Goal: Information Seeking & Learning: Learn about a topic

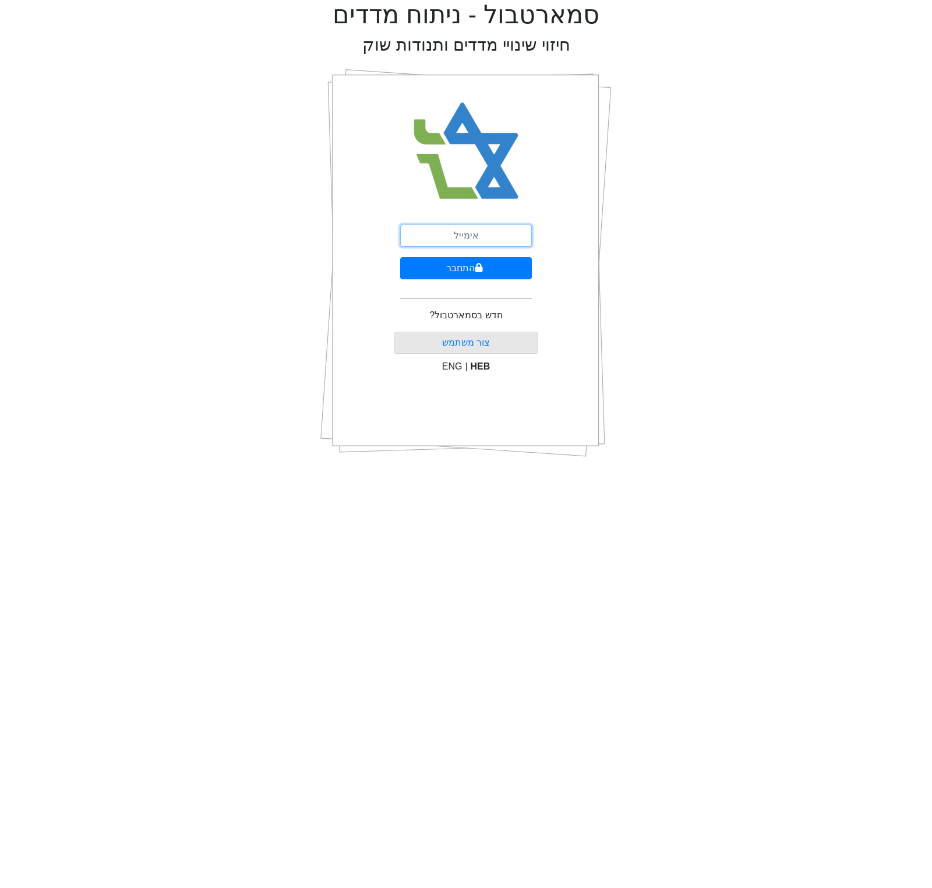
click at [443, 241] on input "email" at bounding box center [466, 236] width 132 height 22
type input "[EMAIL_ADDRESS][DOMAIN_NAME]"
click at [482, 259] on button "התחבר" at bounding box center [466, 268] width 132 height 22
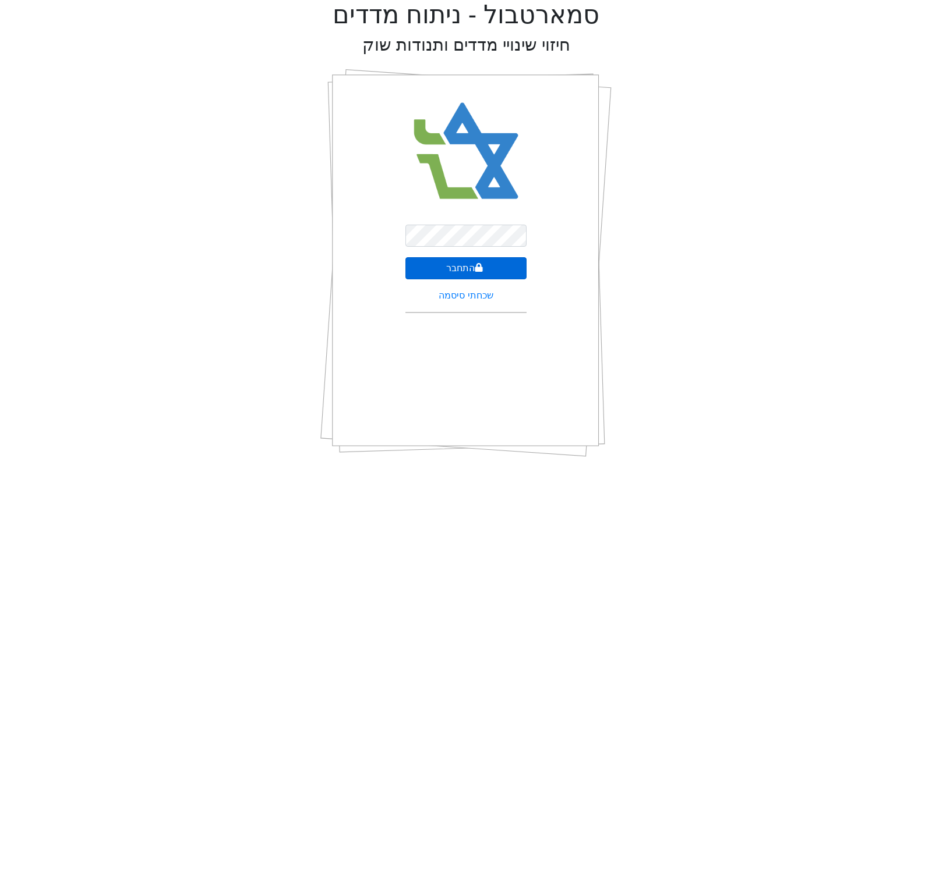
click at [461, 266] on button "התחבר" at bounding box center [465, 268] width 121 height 22
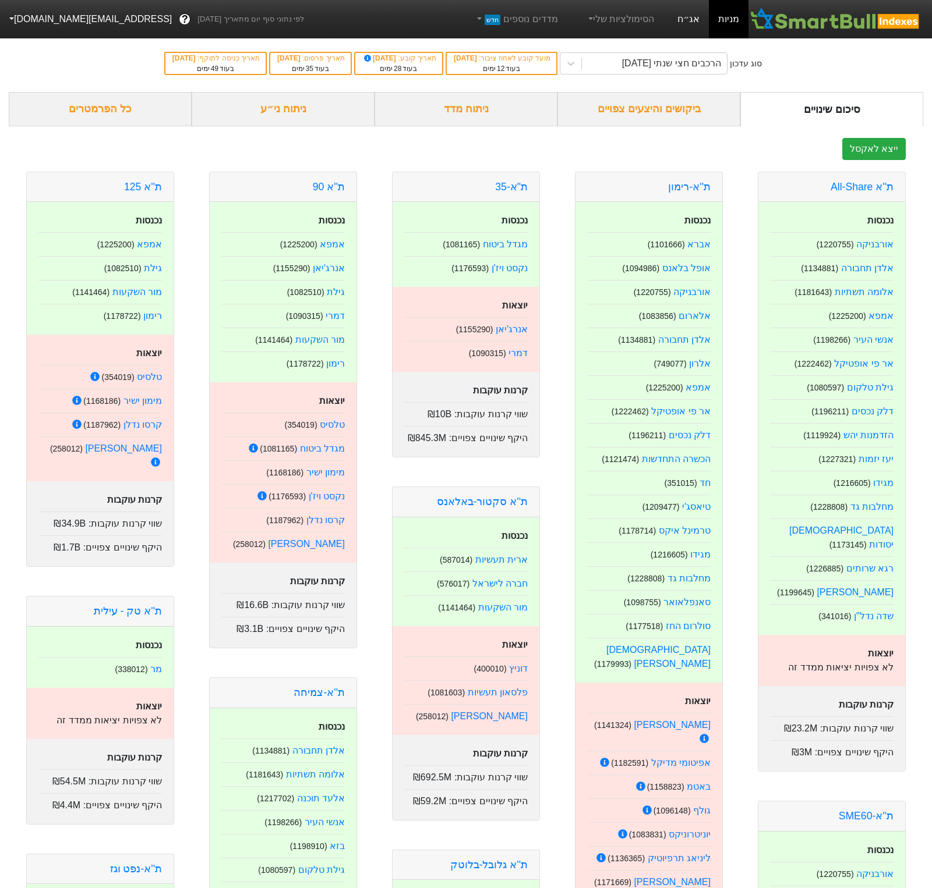
click at [681, 17] on link "אג״ח" at bounding box center [688, 19] width 41 height 38
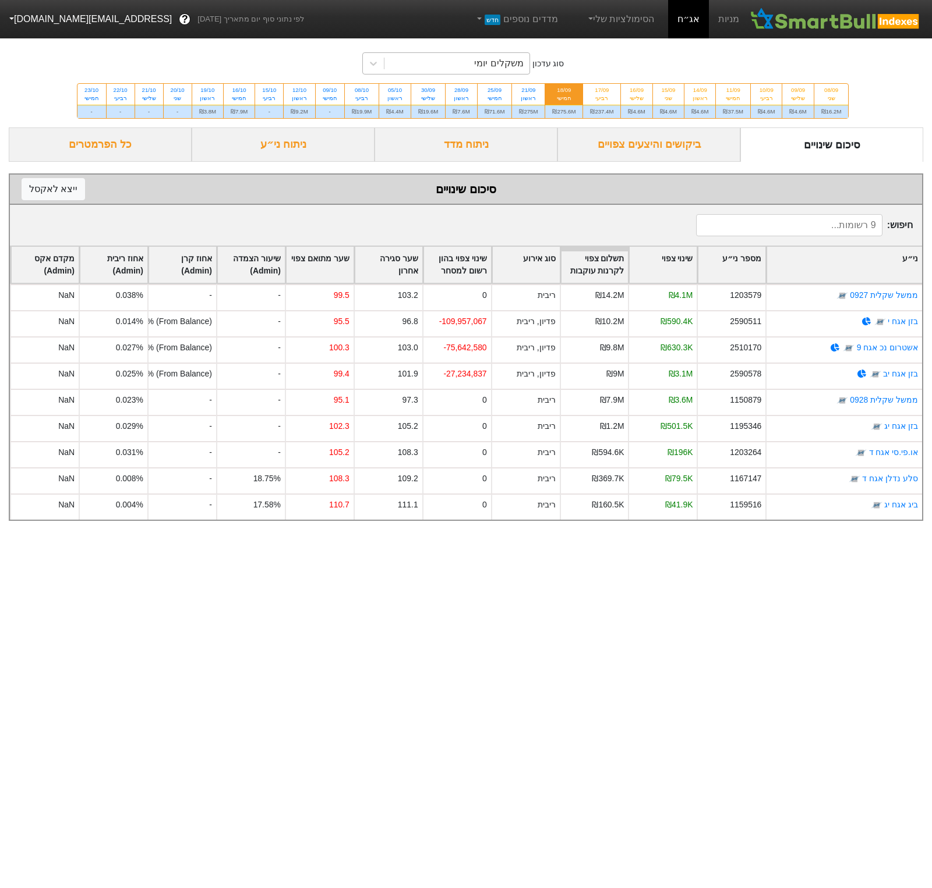
click at [462, 60] on div "משקלים יומי" at bounding box center [456, 63] width 145 height 21
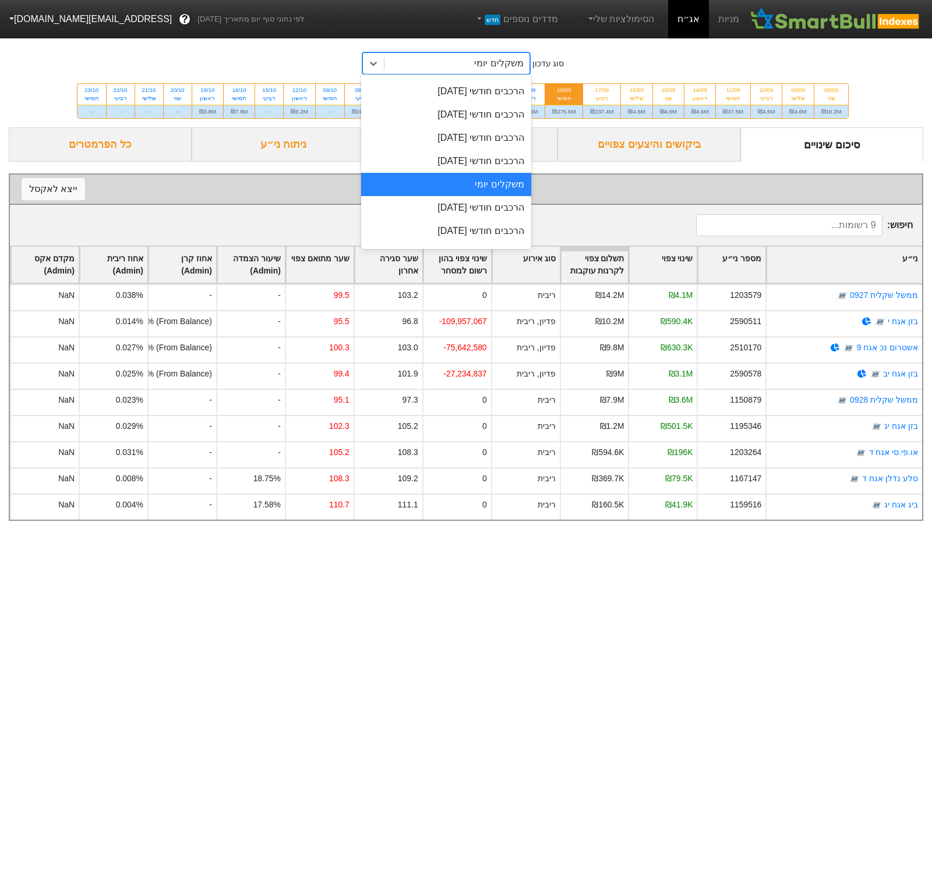
scroll to position [444, 0]
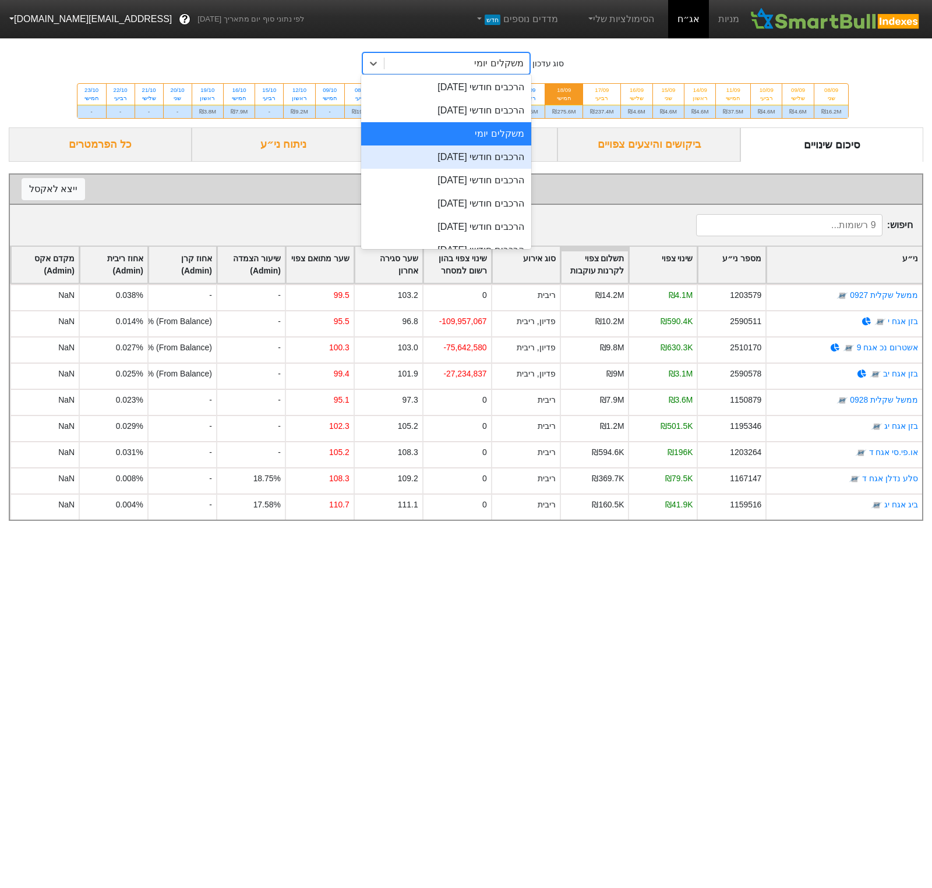
click at [484, 155] on div "הרכבים חודשי 29/09/2025" at bounding box center [446, 157] width 170 height 23
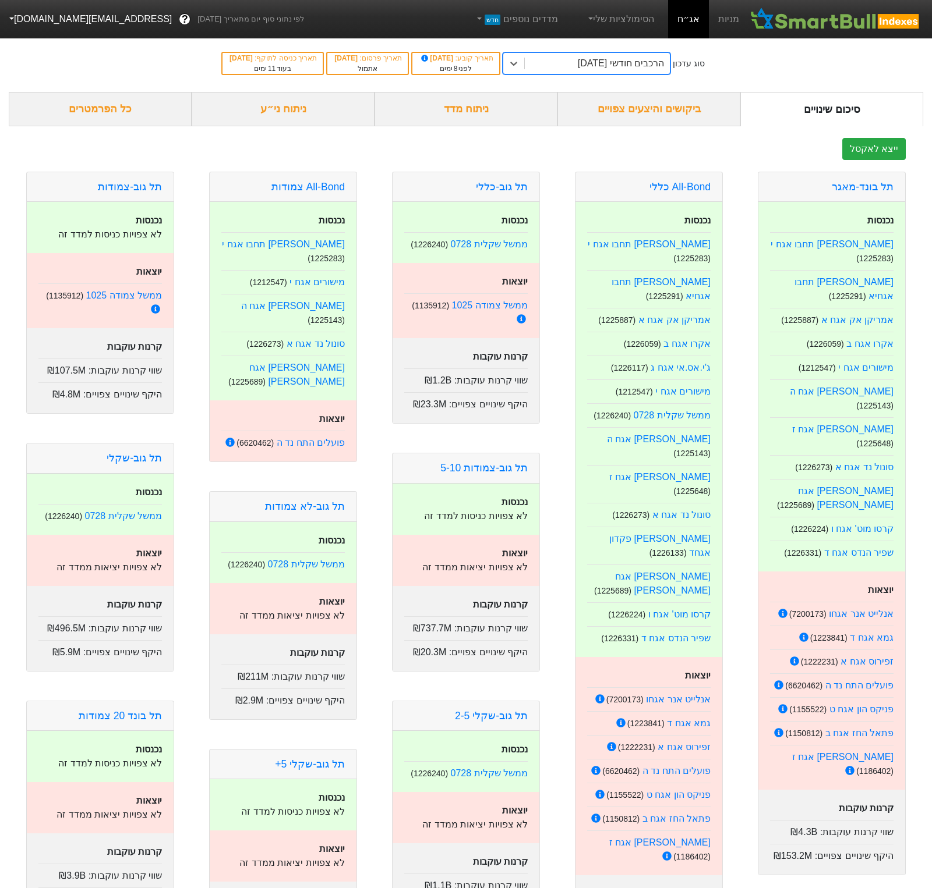
click at [311, 115] on div "ניתוח ני״ע" at bounding box center [283, 109] width 183 height 34
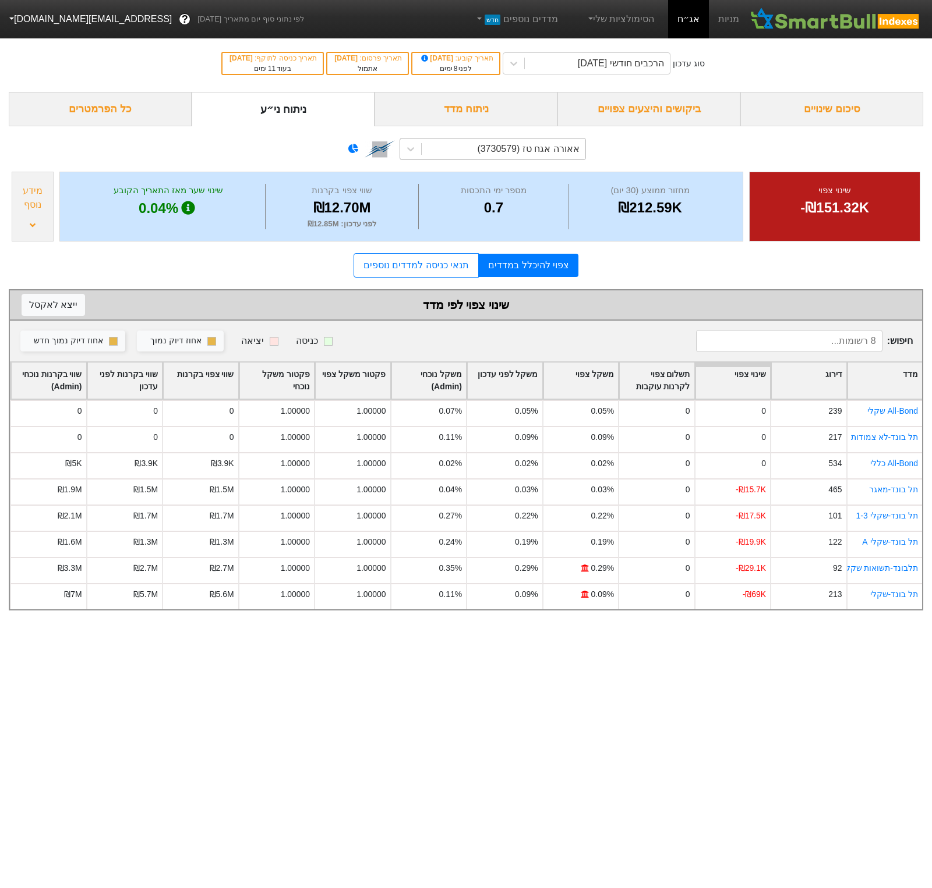
click at [484, 154] on div "אאורה אגח טז (3730579)" at bounding box center [528, 149] width 102 height 14
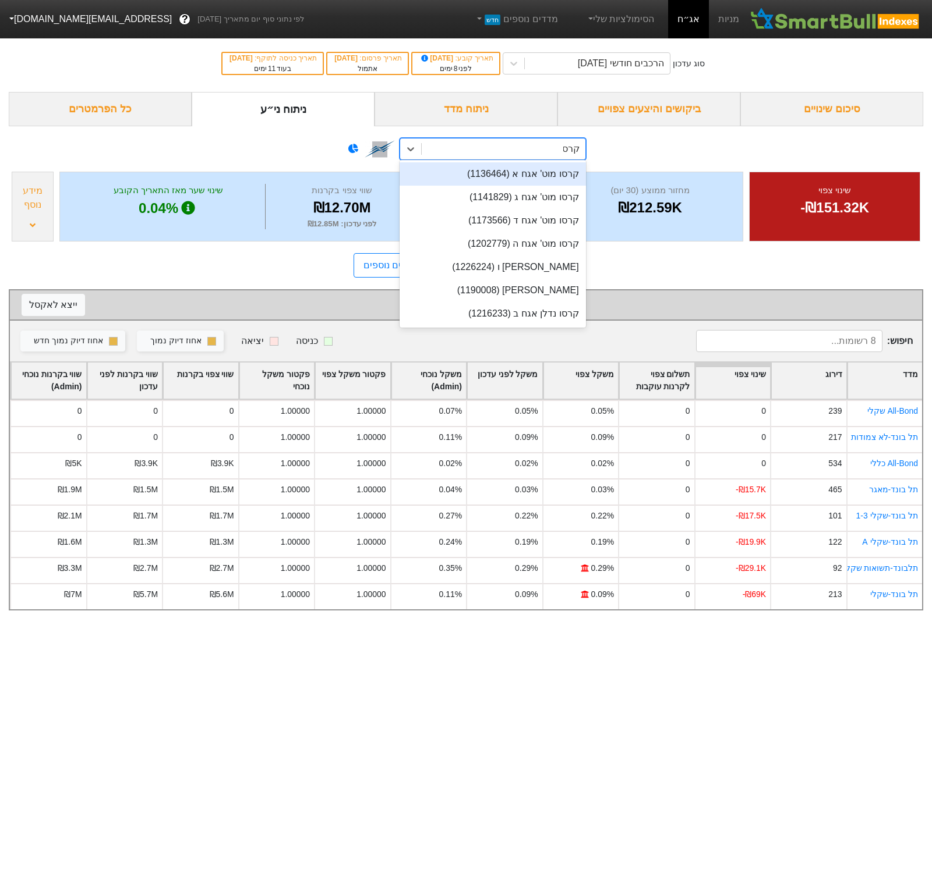
type input "קרסו"
click at [554, 273] on div "קרסו מוט' אגח ו (1226224)" at bounding box center [492, 267] width 186 height 23
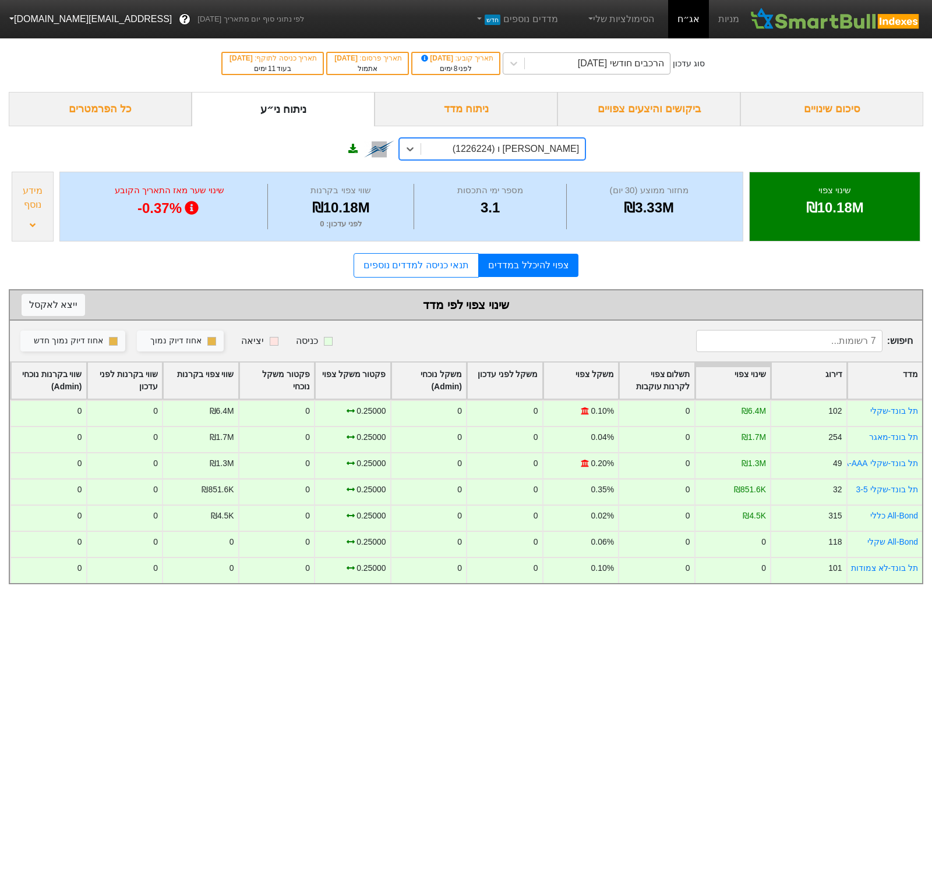
click at [611, 62] on div "הרכבים חודשי 29/09/2025" at bounding box center [621, 63] width 86 height 14
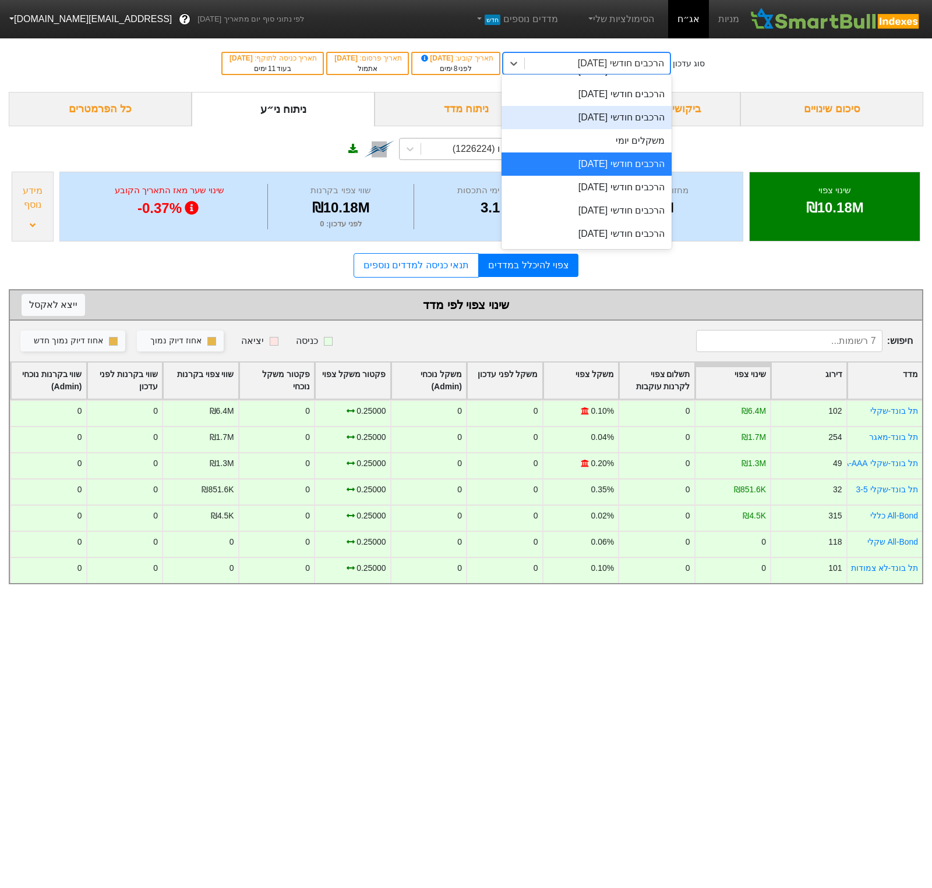
scroll to position [446, 0]
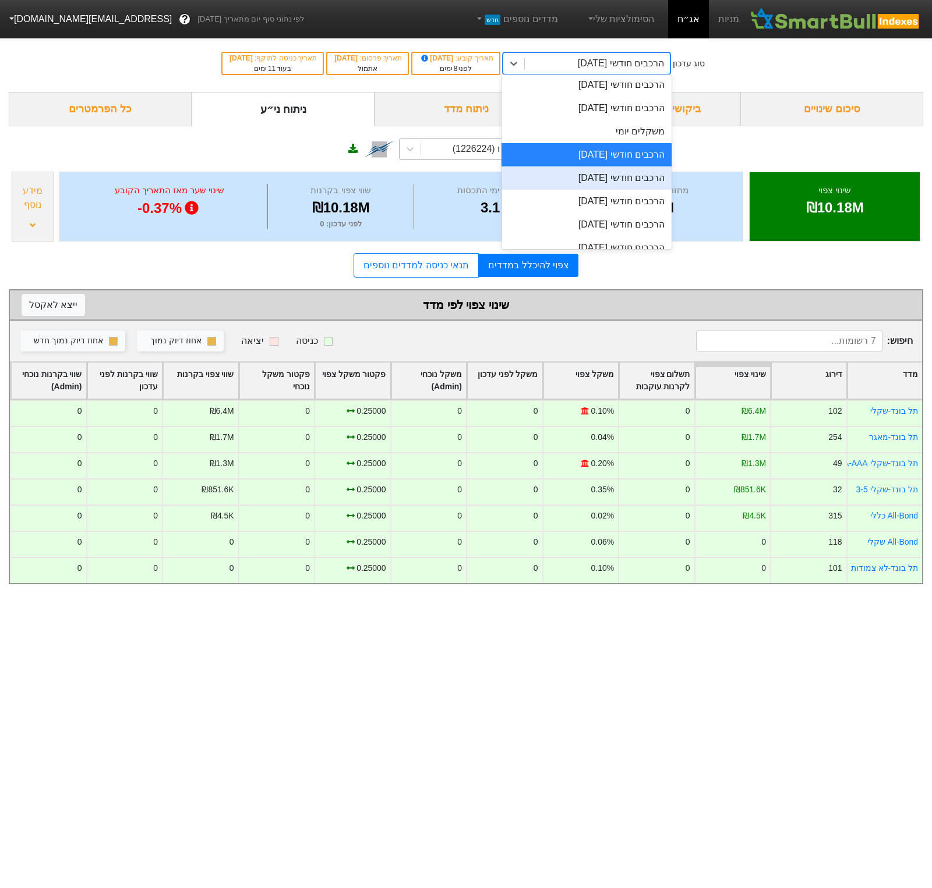
click at [615, 183] on div "הרכבים חודשי 29/10/2025" at bounding box center [586, 178] width 170 height 23
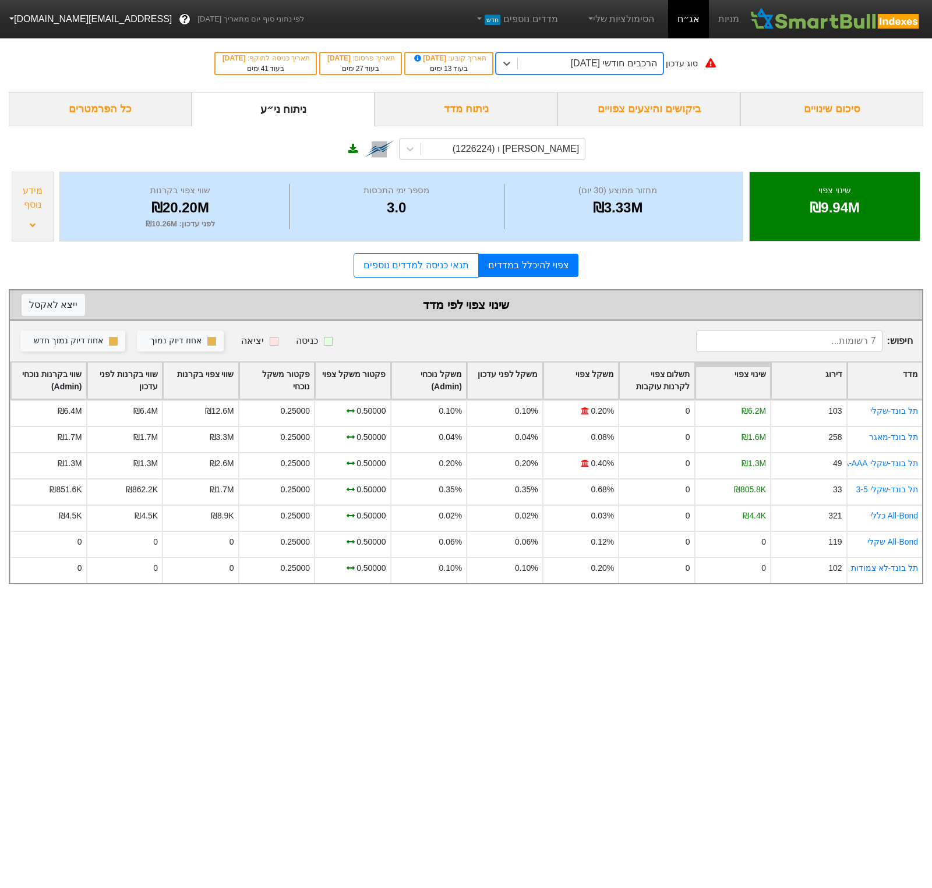
click at [614, 68] on div "הרכבים חודשי 29/10/2025" at bounding box center [614, 63] width 86 height 14
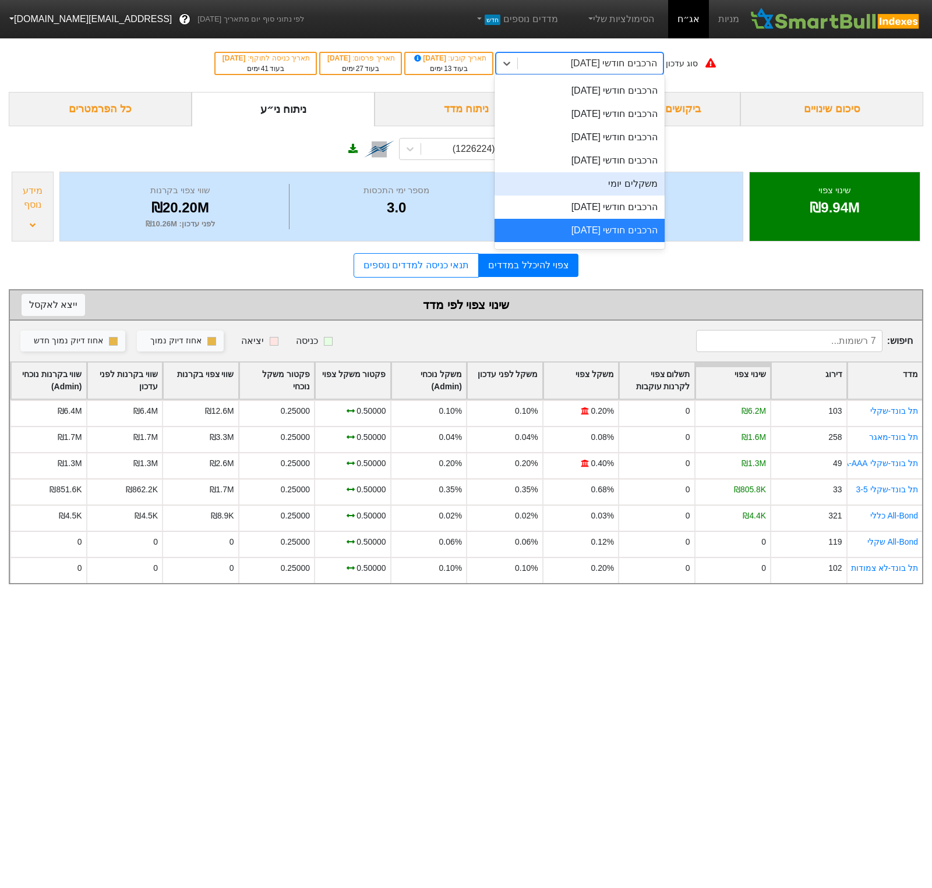
scroll to position [412, 0]
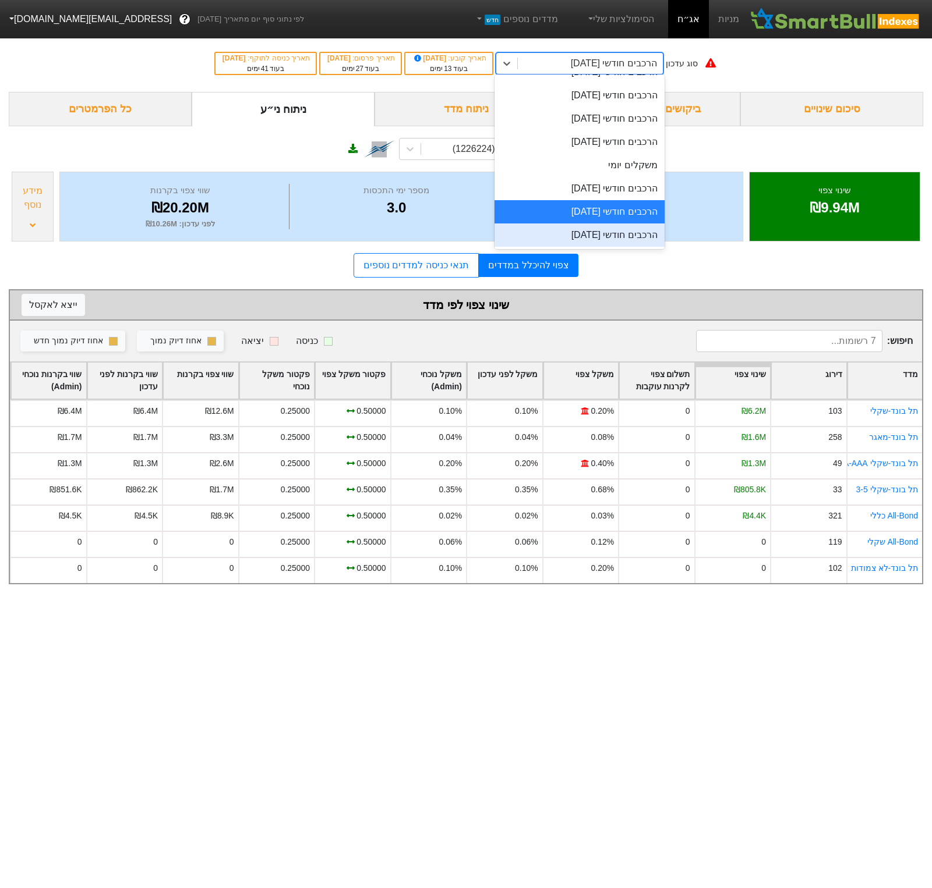
click at [601, 231] on div "הרכבים חודשי 26/11/2025" at bounding box center [579, 235] width 170 height 23
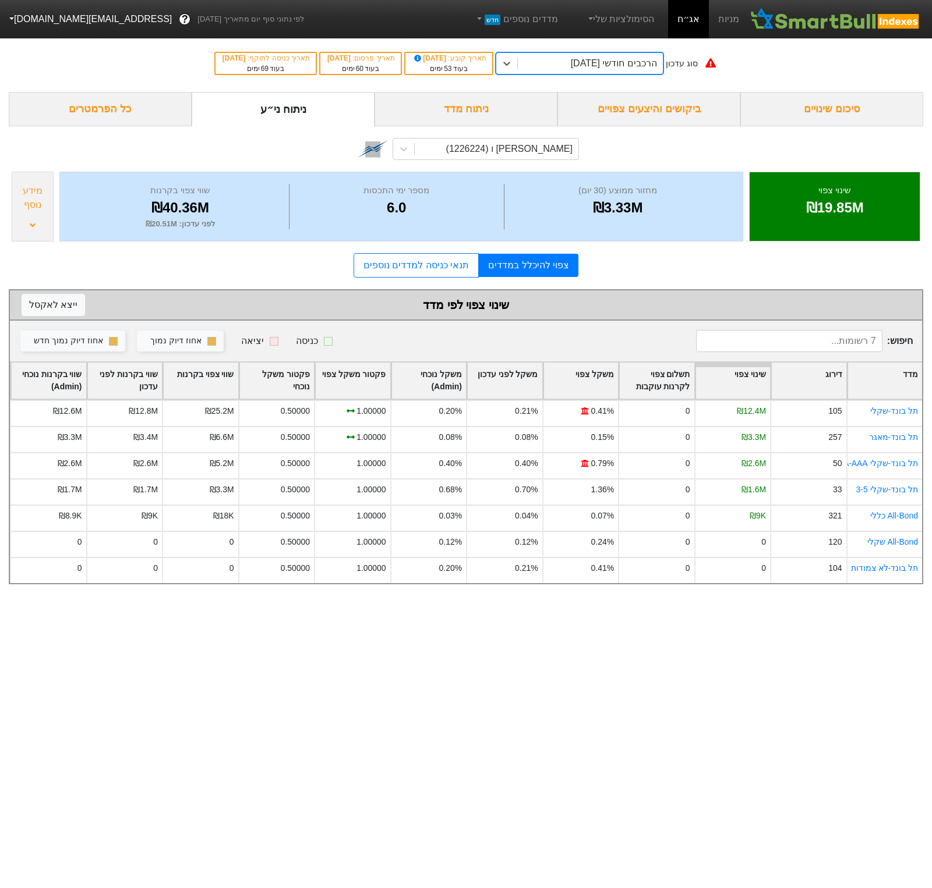
click at [619, 64] on div "הרכבים חודשי 26/11/2025" at bounding box center [614, 63] width 86 height 14
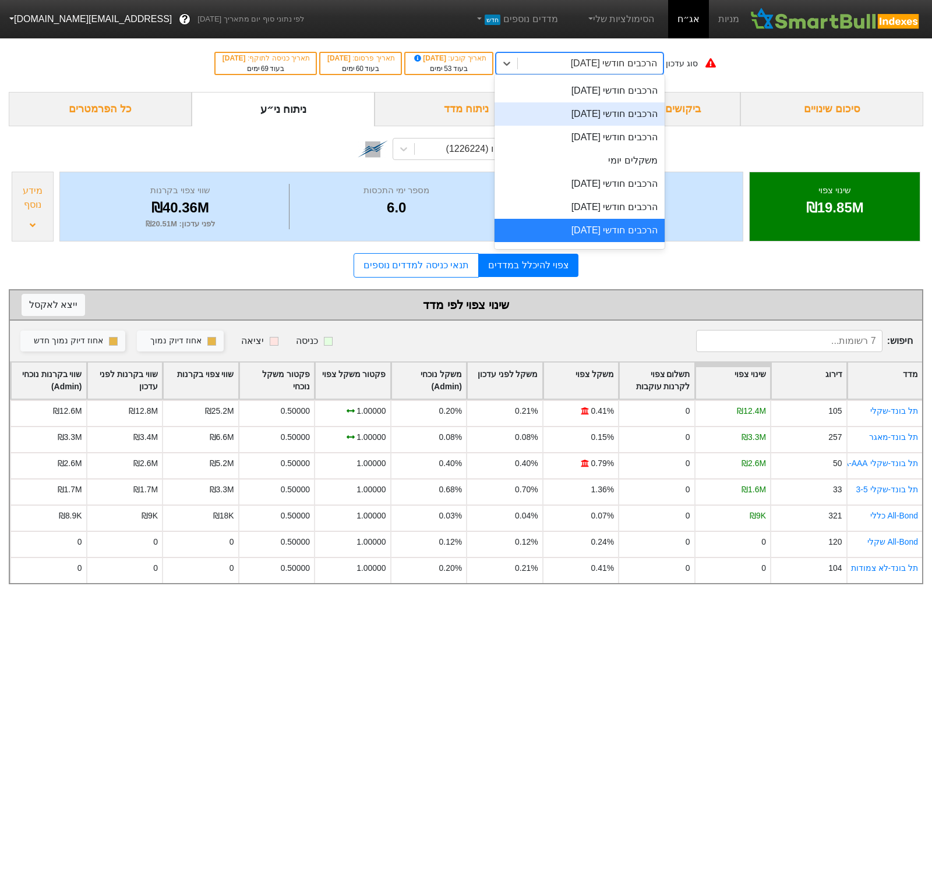
scroll to position [470, 0]
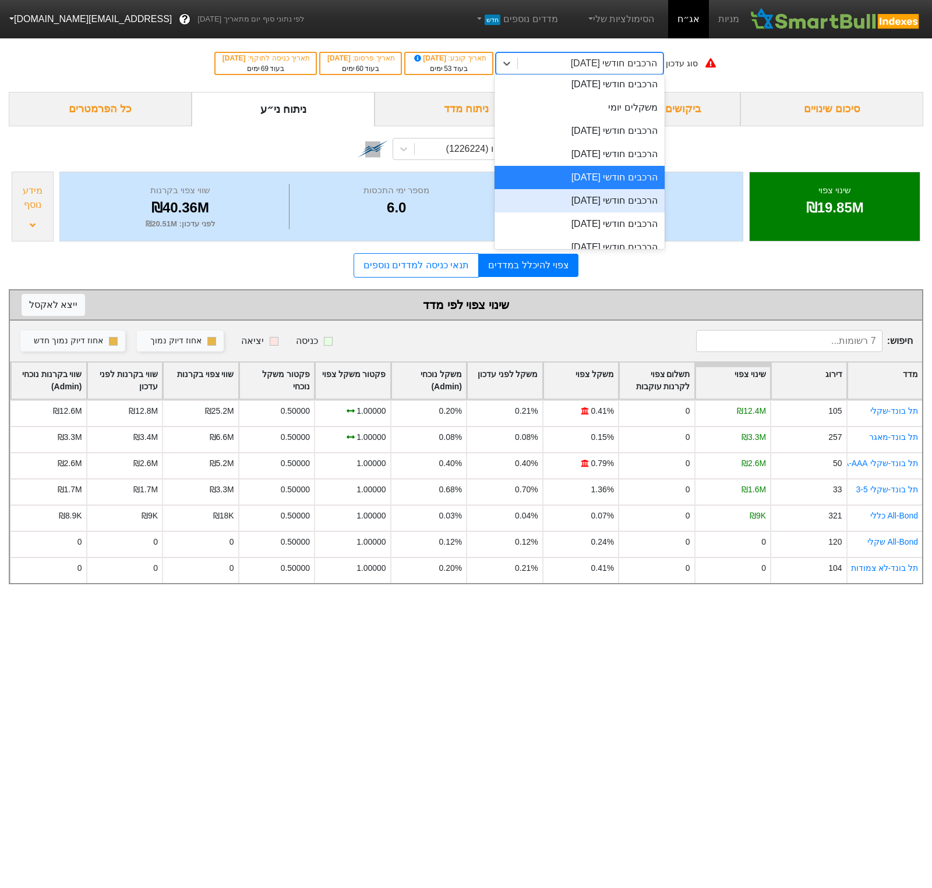
click at [615, 200] on div "הרכבים חודשי 30/12/2025" at bounding box center [579, 200] width 170 height 23
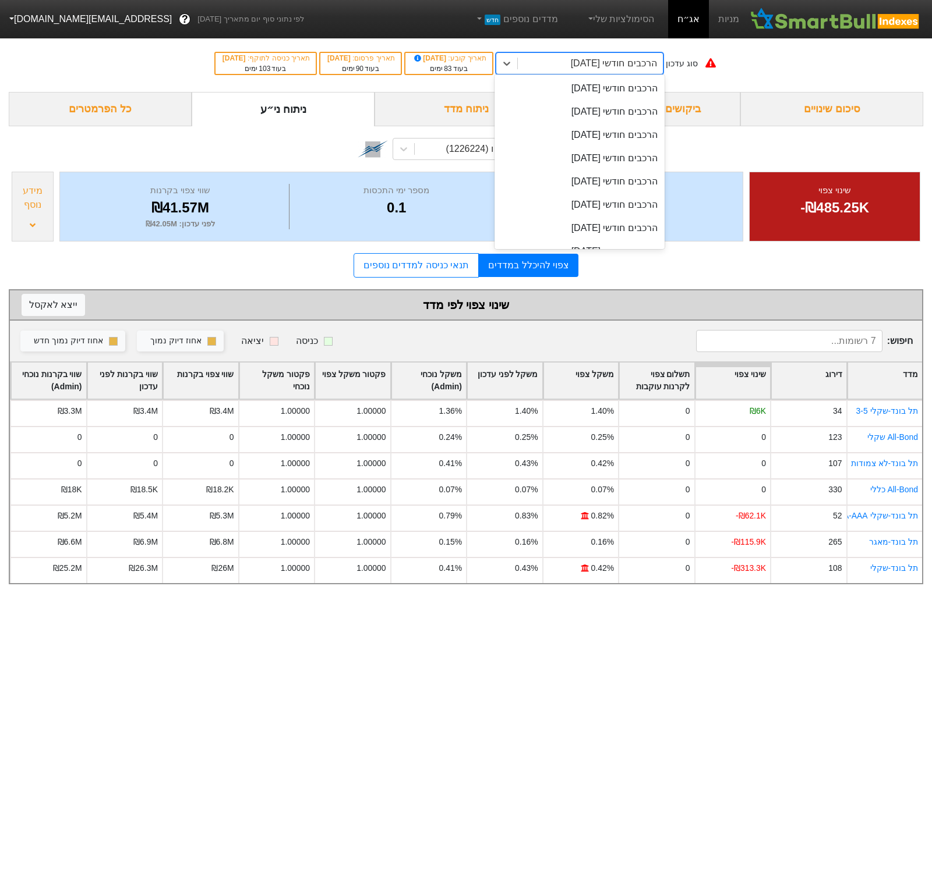
click at [654, 62] on div "הרכבים חודשי 30/12/2025" at bounding box center [614, 63] width 86 height 14
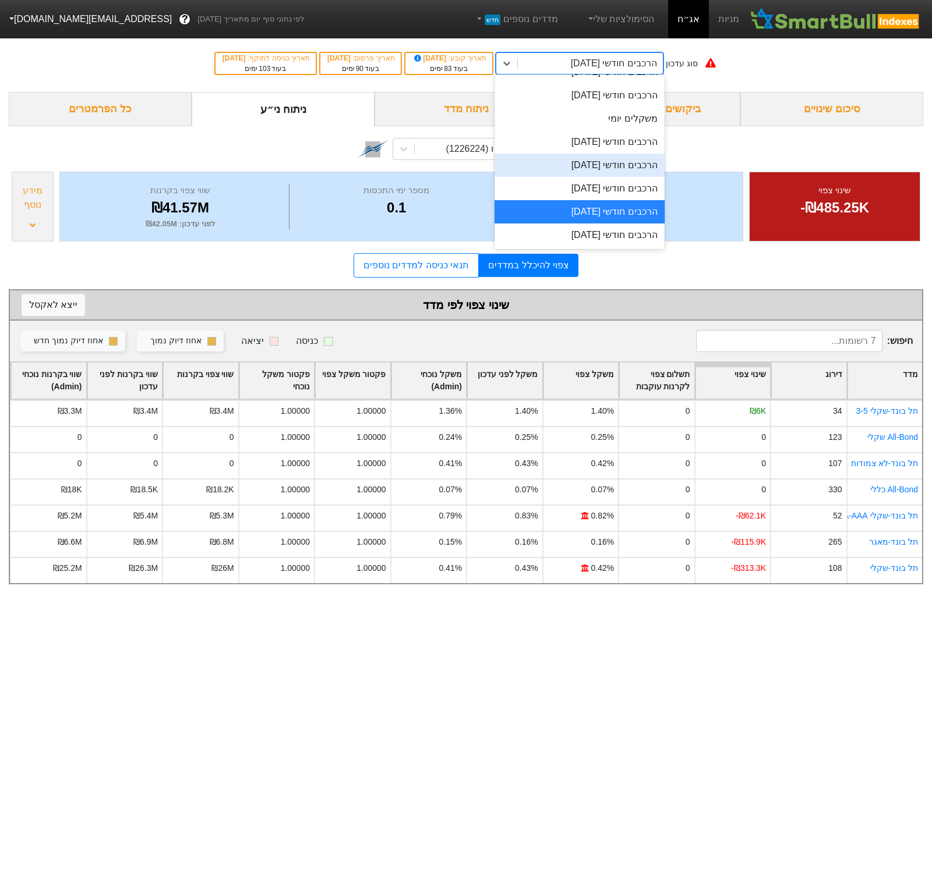
scroll to position [479, 0]
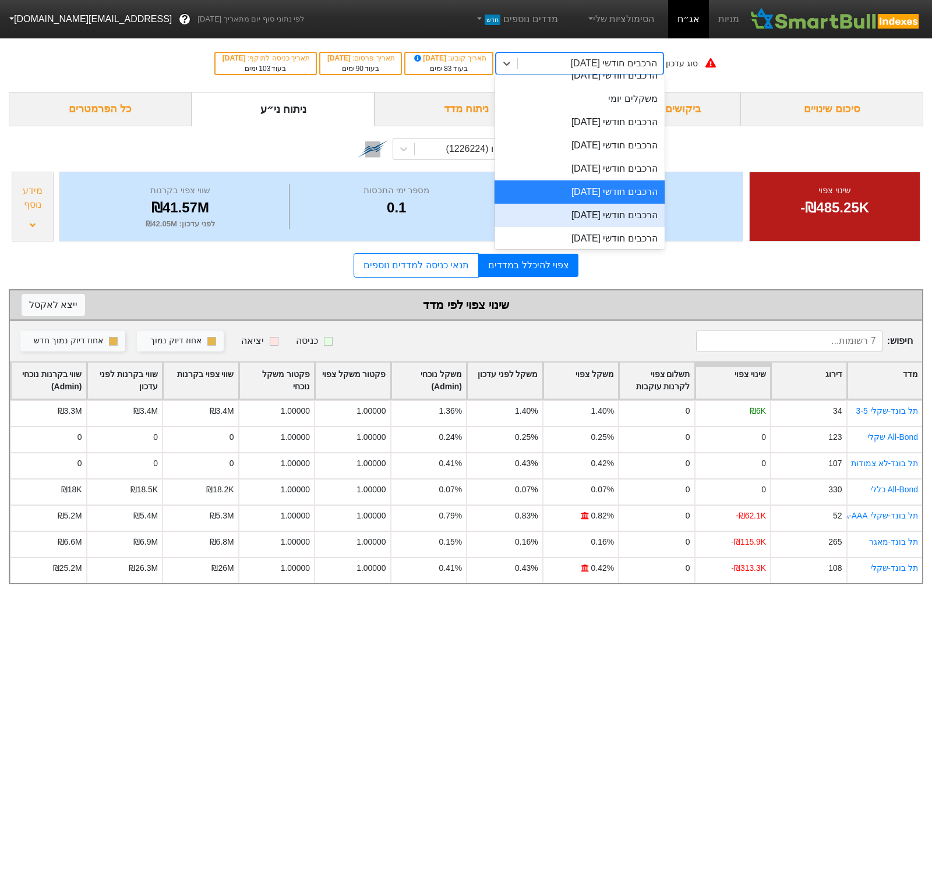
click at [621, 213] on div "הרכבים חודשי 29/01/2026" at bounding box center [579, 215] width 170 height 23
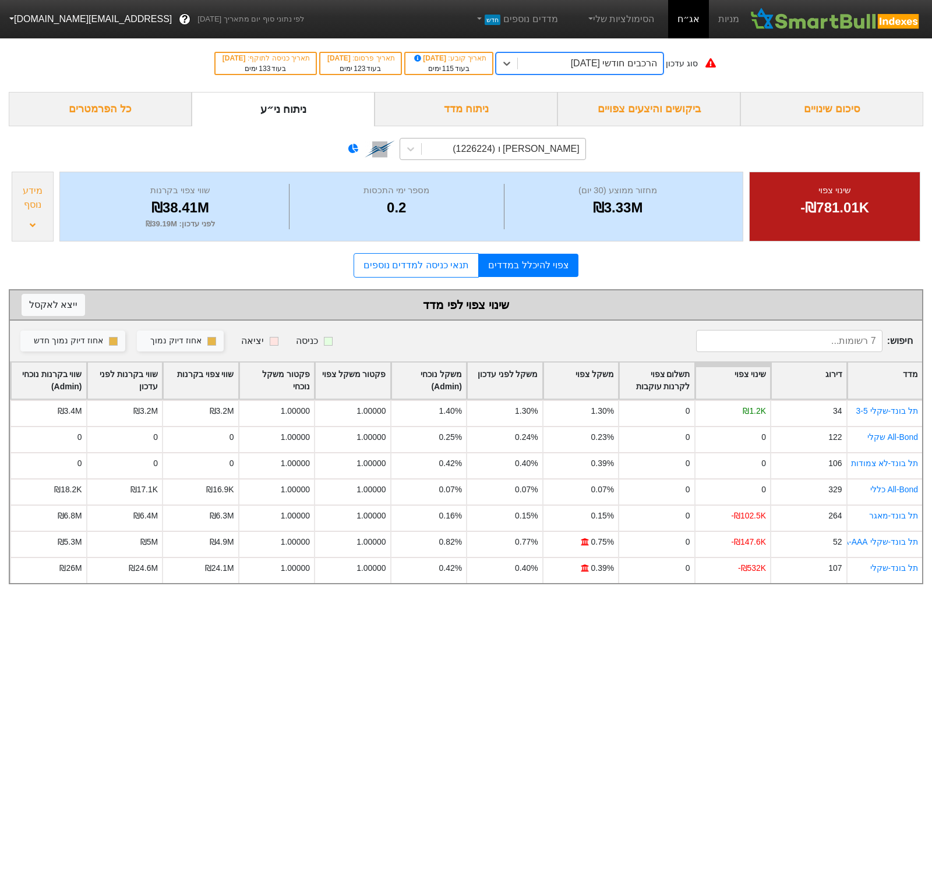
click at [533, 156] on div "קרסו מוט' אגח ו (1226224)" at bounding box center [515, 149] width 126 height 14
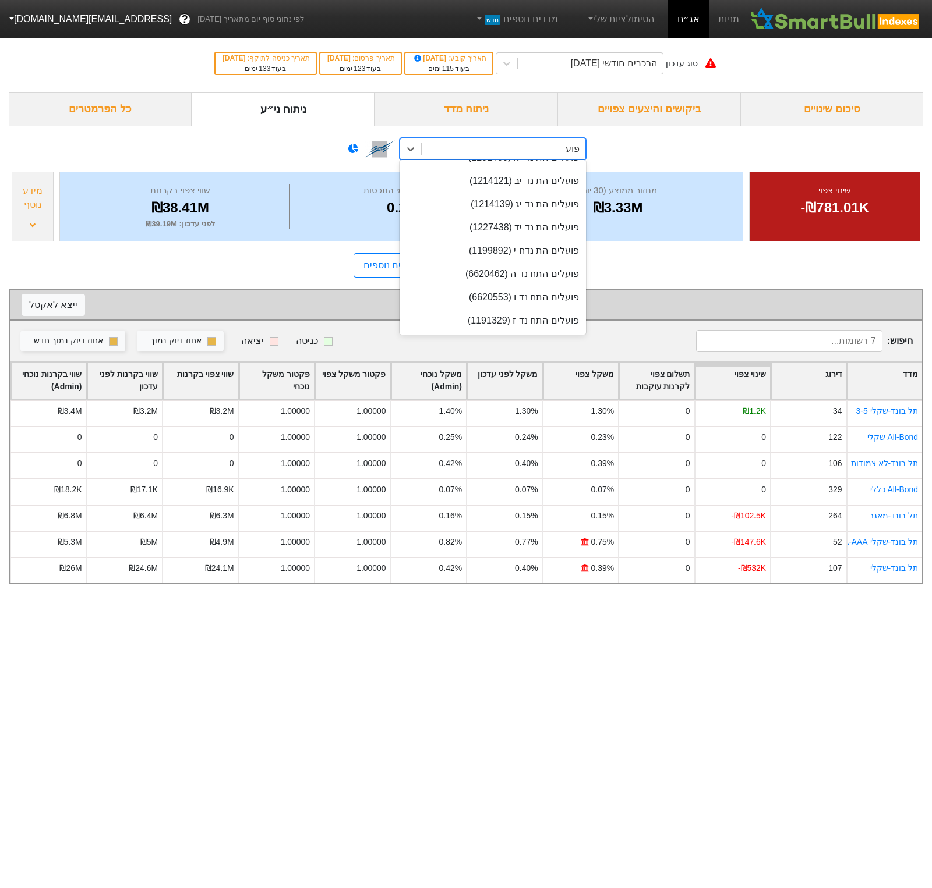
scroll to position [272, 0]
type input "פועלי"
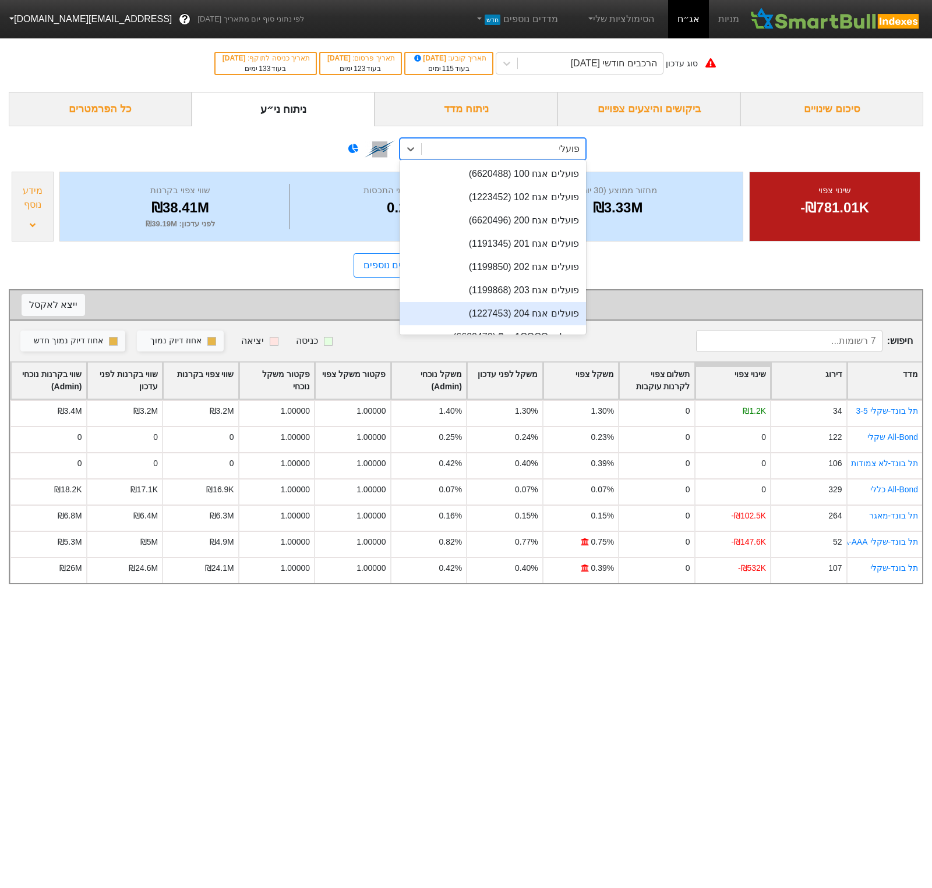
click at [533, 310] on div "פועלים אגח 204 (1227453)" at bounding box center [492, 313] width 186 height 23
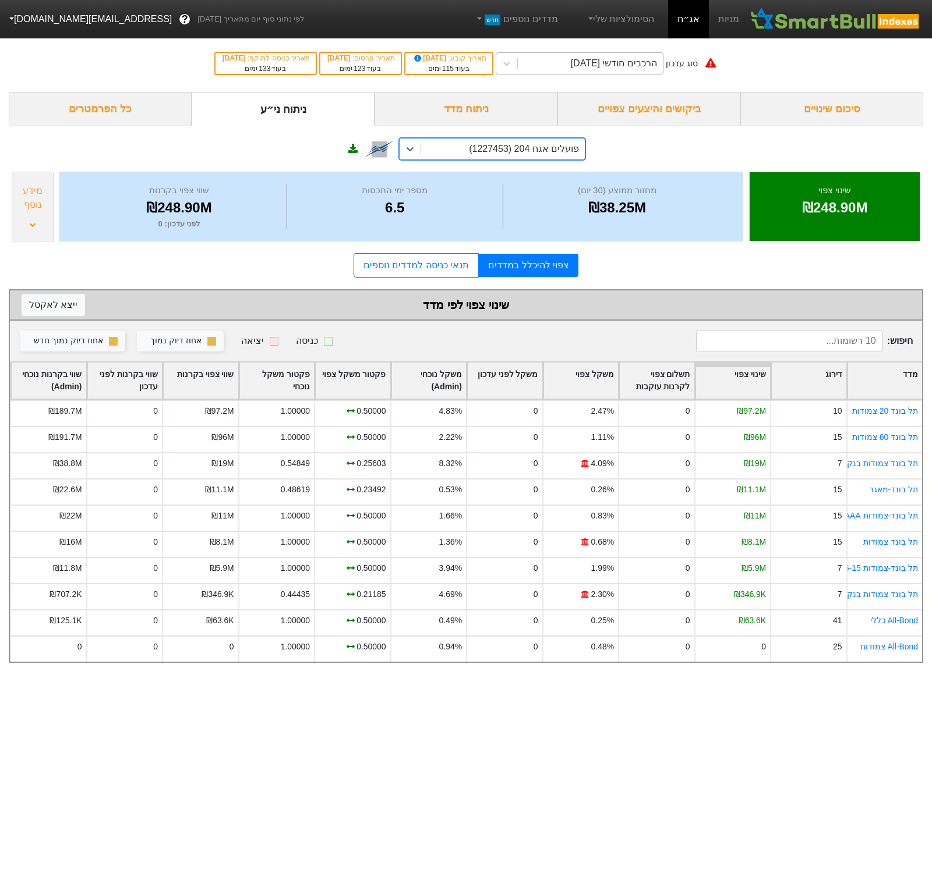
click at [657, 58] on div "הרכבים חודשי 29/01/2026" at bounding box center [614, 63] width 86 height 14
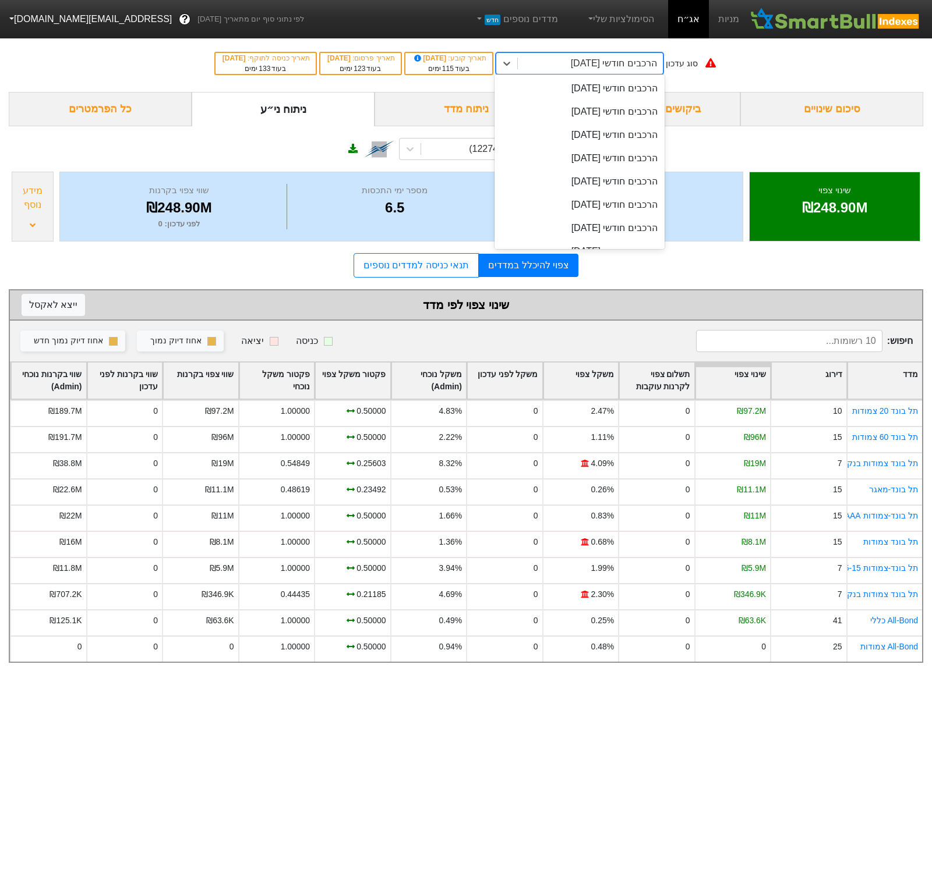
scroll to position [463, 0]
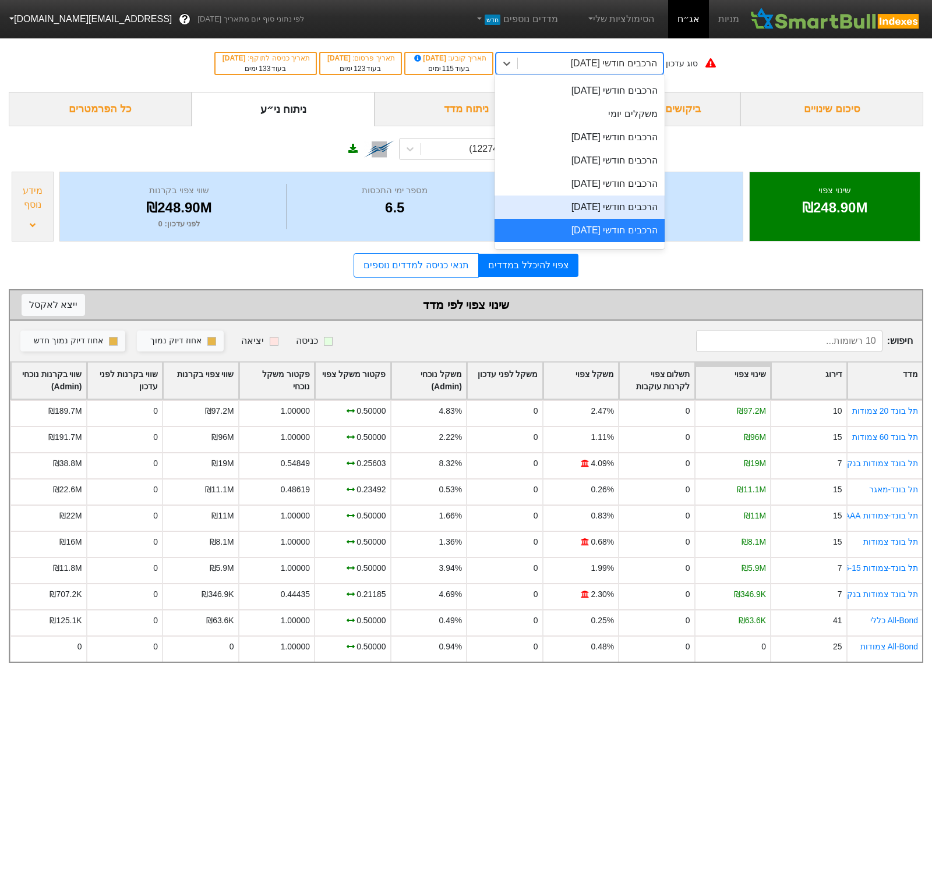
click at [635, 199] on div "הרכבים חודשי 30/12/2025" at bounding box center [579, 207] width 170 height 23
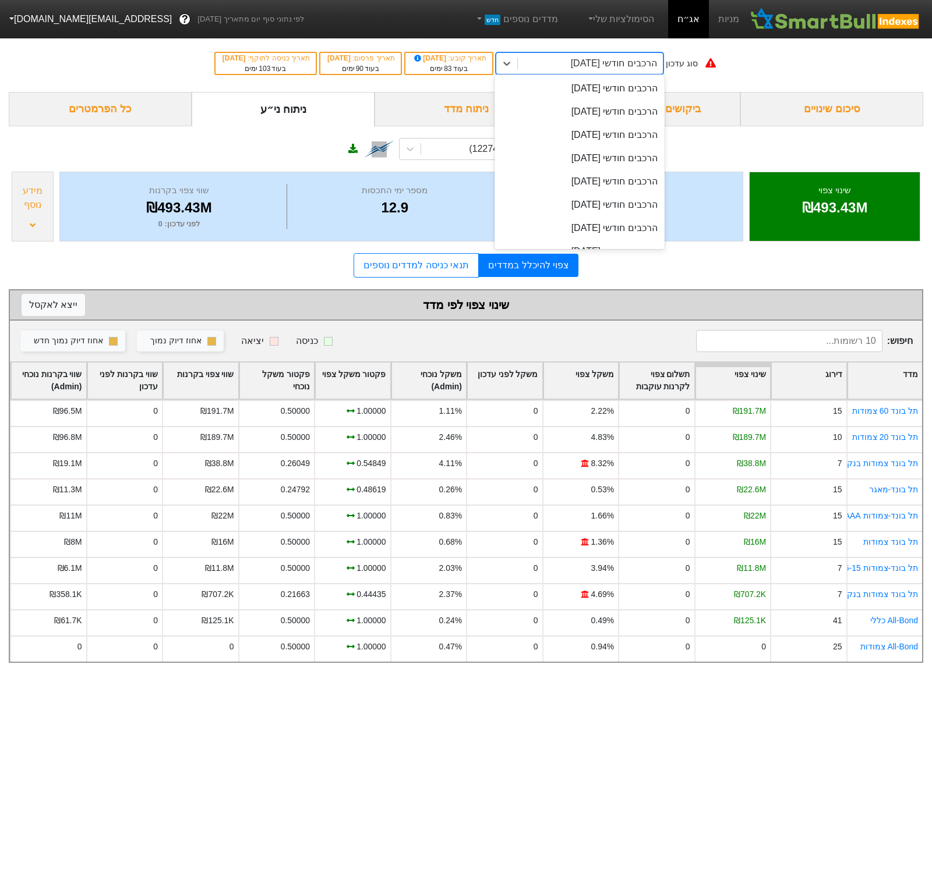
click at [636, 61] on div "הרכבים חודשי 30/12/2025" at bounding box center [614, 63] width 86 height 14
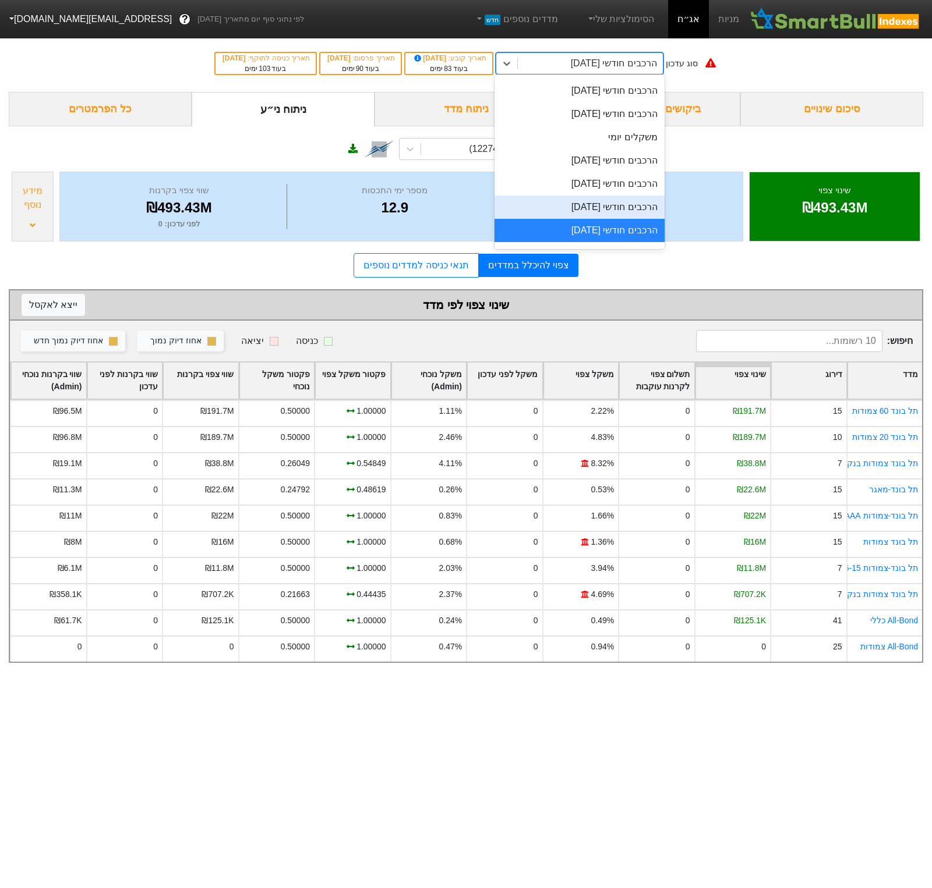
click at [619, 205] on div "הרכבים חודשי 26/11/2025" at bounding box center [579, 207] width 170 height 23
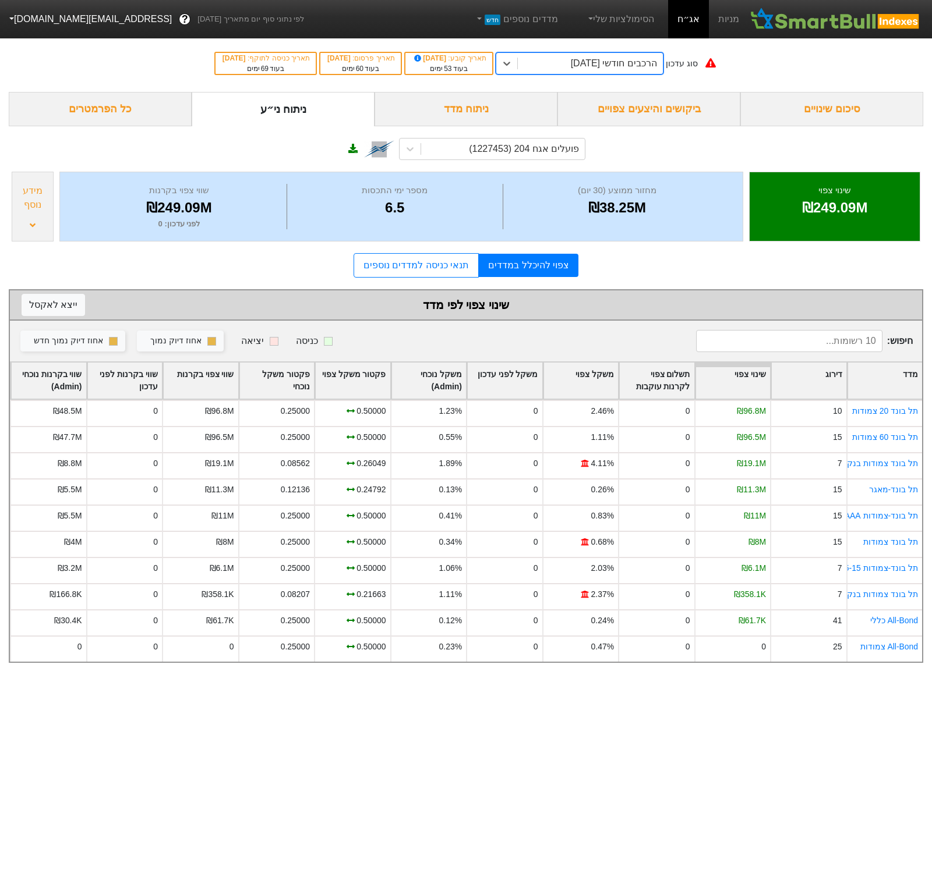
click at [632, 64] on div "הרכבים חודשי 26/11/2025" at bounding box center [614, 63] width 86 height 14
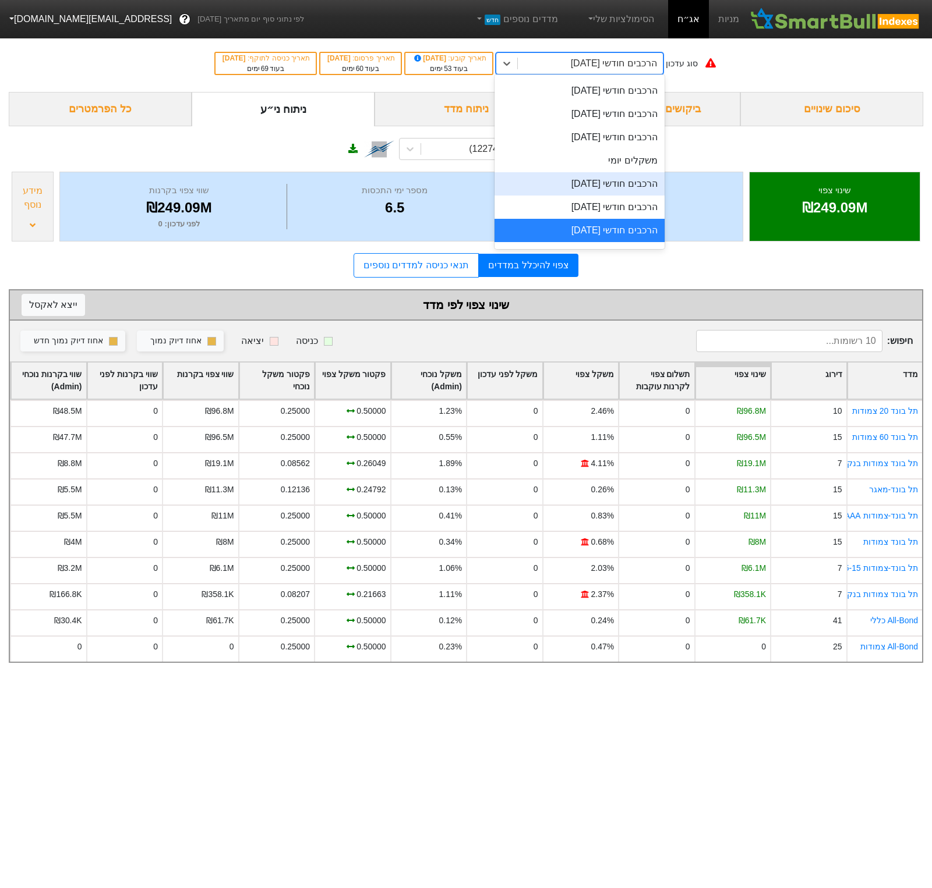
scroll to position [435, 0]
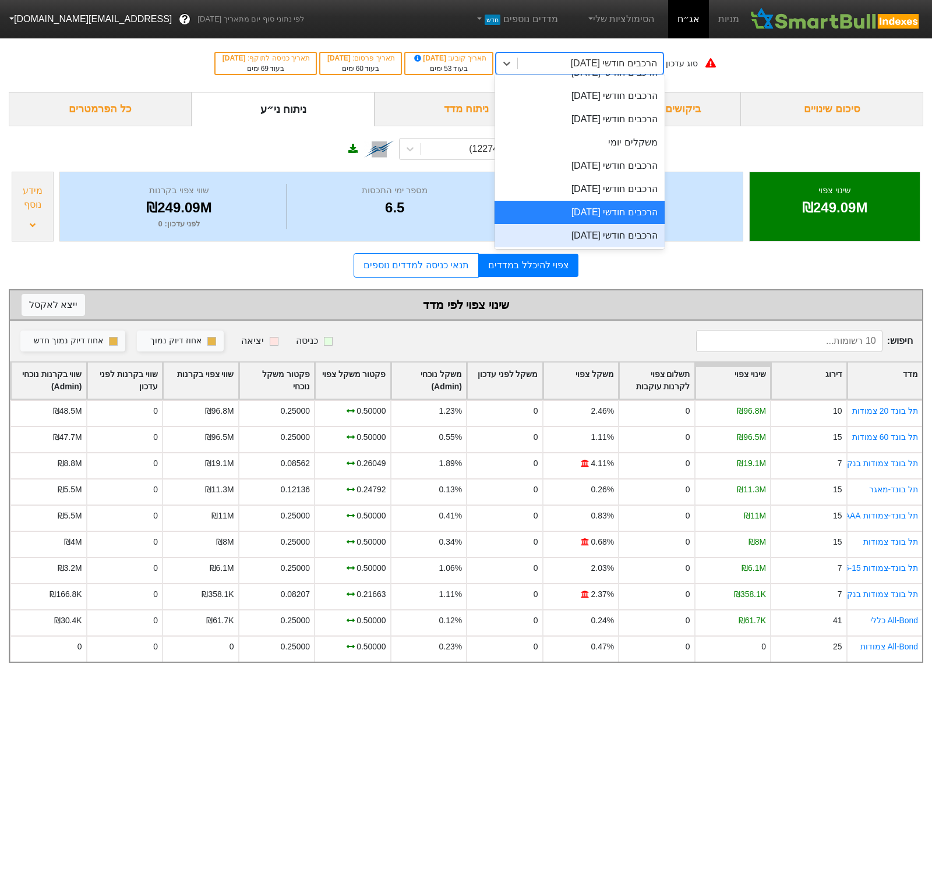
click at [618, 234] on div "הרכבים חודשי 30/12/2025" at bounding box center [579, 235] width 170 height 23
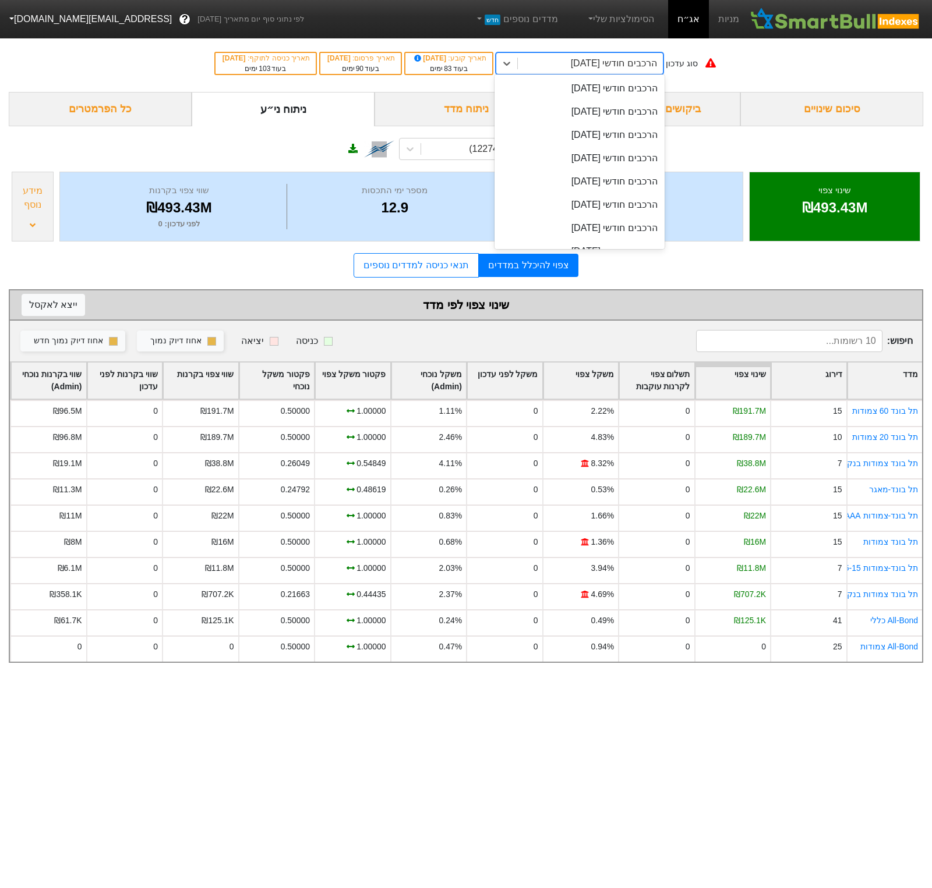
click at [657, 66] on div "הרכבים חודשי 30/12/2025" at bounding box center [614, 63] width 86 height 14
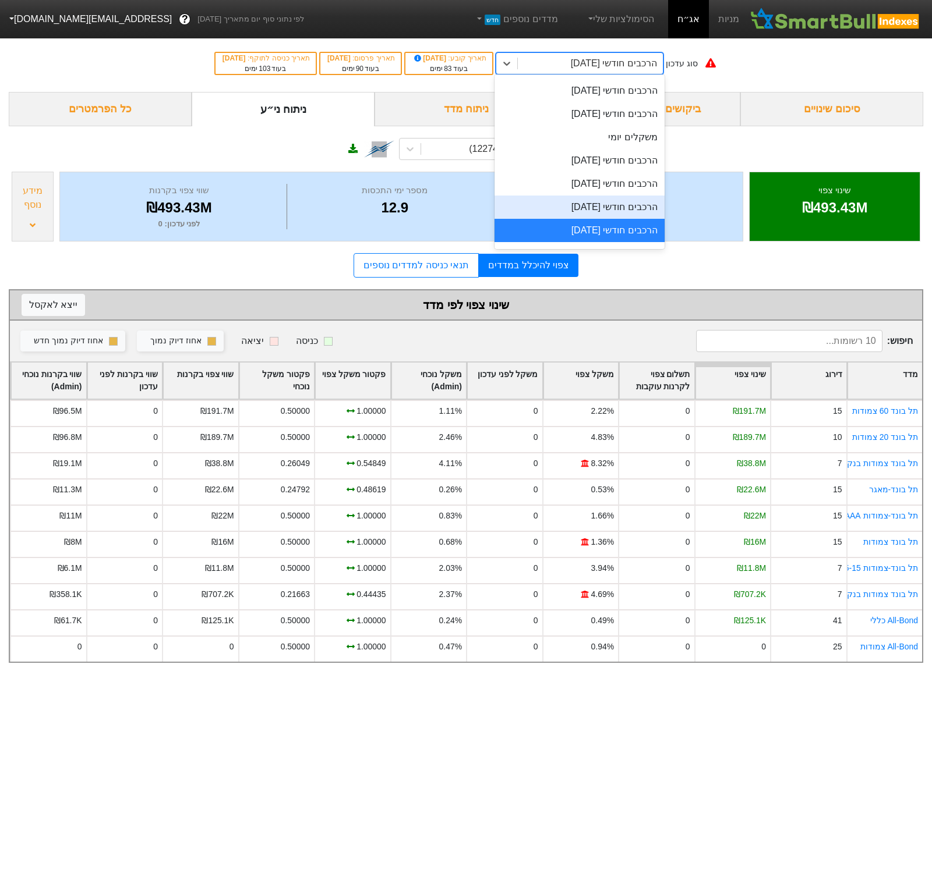
scroll to position [459, 0]
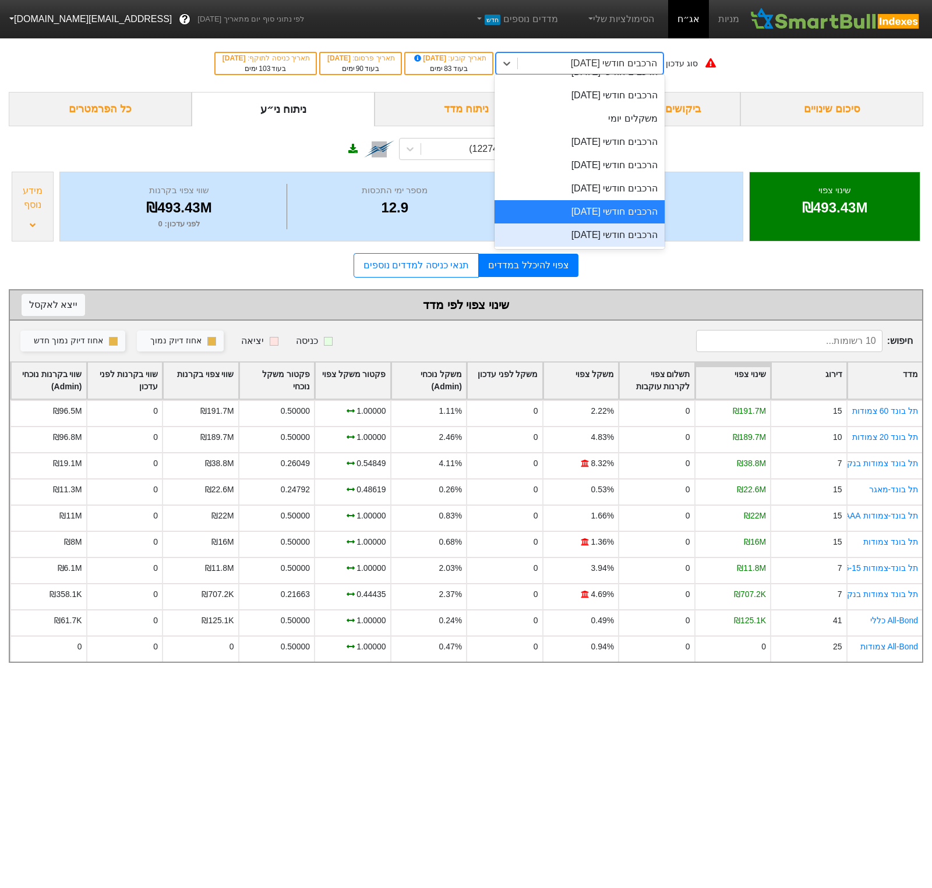
click at [626, 235] on div "הרכבים חודשי 29/01/2026" at bounding box center [579, 235] width 170 height 23
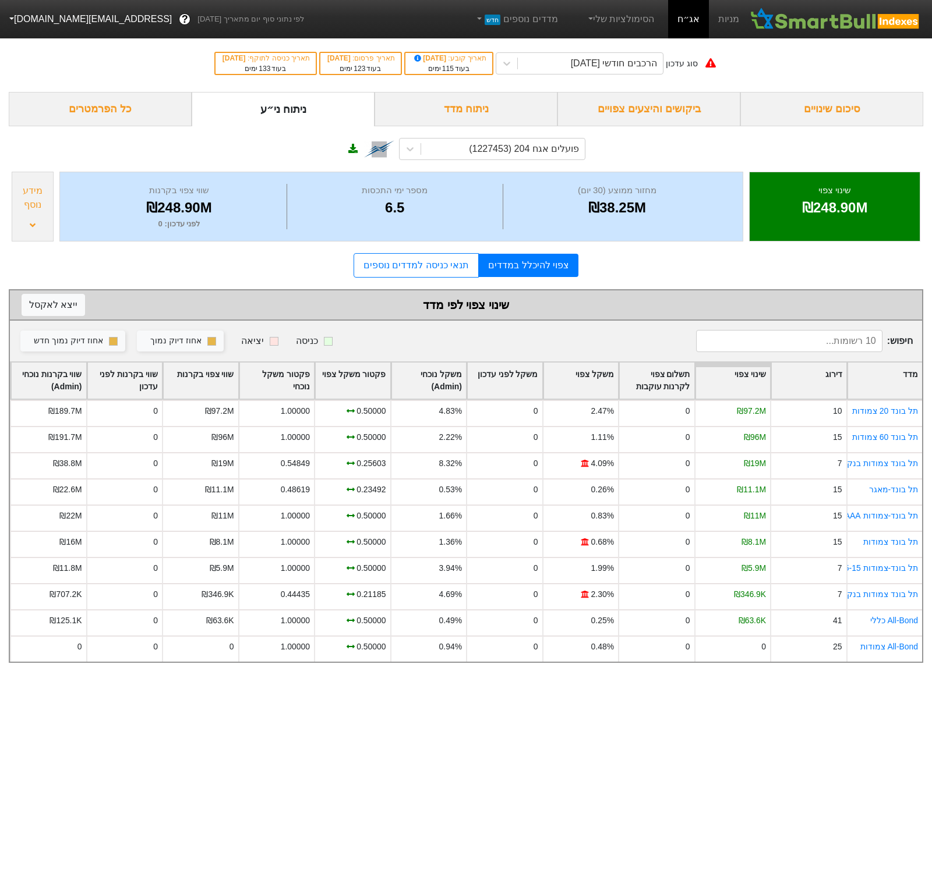
click at [34, 20] on button "[EMAIL_ADDRESS][DOMAIN_NAME]" at bounding box center [89, 19] width 179 height 21
click at [54, 142] on div "תפריט ניהול" at bounding box center [47, 138] width 92 height 19
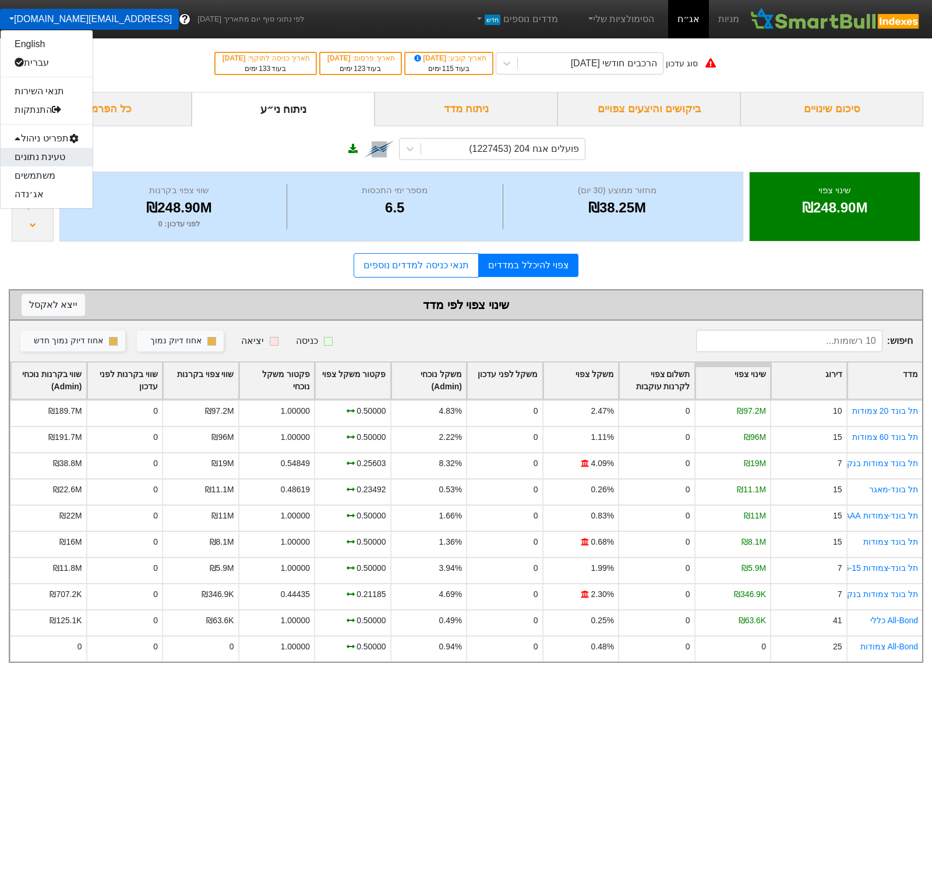
click at [56, 159] on link "טעינת נתונים" at bounding box center [47, 157] width 92 height 19
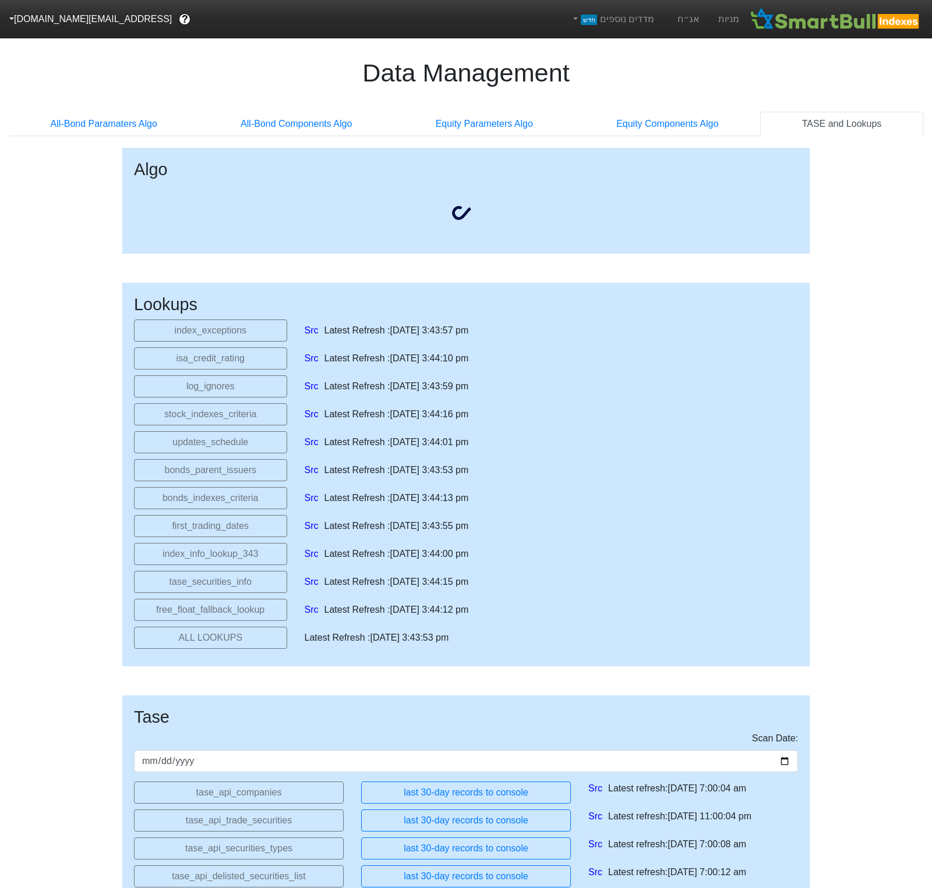
select select "[DATE]T00:00:00.000Z"
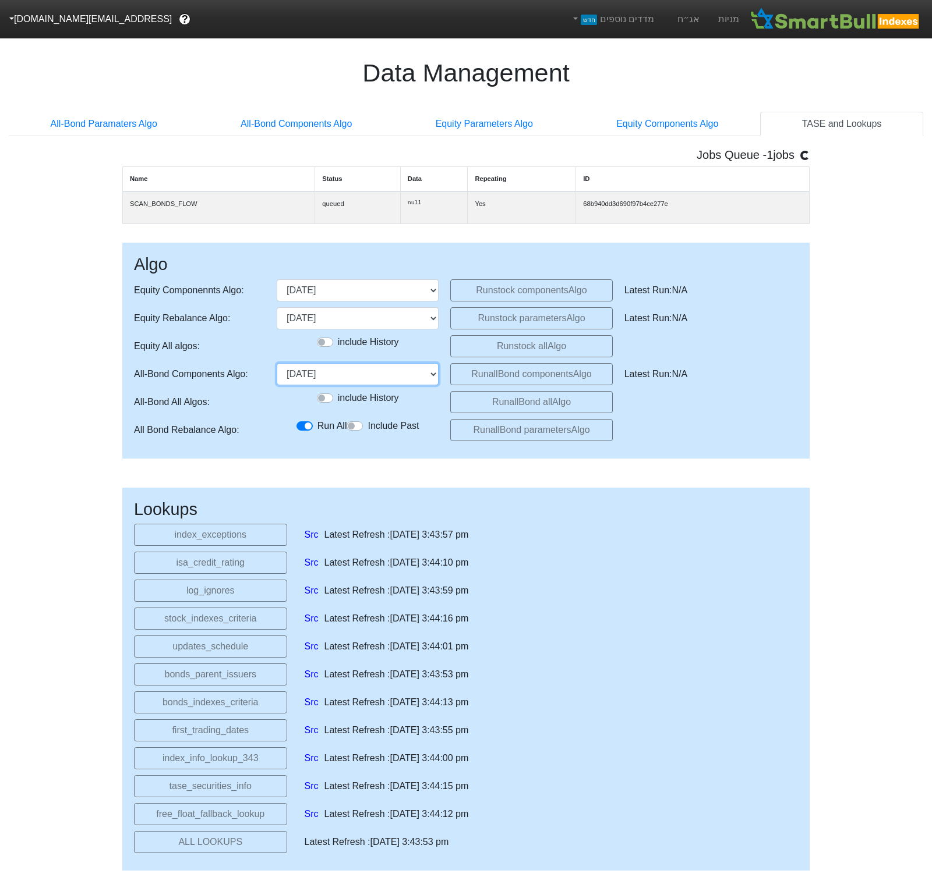
click at [410, 377] on select "28/12/2023 30/01/2024 28/02/2024 28/03/2024 18/04/2024 29/05/2024 27/06/2024 30…" at bounding box center [358, 374] width 162 height 22
click at [277, 370] on select "28/12/2023 30/01/2024 28/02/2024 28/03/2024 18/04/2024 29/05/2024 27/06/2024 30…" at bounding box center [358, 374] width 162 height 22
click at [474, 382] on button "Run allBond components Algo" at bounding box center [531, 374] width 162 height 22
click at [402, 382] on select "28/12/2023 30/01/2024 28/02/2024 28/03/2024 18/04/2024 29/05/2024 27/06/2024 30…" at bounding box center [358, 374] width 162 height 22
click at [277, 370] on select "28/12/2023 30/01/2024 28/02/2024 28/03/2024 18/04/2024 29/05/2024 27/06/2024 30…" at bounding box center [358, 374] width 162 height 22
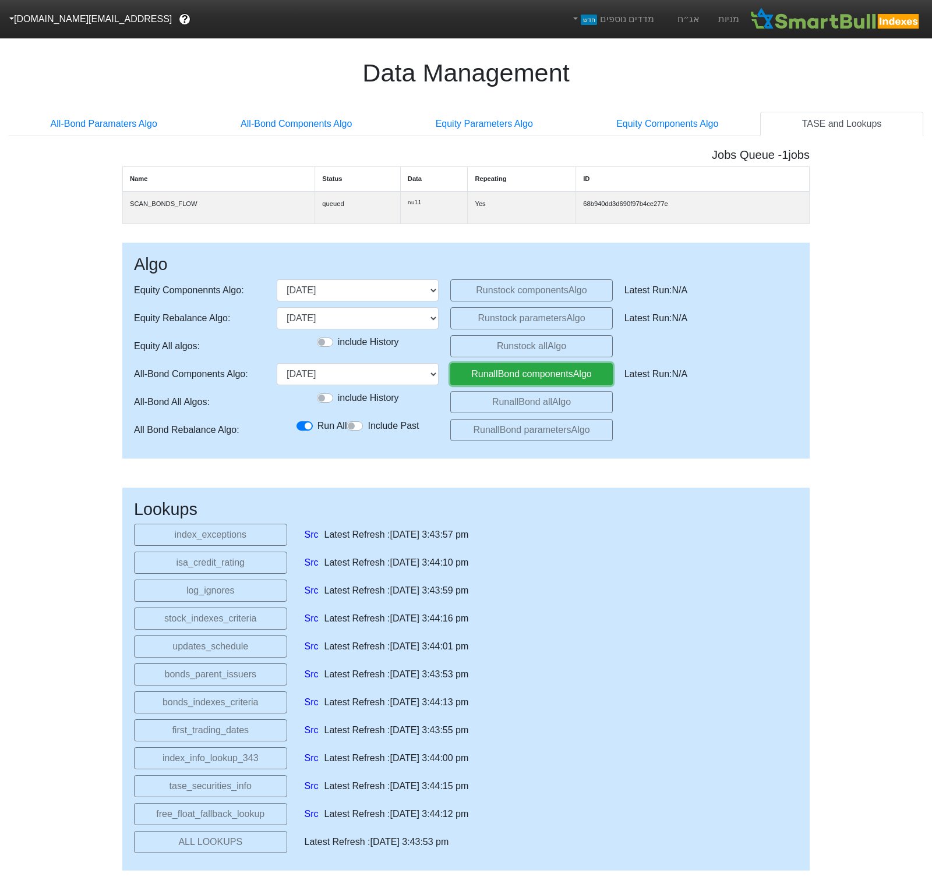
click at [493, 383] on button "Run allBond components Algo" at bounding box center [531, 374] width 162 height 22
click at [399, 385] on select "28/12/2023 30/01/2024 28/02/2024 28/03/2024 18/04/2024 29/05/2024 27/06/2024 30…" at bounding box center [358, 374] width 162 height 22
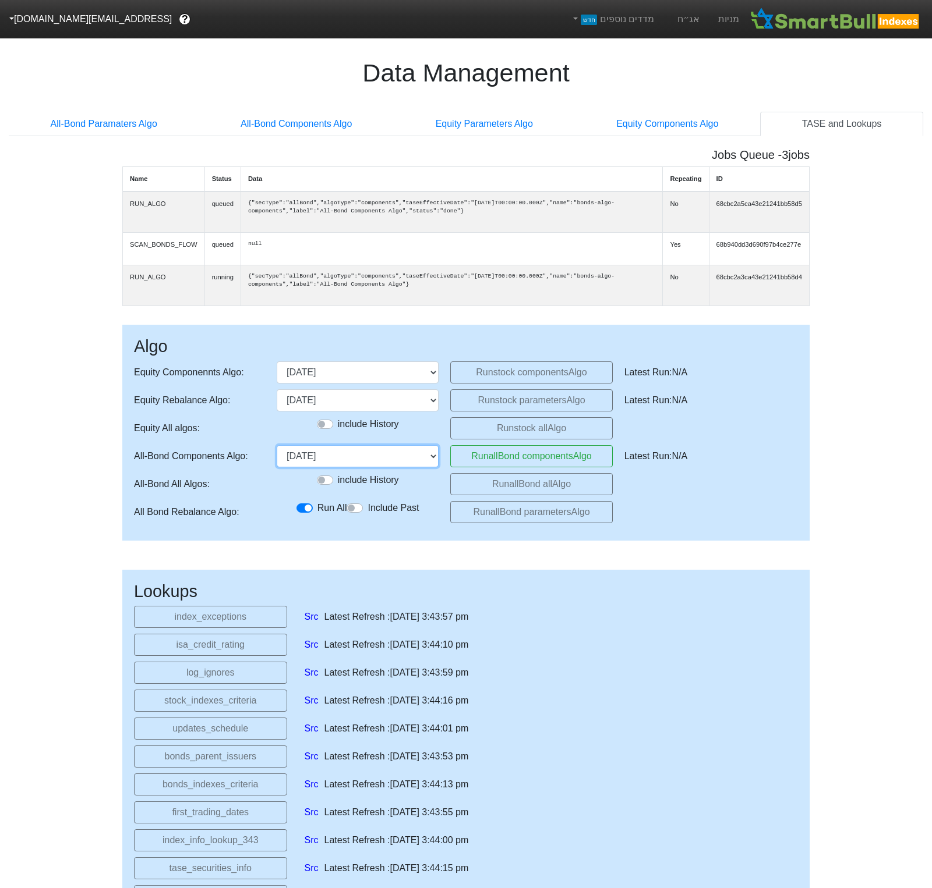
click at [277, 453] on select "28/12/2023 30/01/2024 28/02/2024 28/03/2024 18/04/2024 29/05/2024 27/06/2024 30…" at bounding box center [358, 456] width 162 height 22
click at [474, 468] on button "Run allBond components Algo" at bounding box center [531, 456] width 162 height 22
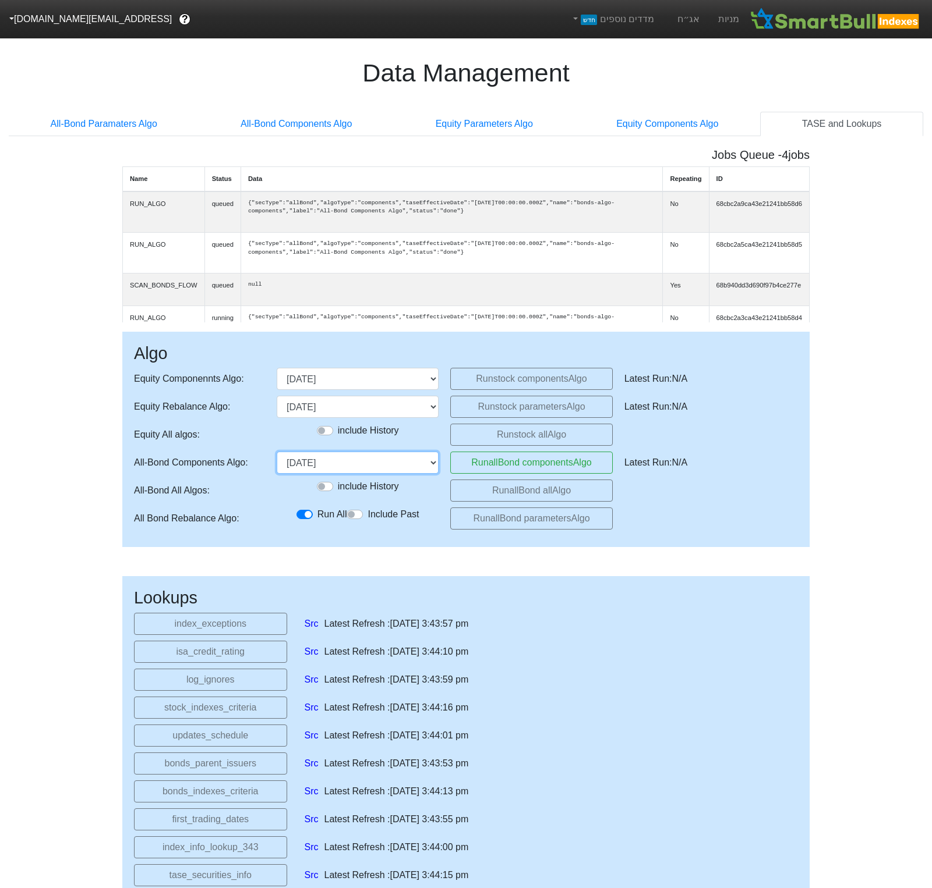
click at [392, 461] on select "28/12/2023 30/01/2024 28/02/2024 28/03/2024 18/04/2024 29/05/2024 27/06/2024 30…" at bounding box center [358, 463] width 162 height 22
click at [277, 453] on select "28/12/2023 30/01/2024 28/02/2024 28/03/2024 18/04/2024 29/05/2024 27/06/2024 30…" at bounding box center [358, 463] width 162 height 22
click at [482, 465] on button "Run allBond components Algo" at bounding box center [531, 463] width 162 height 22
click at [418, 465] on select "28/12/2023 30/01/2024 28/02/2024 28/03/2024 18/04/2024 29/05/2024 27/06/2024 30…" at bounding box center [358, 463] width 162 height 22
select select "2026-02-26T00:00:00.000Z"
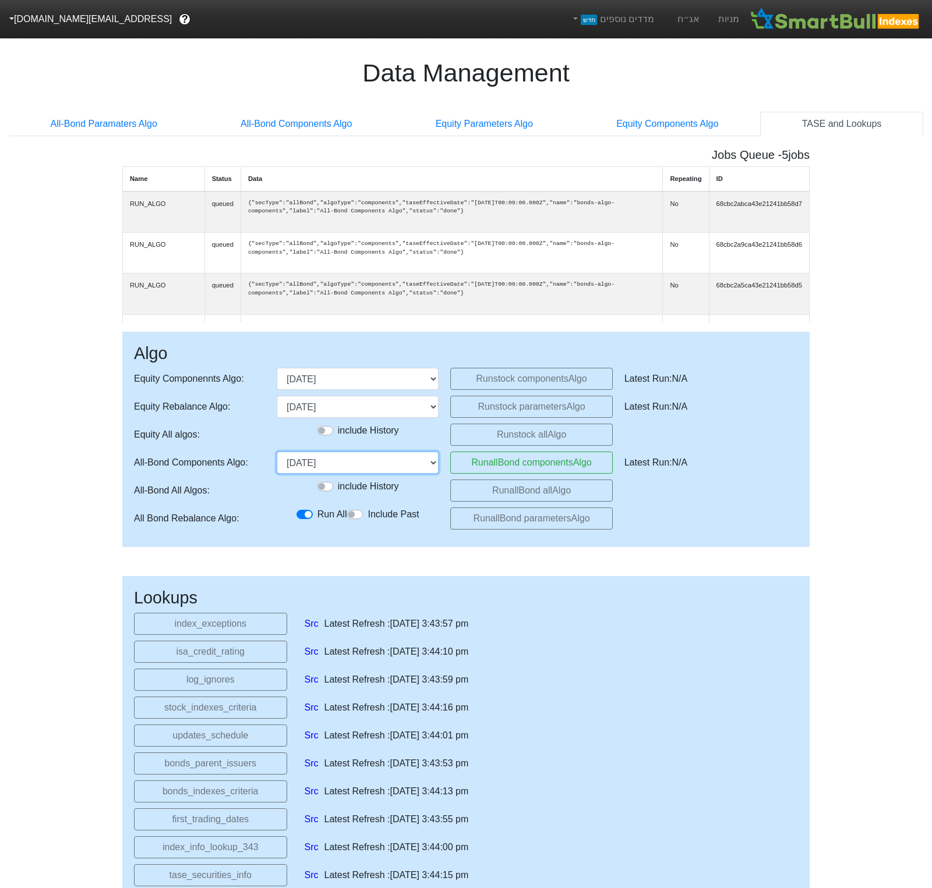
click at [277, 453] on select "28/12/2023 30/01/2024 28/02/2024 28/03/2024 18/04/2024 29/05/2024 27/06/2024 30…" at bounding box center [358, 463] width 162 height 22
click at [473, 465] on button "Run allBond components Algo" at bounding box center [531, 463] width 162 height 22
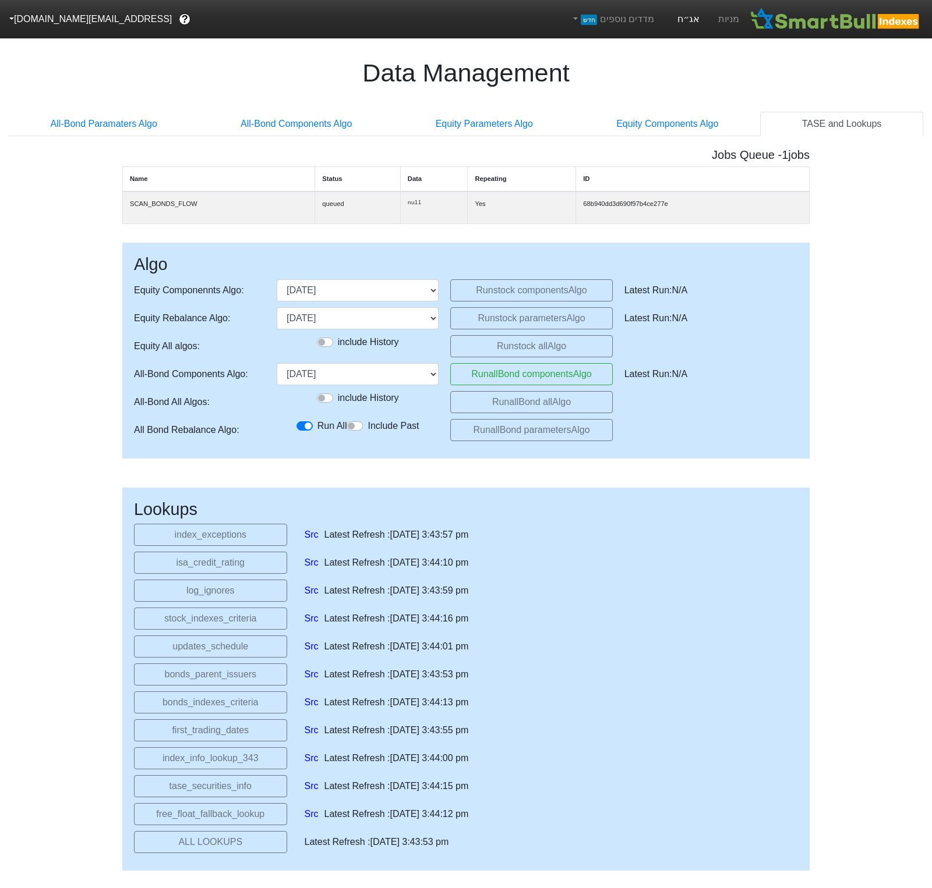
click at [695, 20] on link "אג״ח" at bounding box center [688, 19] width 41 height 38
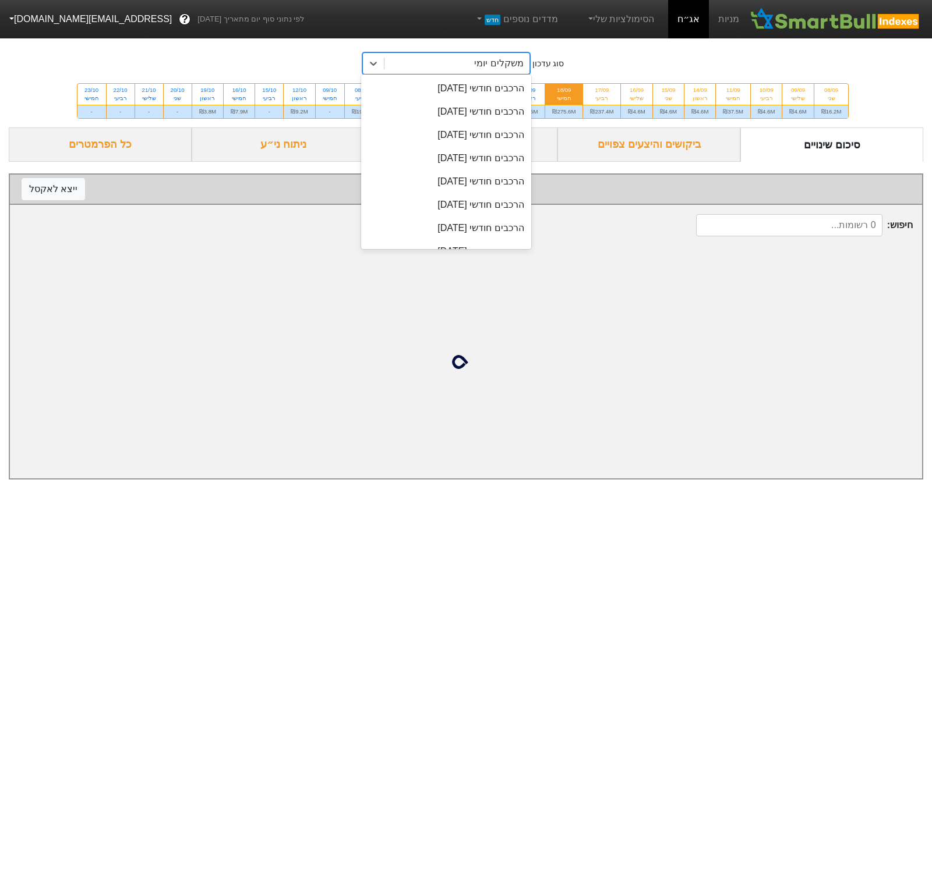
click at [504, 66] on div "משקלים יומי" at bounding box center [498, 63] width 49 height 14
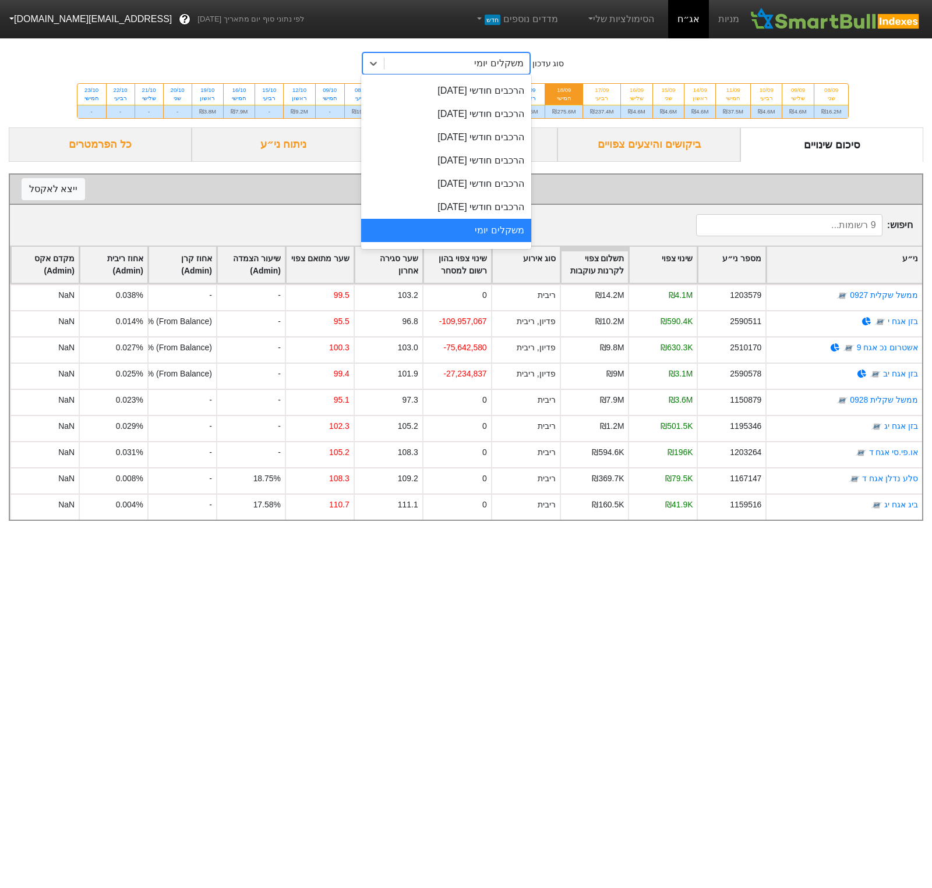
scroll to position [528, 0]
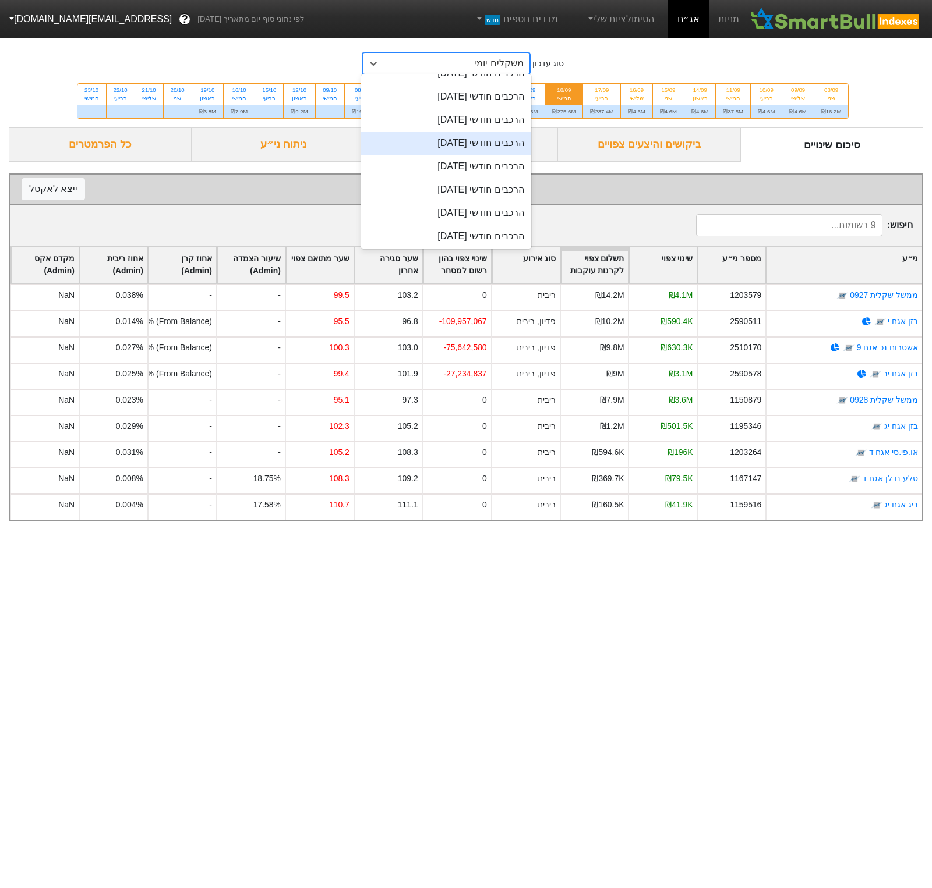
click at [494, 137] on div "הרכבים חודשי [DATE]" at bounding box center [446, 143] width 170 height 23
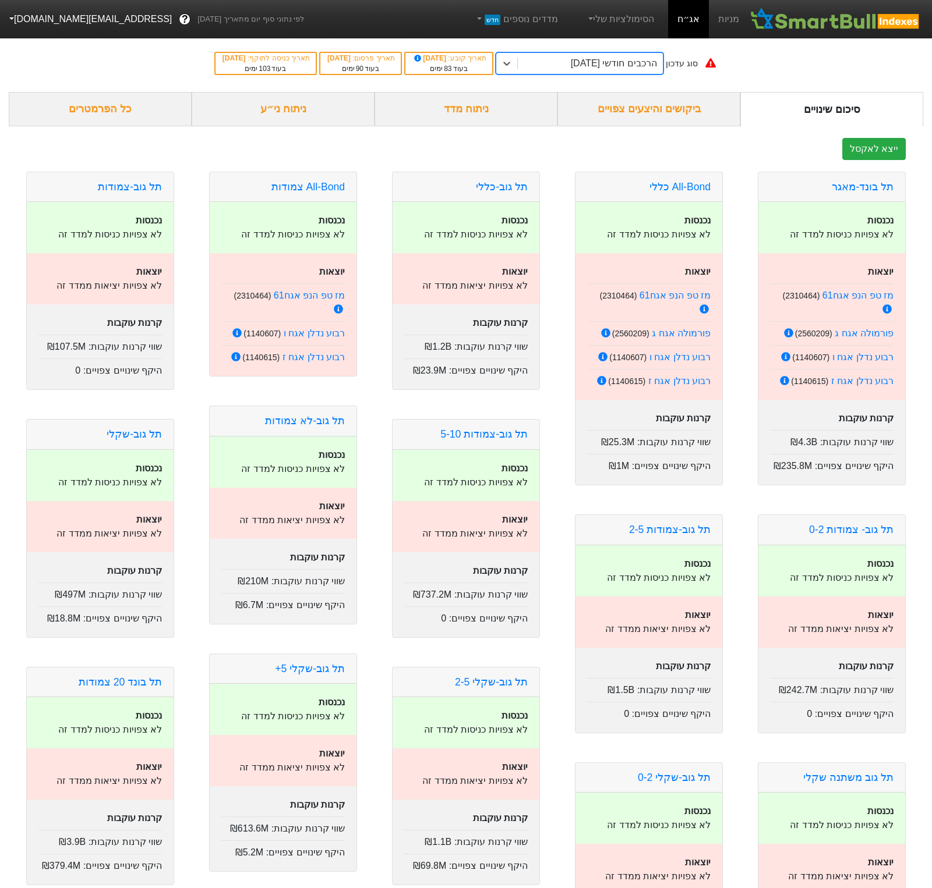
click at [292, 115] on div "ניתוח ני״ע" at bounding box center [283, 109] width 183 height 34
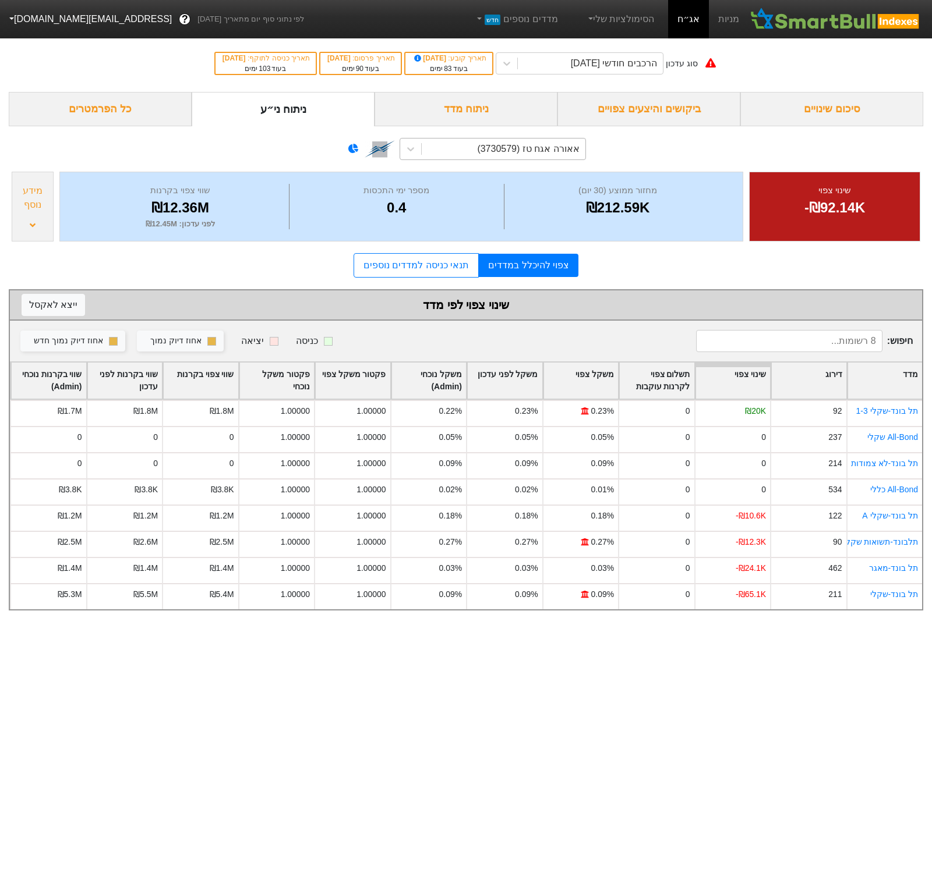
click at [566, 154] on div "אאורה אגח טז (3730579)" at bounding box center [528, 149] width 102 height 14
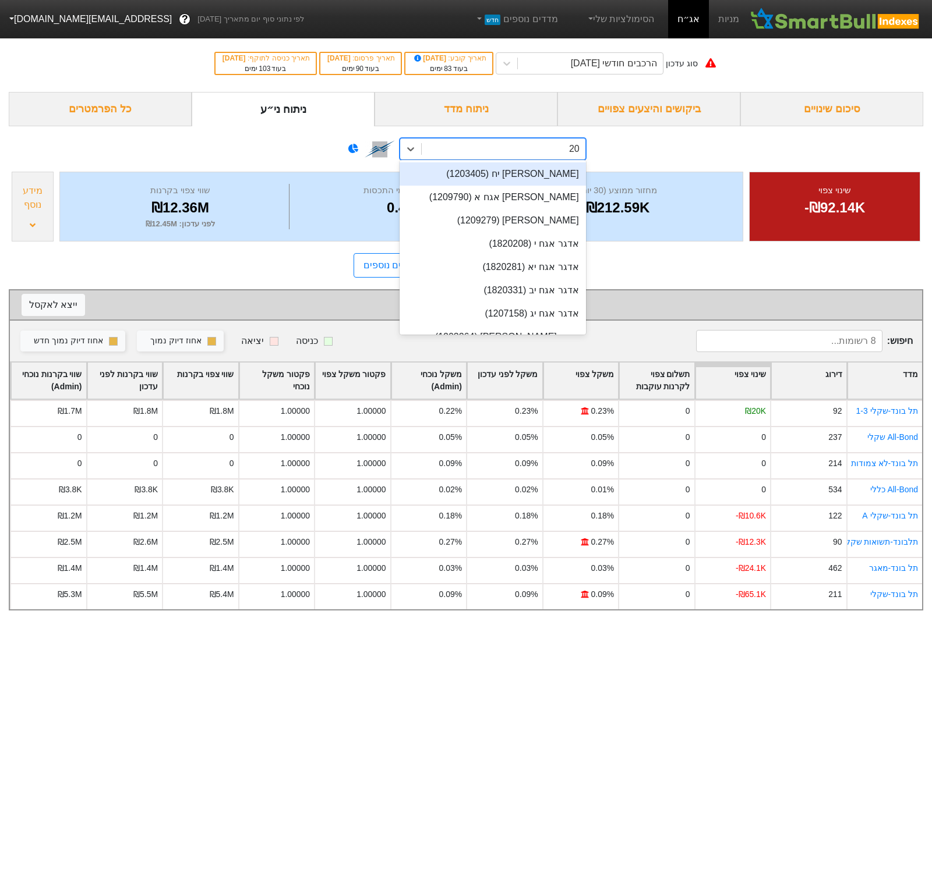
type input "204"
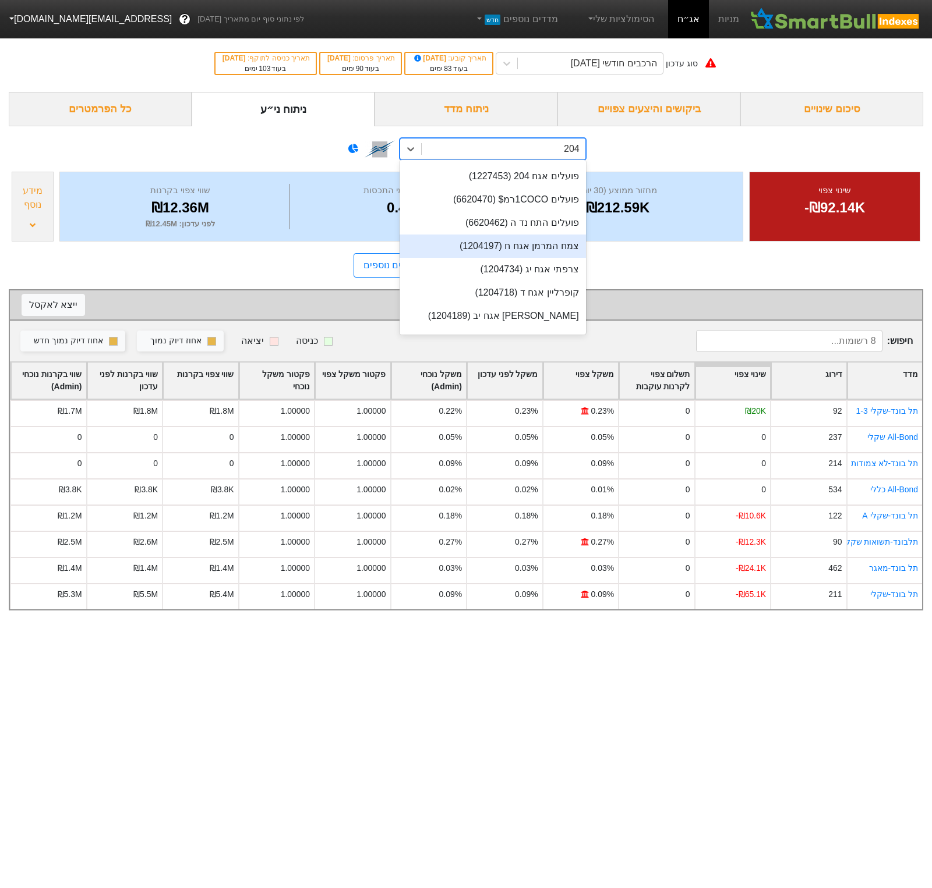
scroll to position [338, 0]
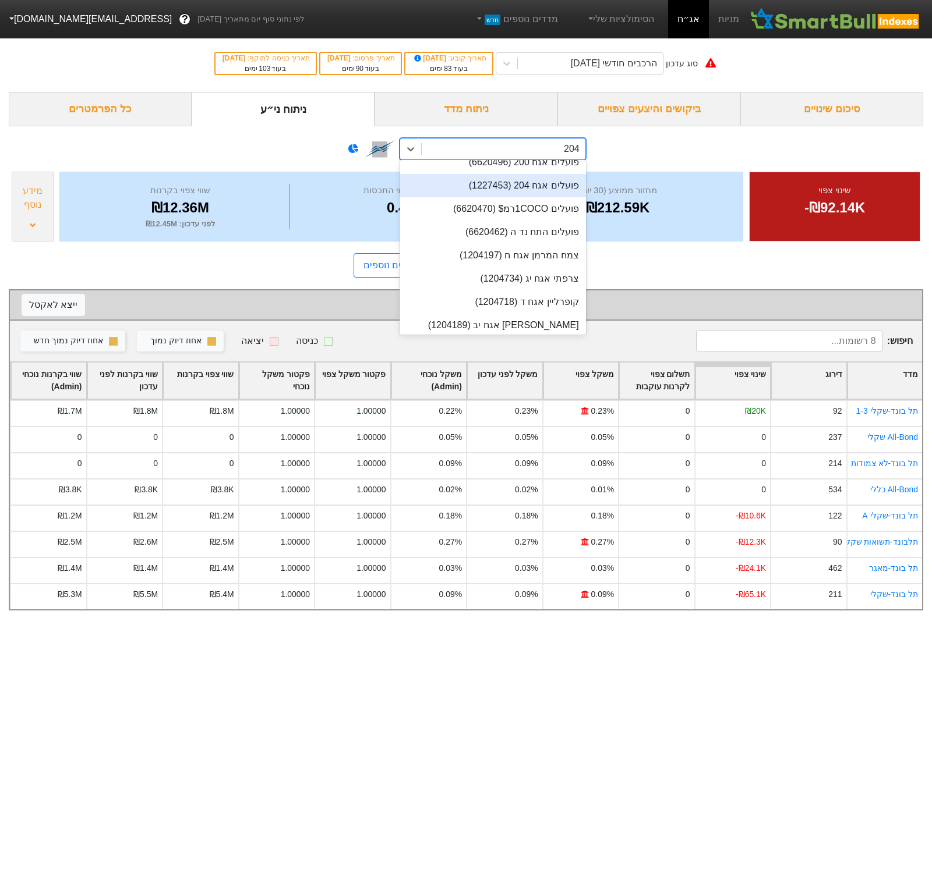
click at [536, 195] on div "פועלים אגח 204 (1227453)" at bounding box center [492, 185] width 186 height 23
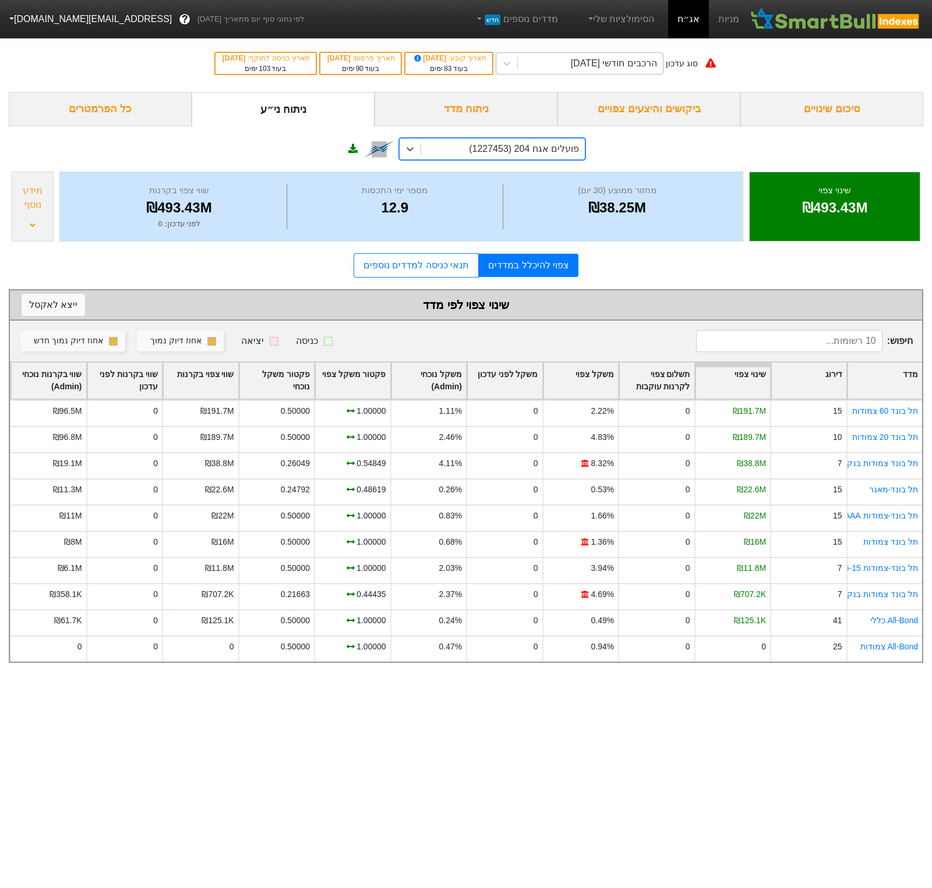
click at [593, 72] on div "הרכבים חודשי 30/12/2025" at bounding box center [590, 63] width 145 height 21
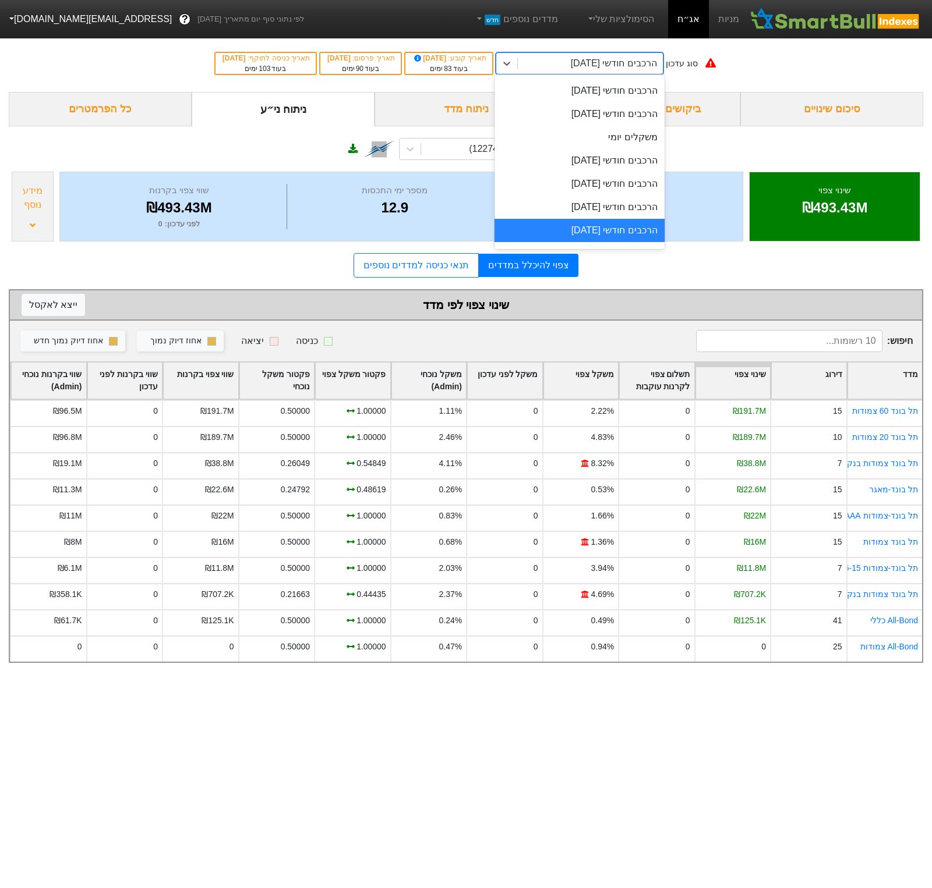
scroll to position [473, 0]
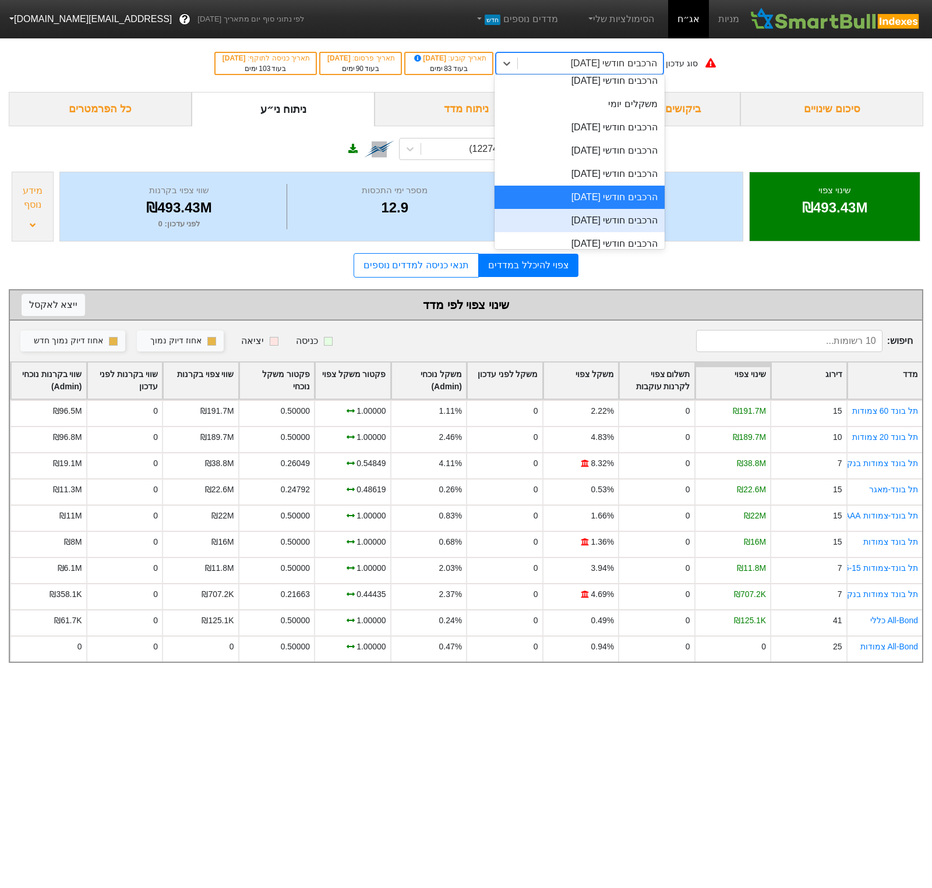
click at [590, 219] on div "הרכבים חודשי 29/01/2026" at bounding box center [579, 220] width 170 height 23
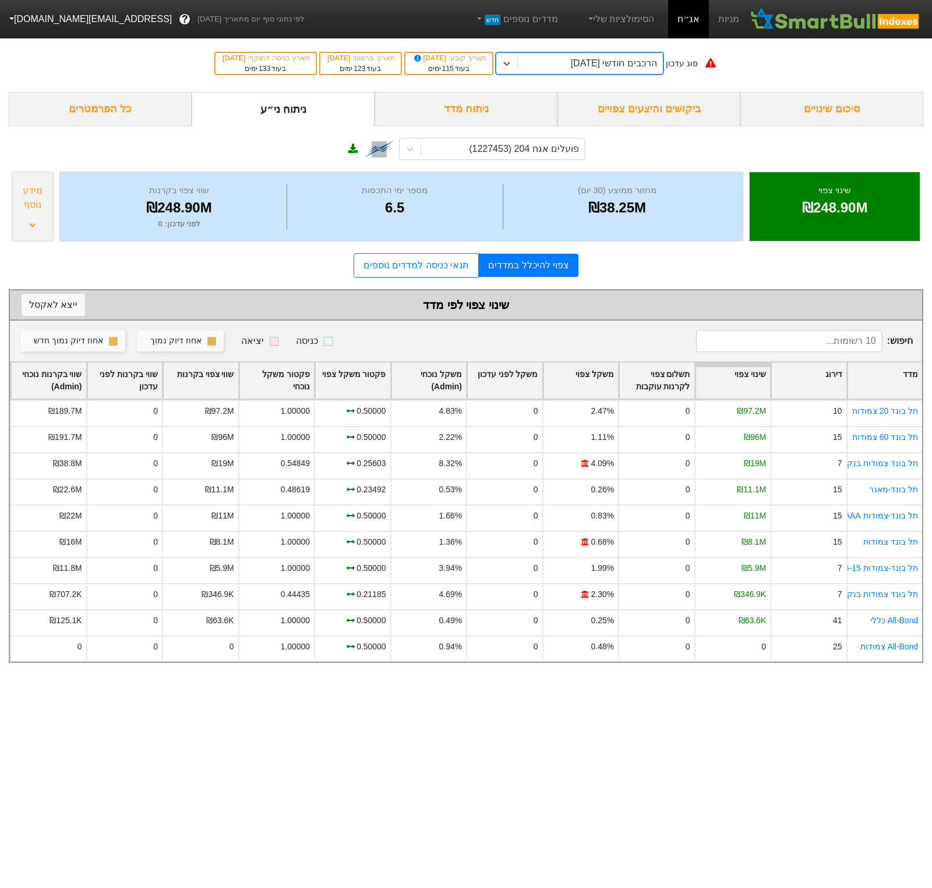
click at [628, 56] on div "הרכבים חודשי 29/01/2026" at bounding box center [614, 63] width 86 height 14
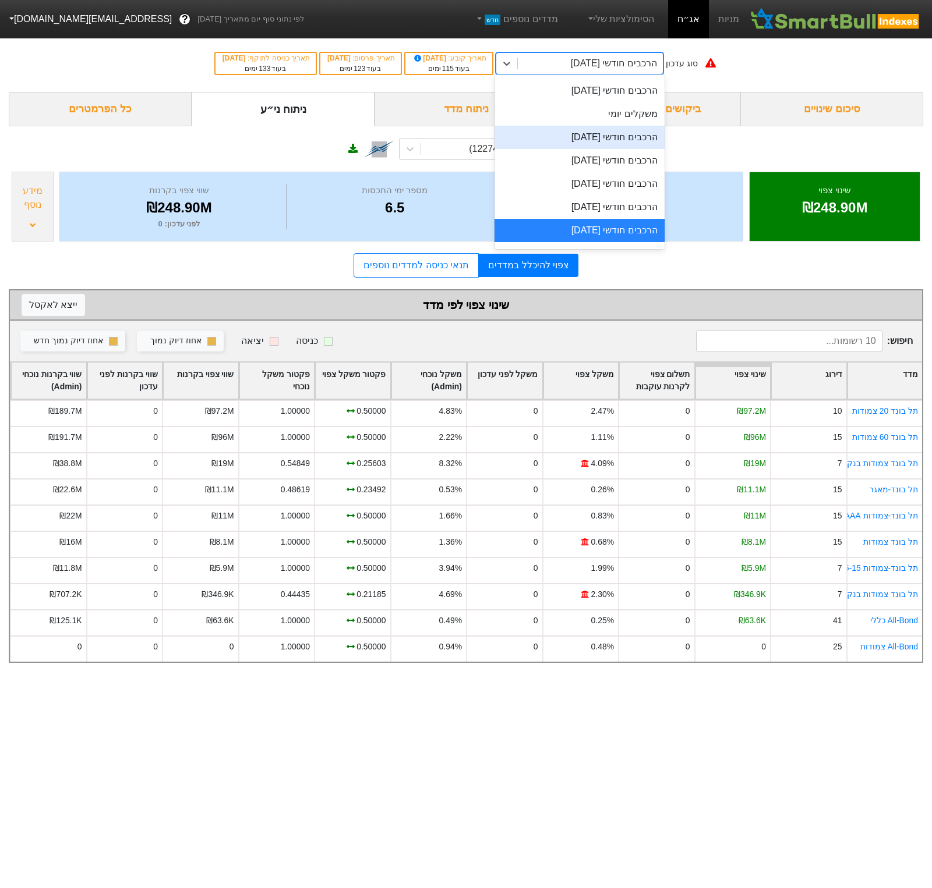
scroll to position [495, 0]
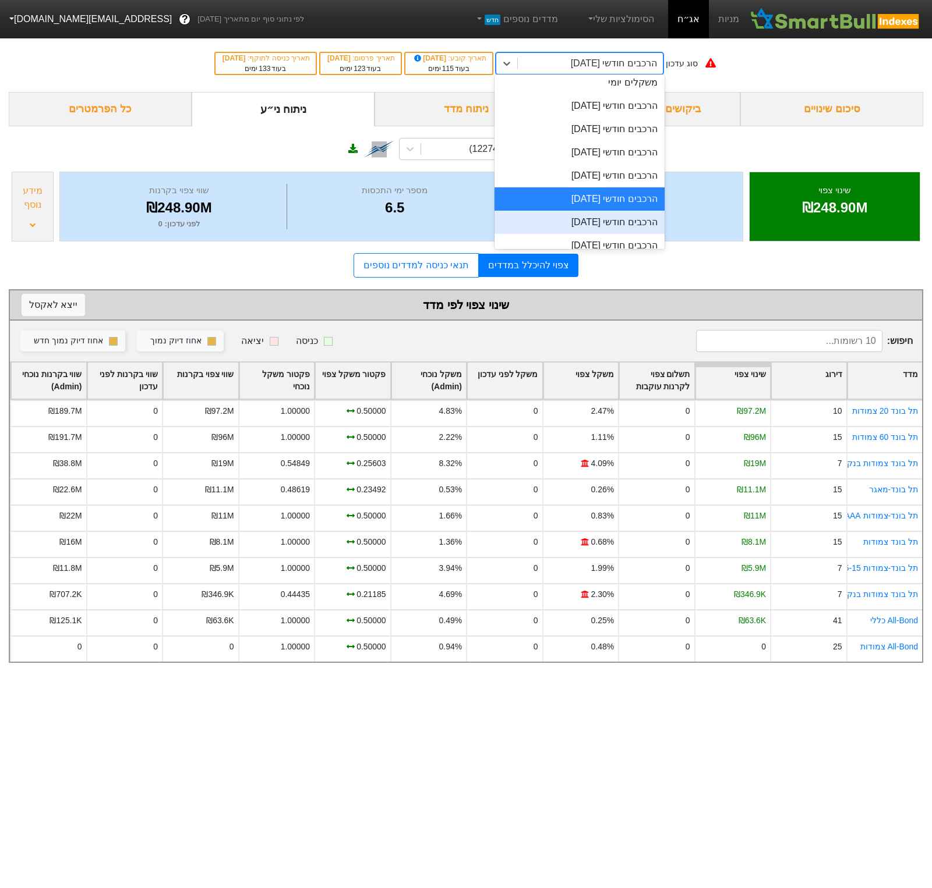
click at [638, 223] on div "הרכבים חודשי 26/02/2026" at bounding box center [579, 222] width 170 height 23
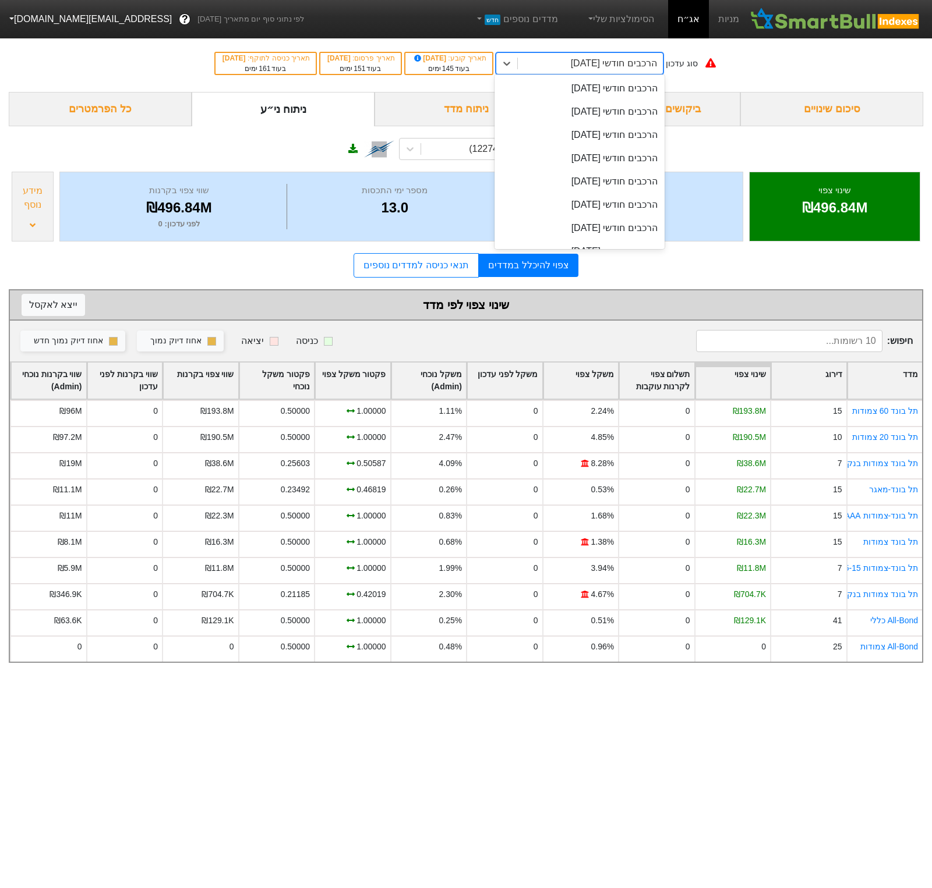
click at [632, 56] on div "הרכבים חודשי 26/02/2026" at bounding box center [614, 63] width 86 height 14
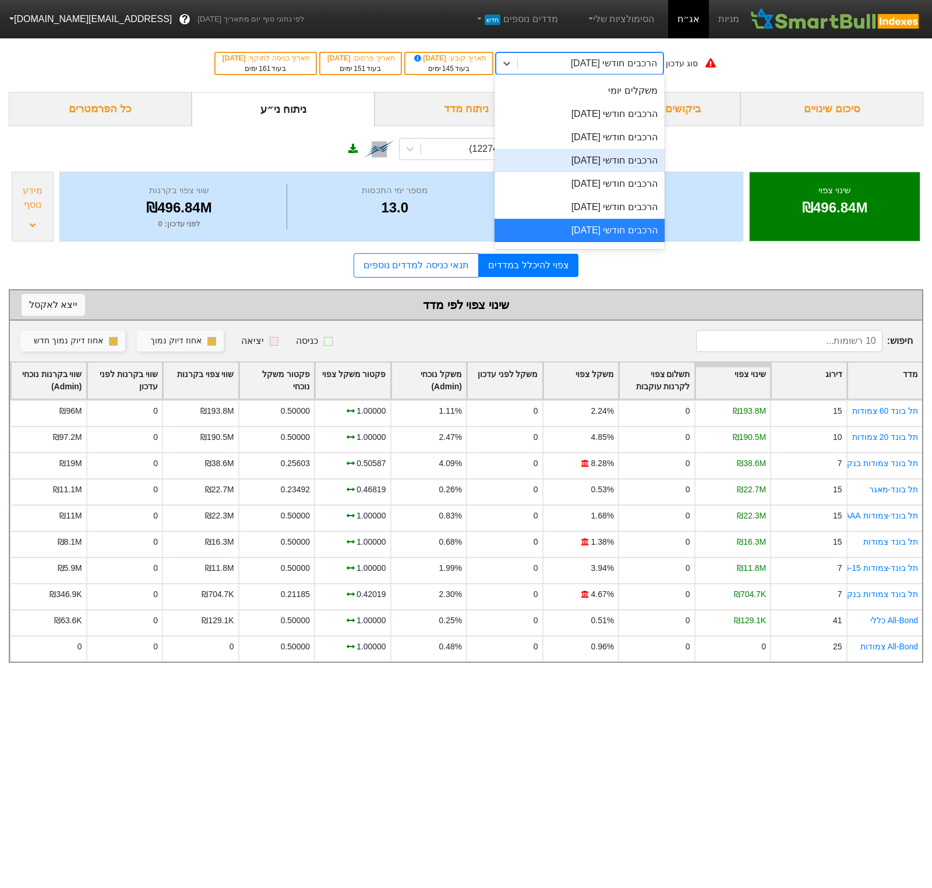
scroll to position [505, 0]
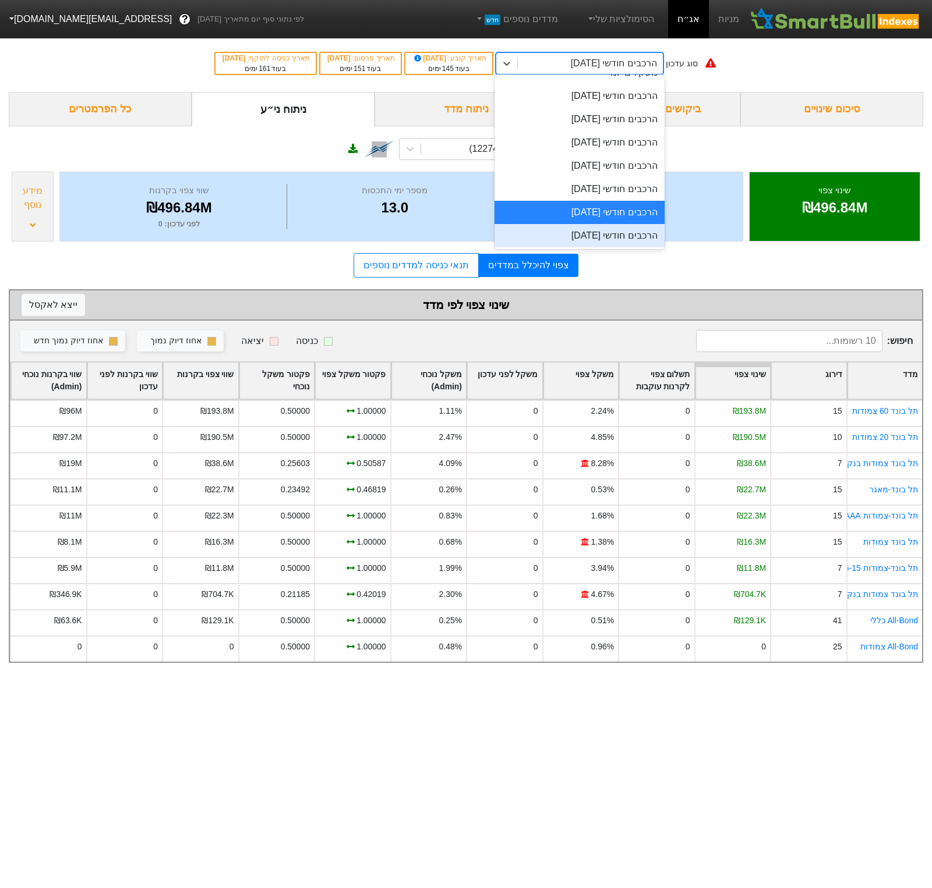
click at [633, 235] on div "הרכבים חודשי 31/03/2026" at bounding box center [579, 235] width 170 height 23
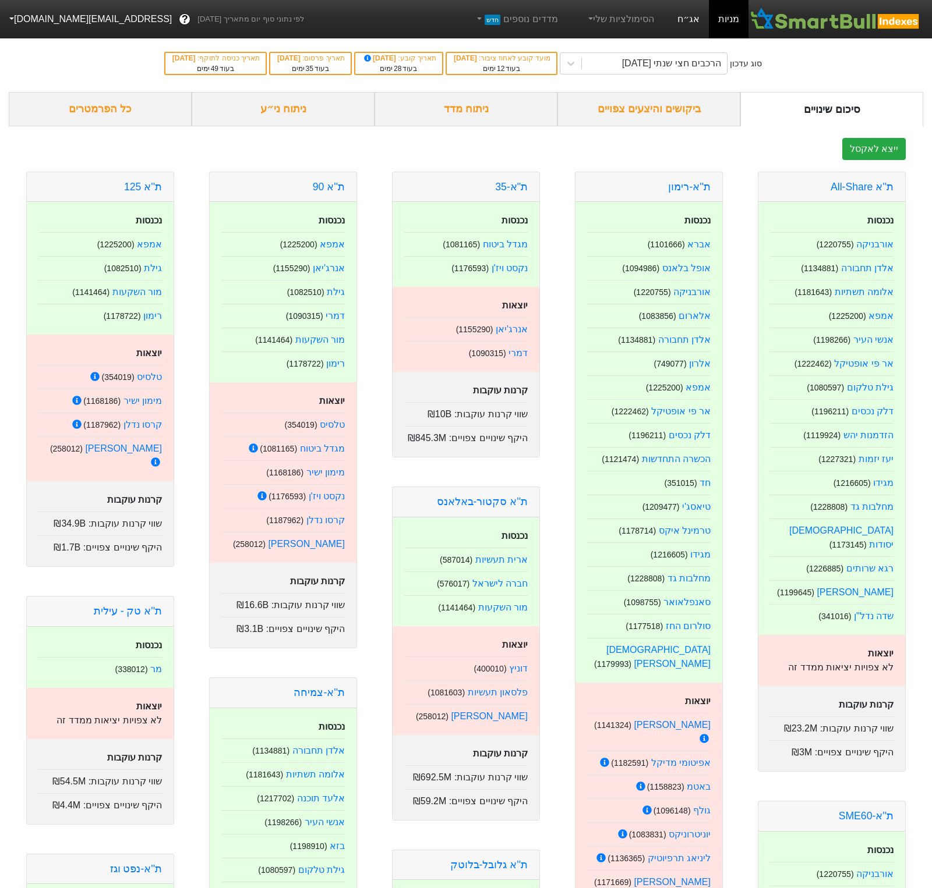
click at [695, 17] on link "אג״ח" at bounding box center [688, 19] width 41 height 38
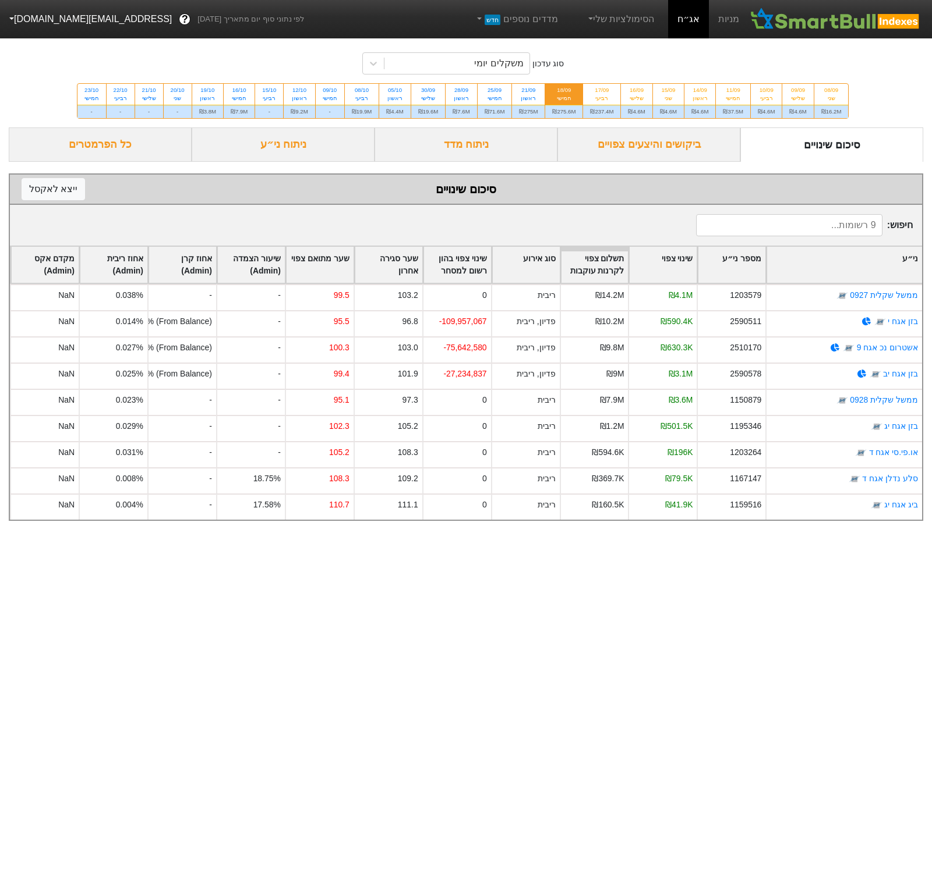
click at [674, 156] on div "ביקושים והיצעים צפויים" at bounding box center [648, 145] width 183 height 34
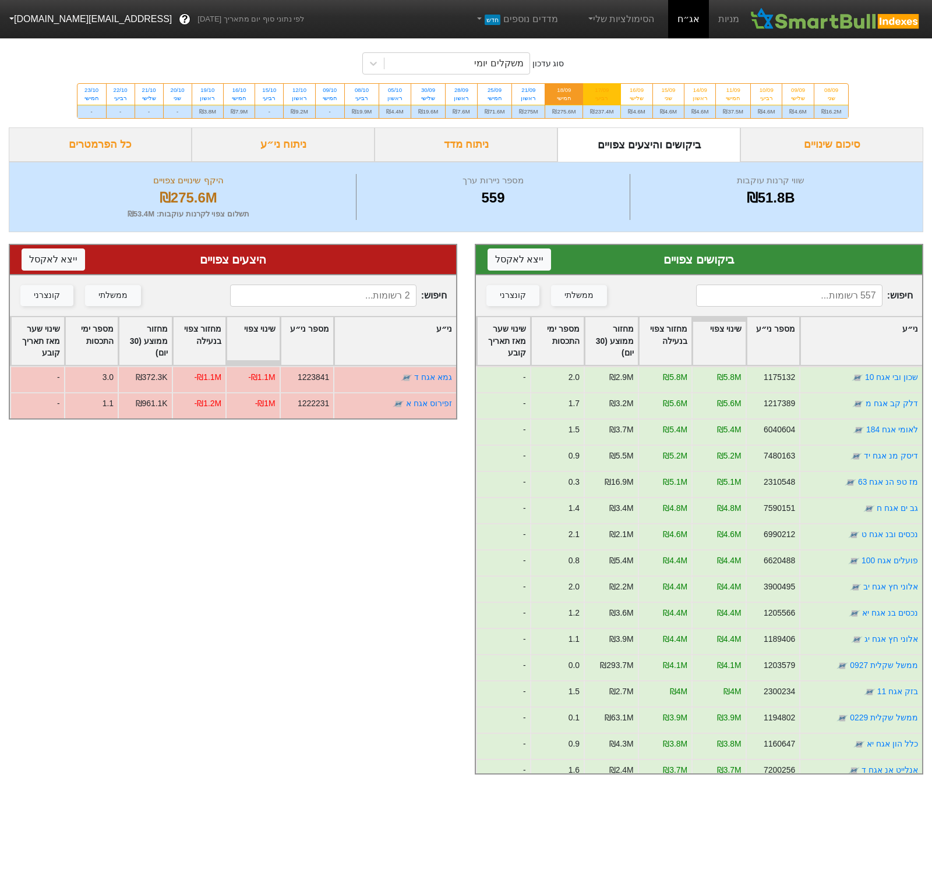
click at [613, 102] on div "רביעי" at bounding box center [601, 98] width 23 height 8
click at [601, 91] on input "17/09 רביעי ₪237.4M" at bounding box center [598, 88] width 8 height 8
radio input "true"
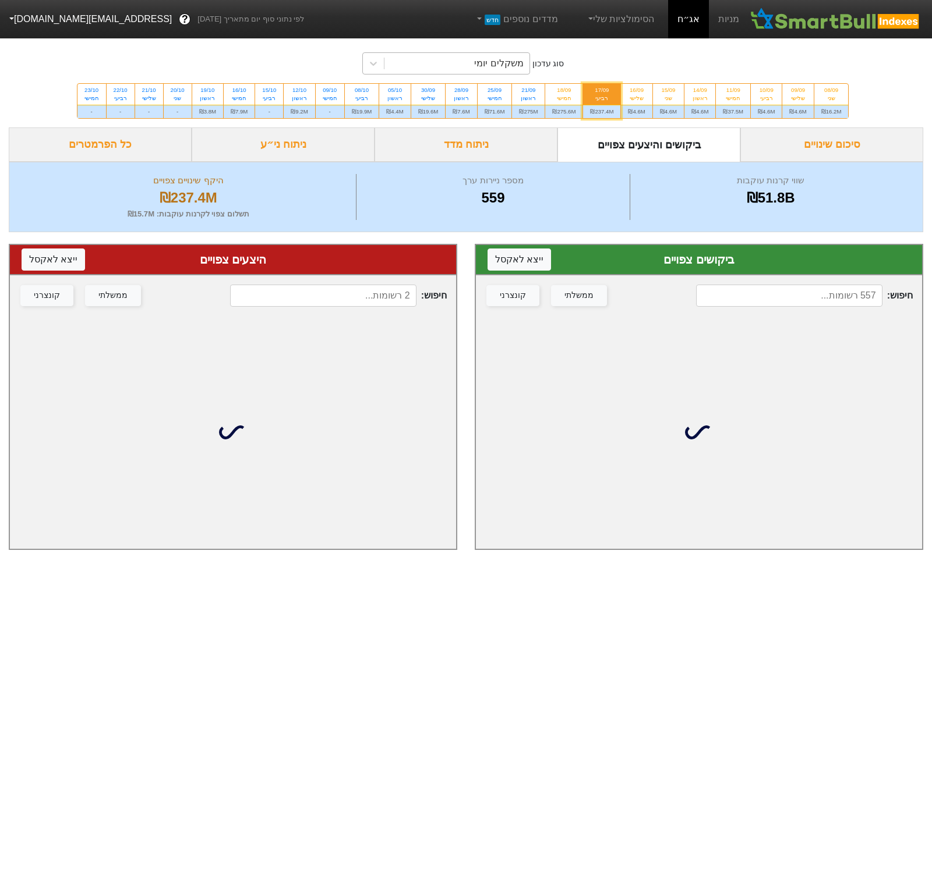
click at [454, 59] on div "משקלים יומי" at bounding box center [456, 63] width 145 height 21
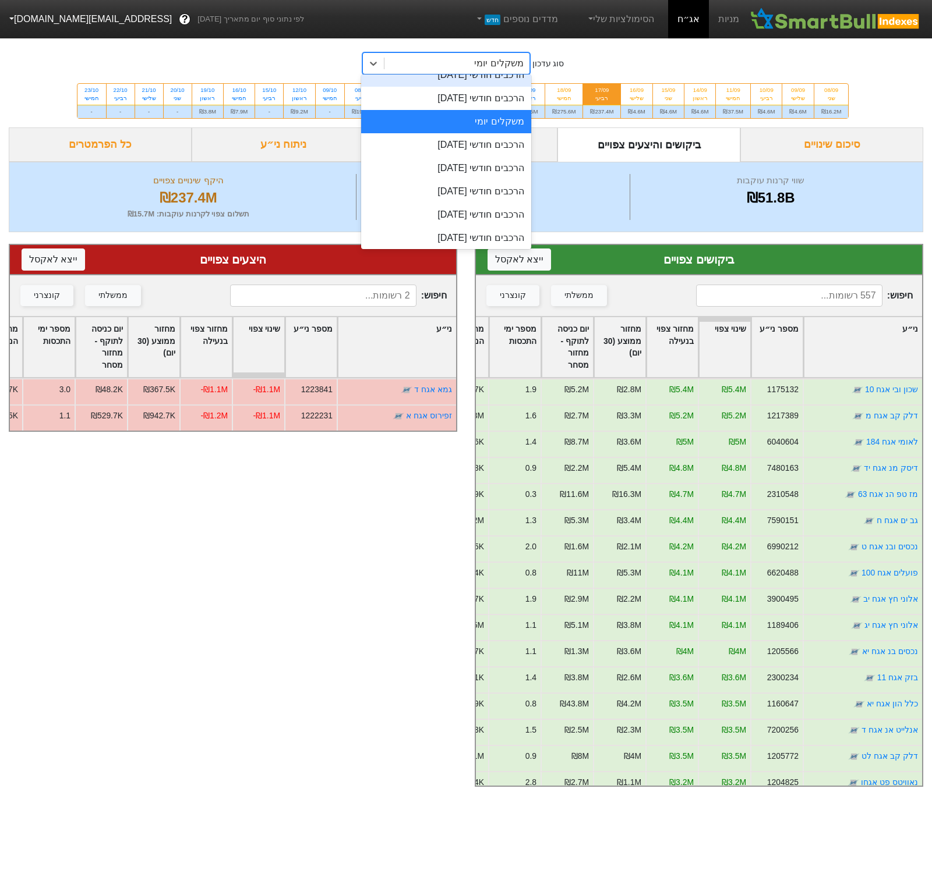
scroll to position [447, 0]
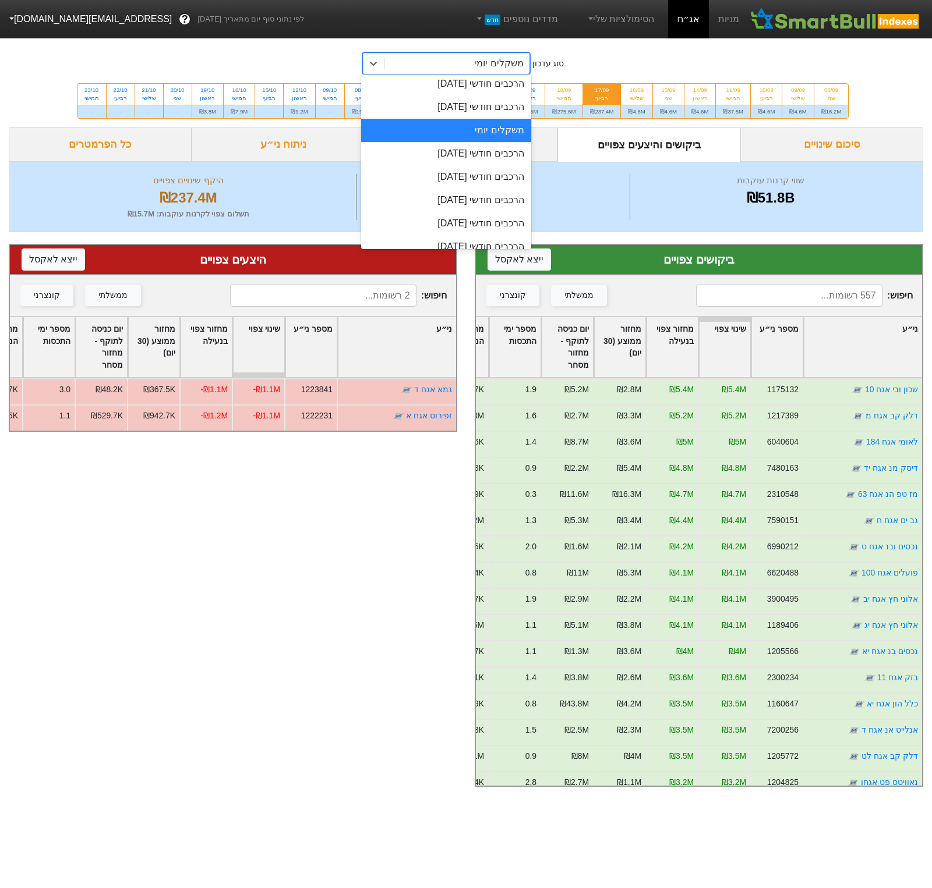
click at [685, 49] on div "סוג עדכון option משקלים יומי focused, 22 of 30. 30 results available. Use Up an…" at bounding box center [466, 81] width 932 height 93
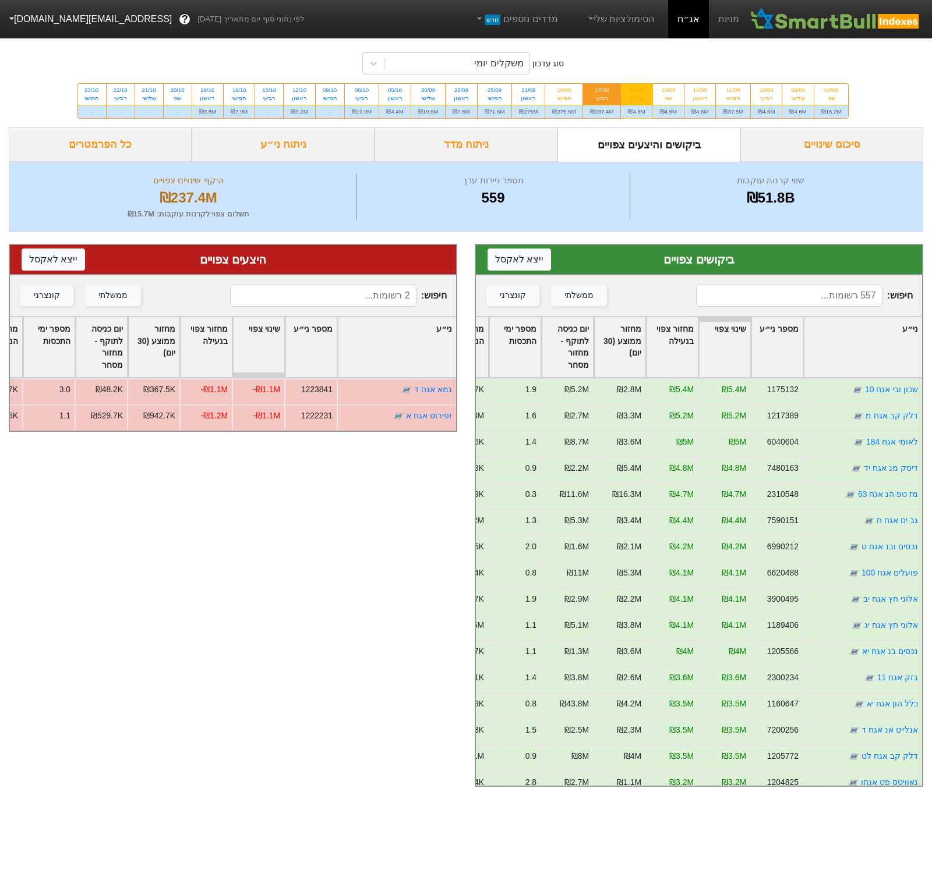
click at [645, 93] on div "16/09" at bounding box center [636, 90] width 17 height 8
click at [636, 91] on input "16/09 שלישי ₪4.6M" at bounding box center [633, 88] width 8 height 8
radio input "true"
click at [883, 162] on div "סיכום שינויים" at bounding box center [831, 145] width 183 height 34
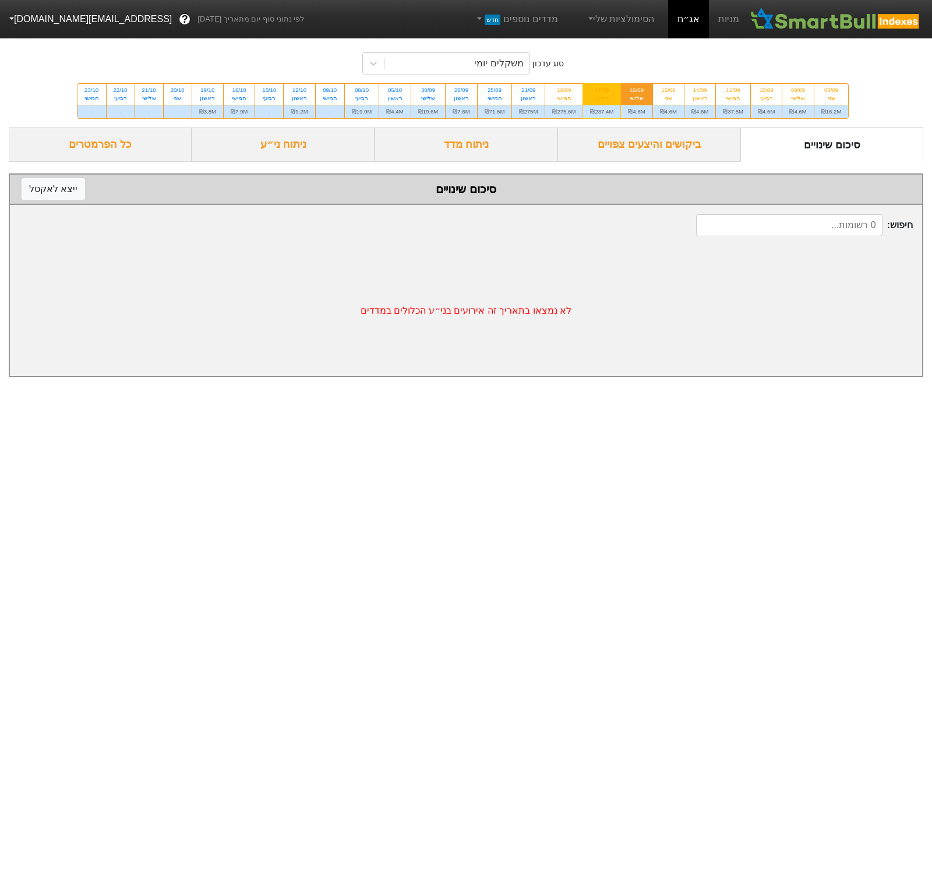
click at [613, 94] on div "17/09" at bounding box center [601, 90] width 23 height 8
click at [601, 91] on input "17/09 רביעי ₪237.4M" at bounding box center [598, 88] width 8 height 8
radio input "true"
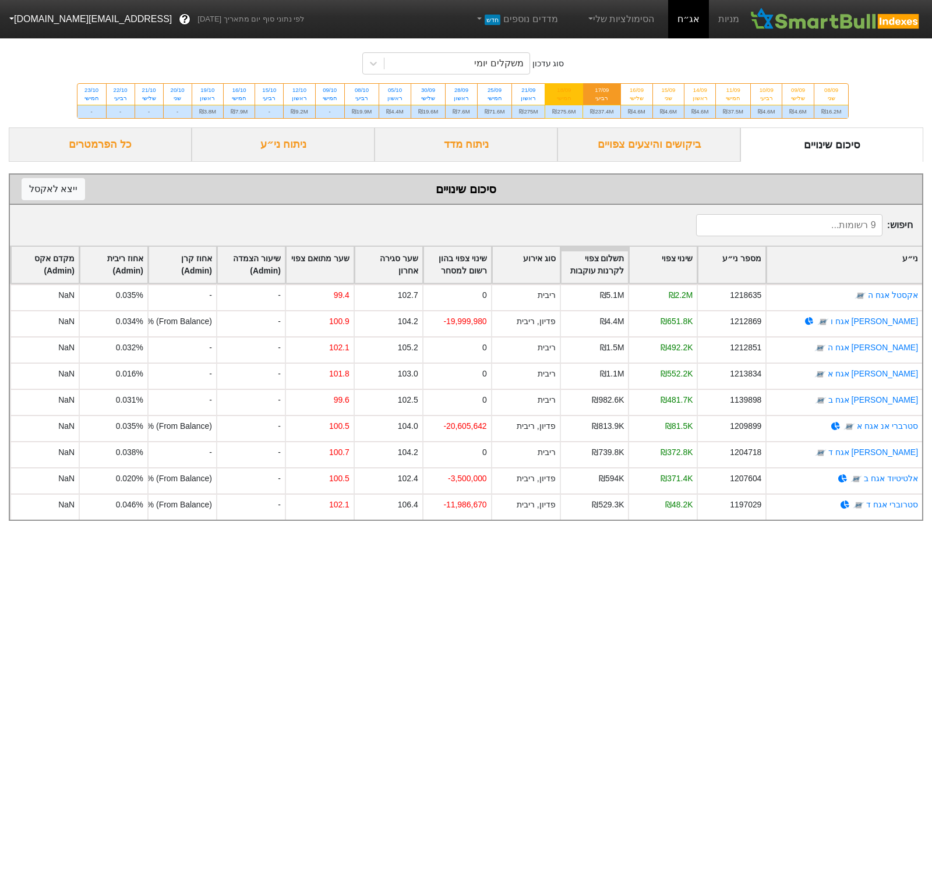
click at [576, 85] on div "18/09 חמישי" at bounding box center [563, 94] width 37 height 21
click at [564, 85] on input "18/09 חמישי ₪275.6M" at bounding box center [560, 88] width 8 height 8
radio input "true"
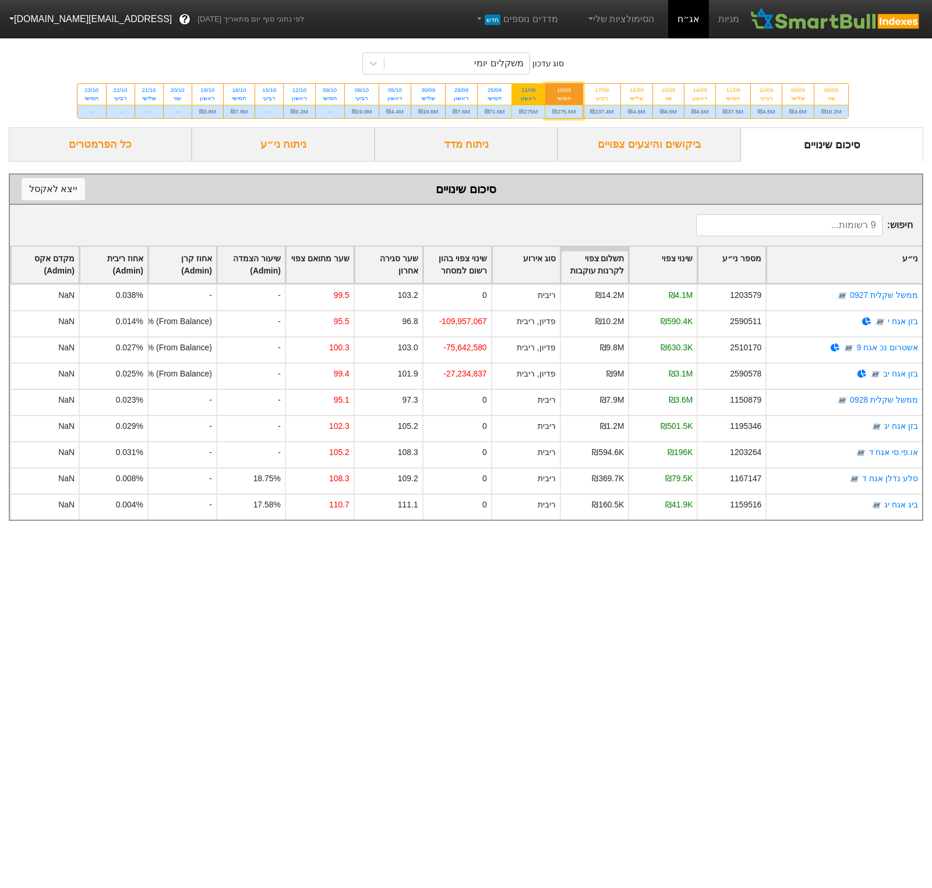
click at [537, 90] on div "21/09" at bounding box center [528, 90] width 19 height 8
click at [528, 90] on input "21/09 ראשון ₪275M" at bounding box center [525, 88] width 8 height 8
radio input "true"
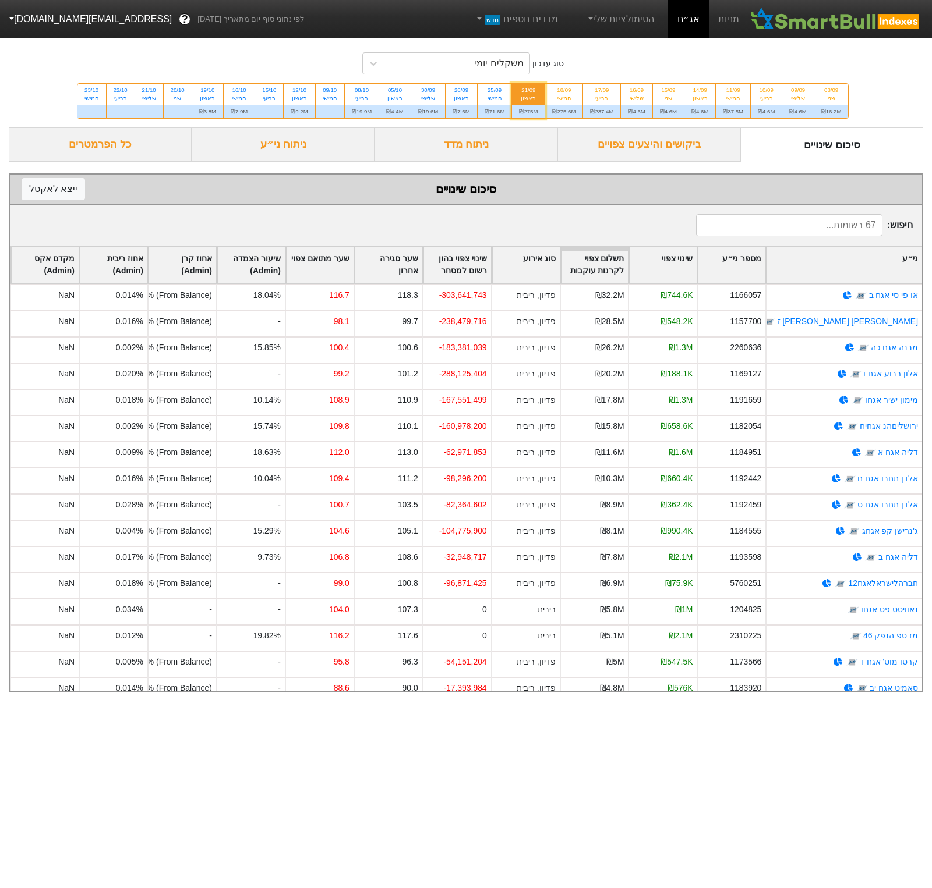
click at [671, 271] on div "שינוי צפוי" at bounding box center [663, 265] width 68 height 36
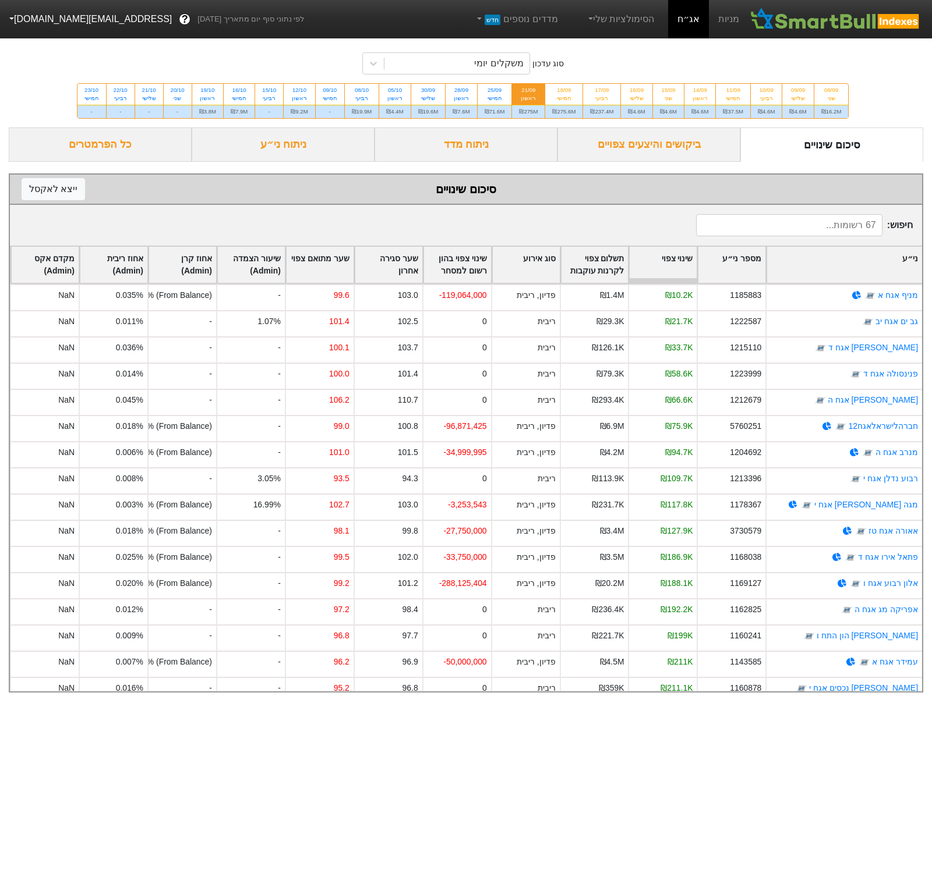
click at [671, 271] on div "שינוי צפוי" at bounding box center [663, 265] width 68 height 36
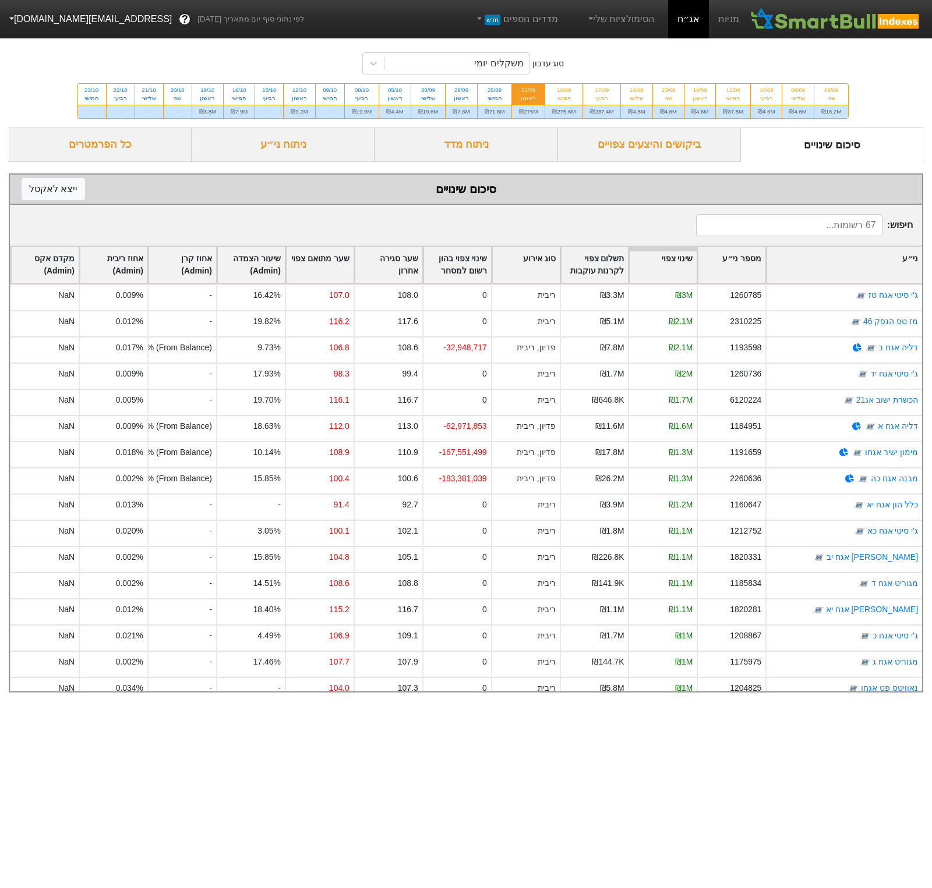
click at [591, 268] on div "תשלום צפוי לקרנות עוקבות" at bounding box center [595, 265] width 68 height 36
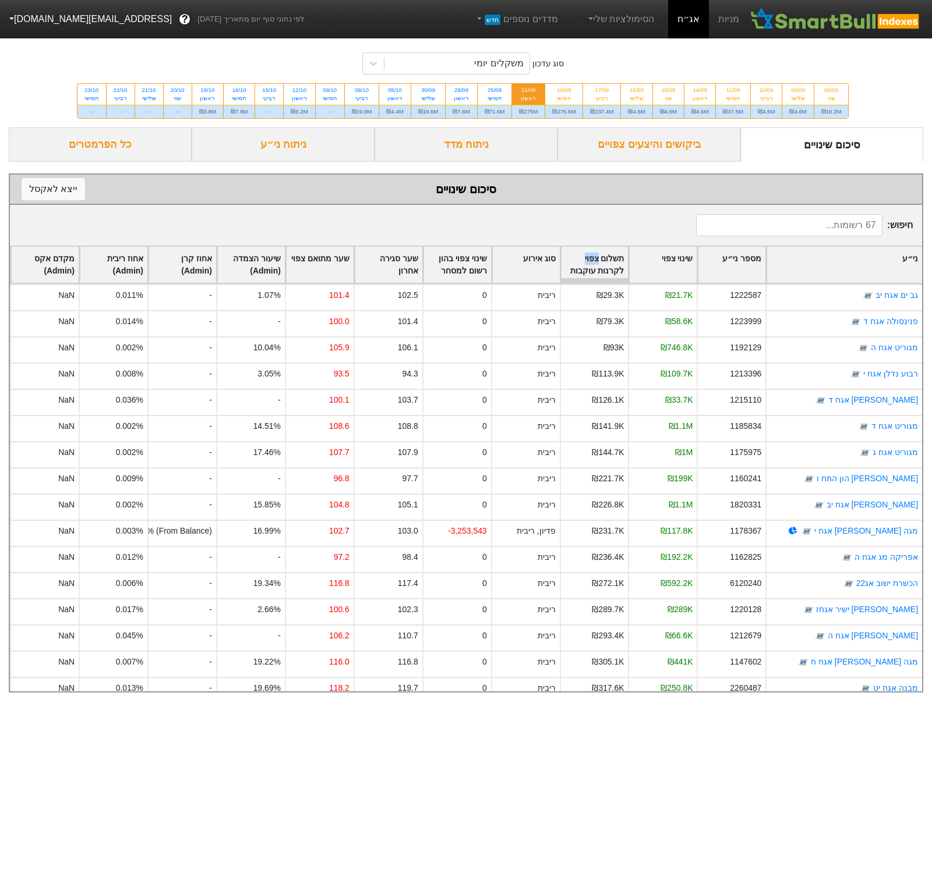
click at [591, 268] on div "תשלום צפוי לקרנות עוקבות" at bounding box center [595, 265] width 68 height 36
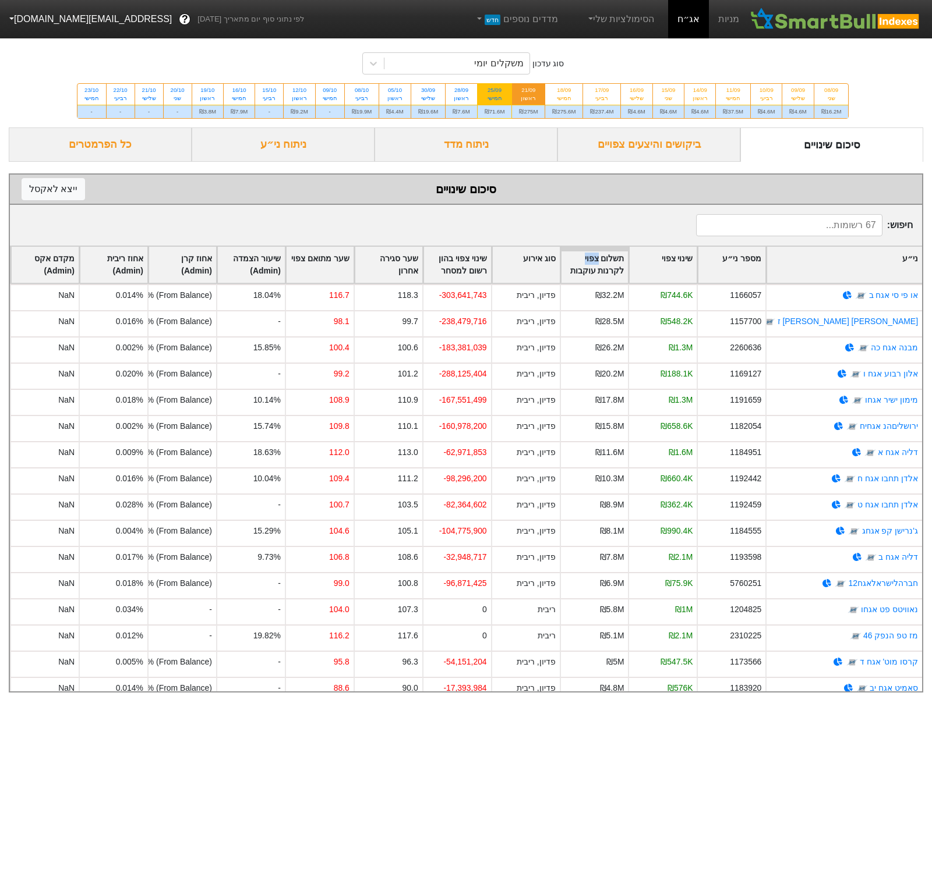
click at [503, 94] on div "25/09" at bounding box center [494, 90] width 20 height 8
click at [494, 91] on input "25/09 חמישי ₪71.6M" at bounding box center [491, 88] width 8 height 8
radio input "true"
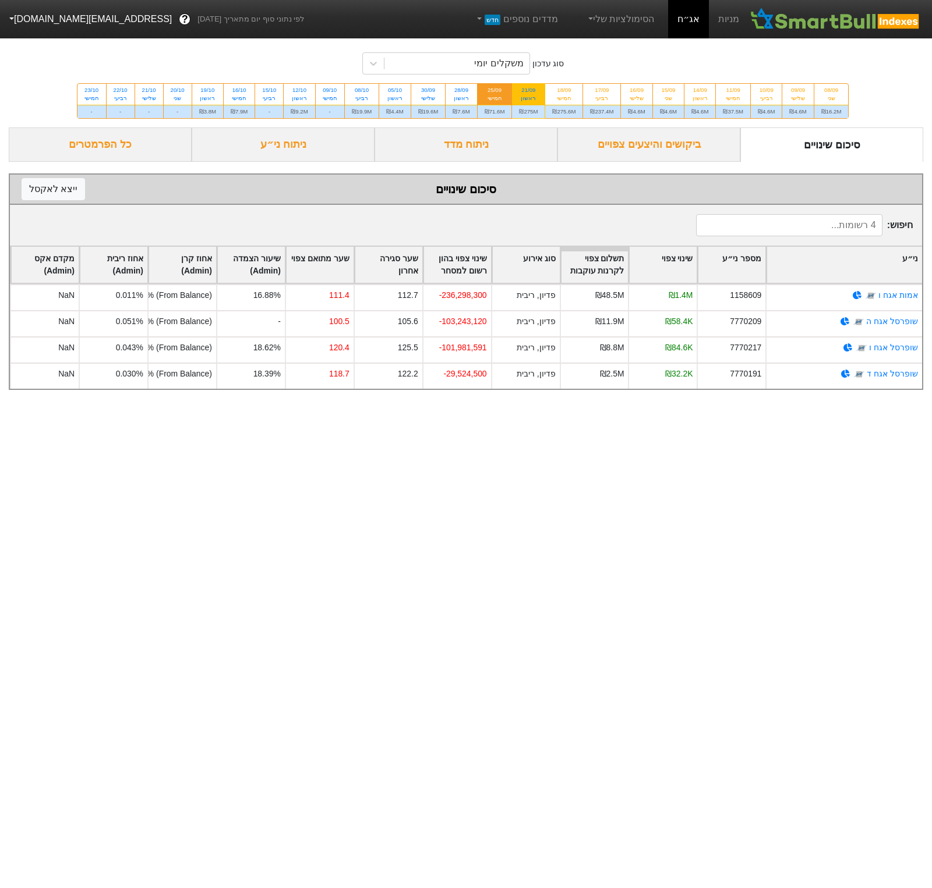
click at [533, 100] on div "ראשון" at bounding box center [528, 98] width 19 height 8
click at [528, 91] on input "21/09 ראשון ₪275M" at bounding box center [525, 88] width 8 height 8
radio input "true"
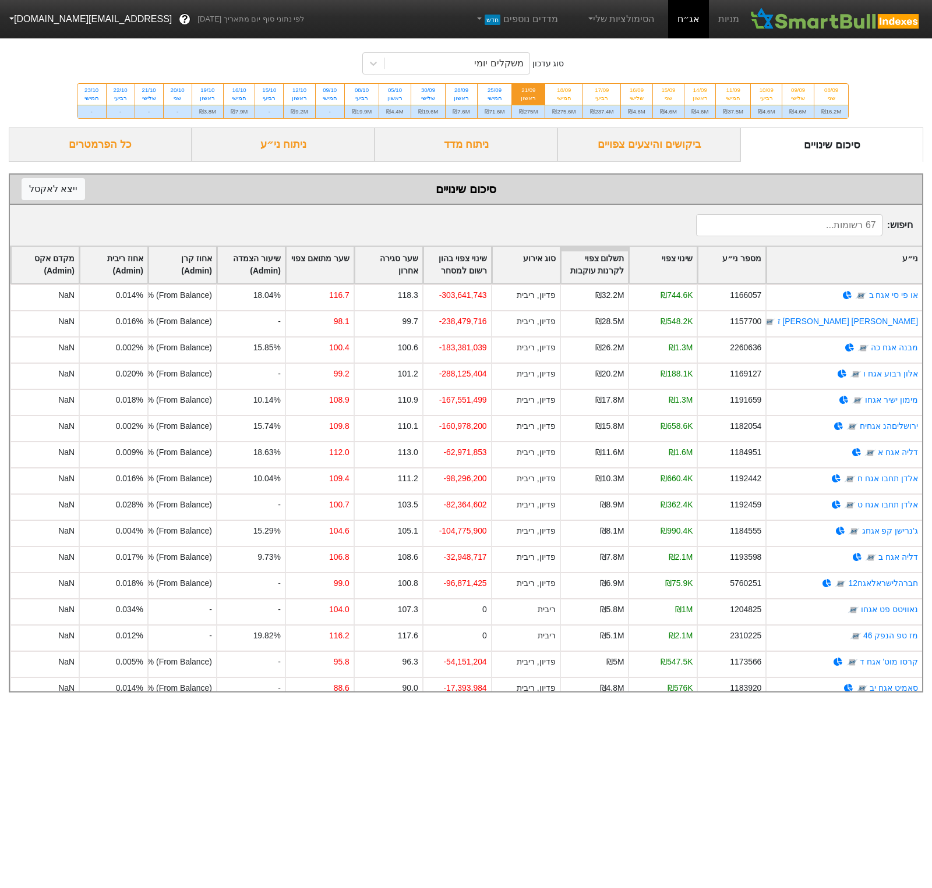
click at [820, 236] on input at bounding box center [789, 225] width 186 height 22
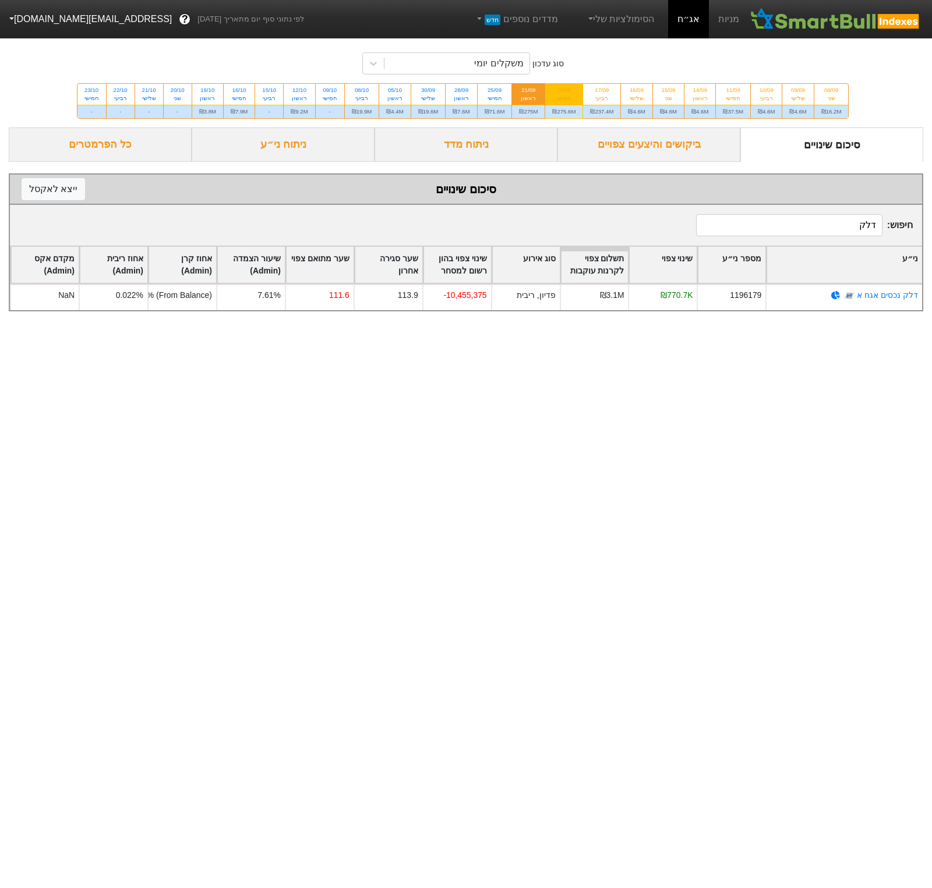
type input "דלק"
click at [575, 102] on div "חמישי" at bounding box center [563, 98] width 23 height 8
click at [564, 91] on input "18/09 חמישי ₪275.6M" at bounding box center [560, 88] width 8 height 8
radio input "true"
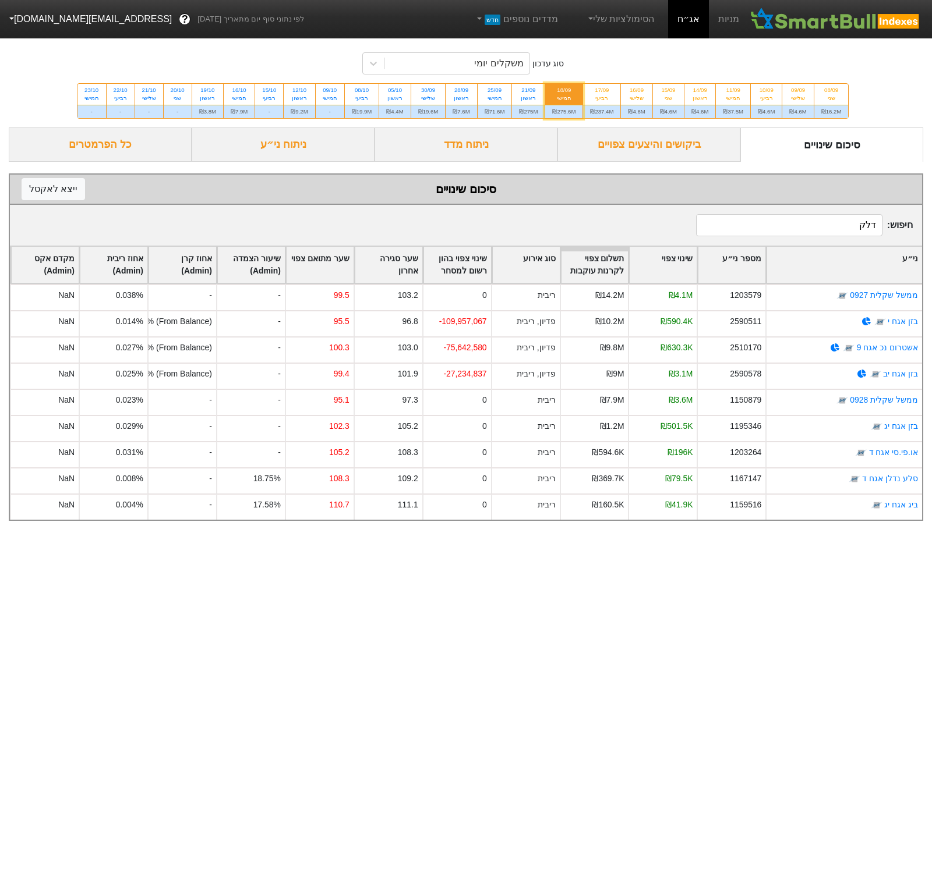
click at [789, 236] on input "דלק" at bounding box center [789, 225] width 186 height 22
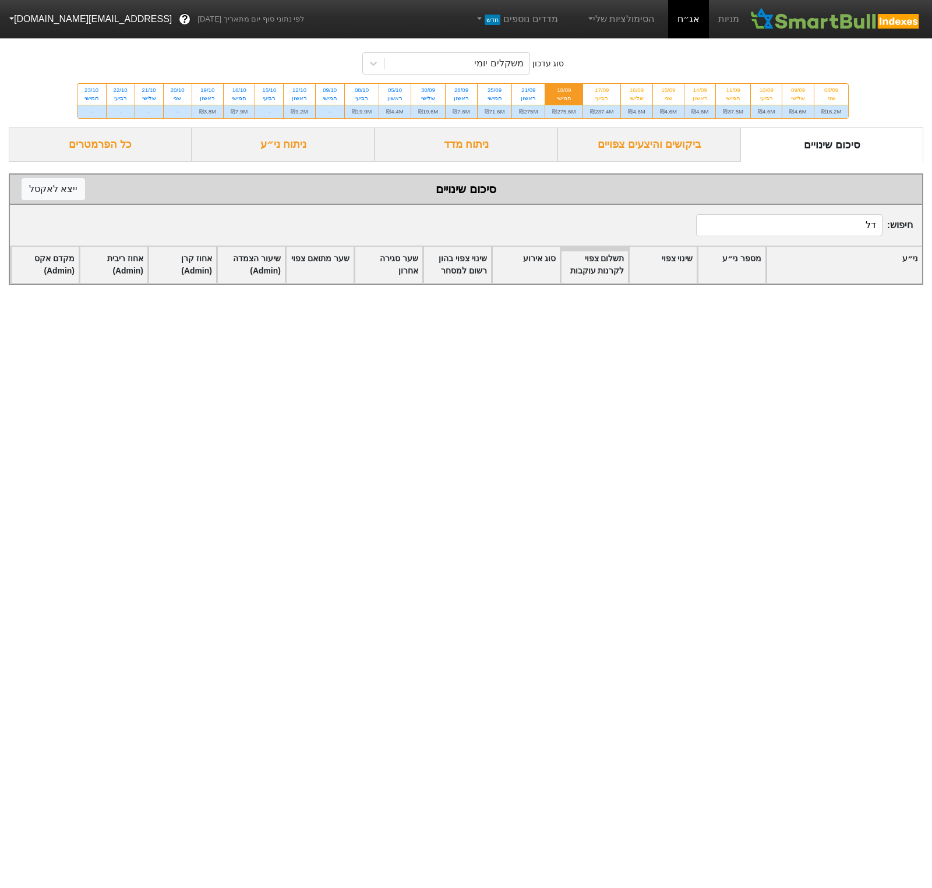
type input "ד"
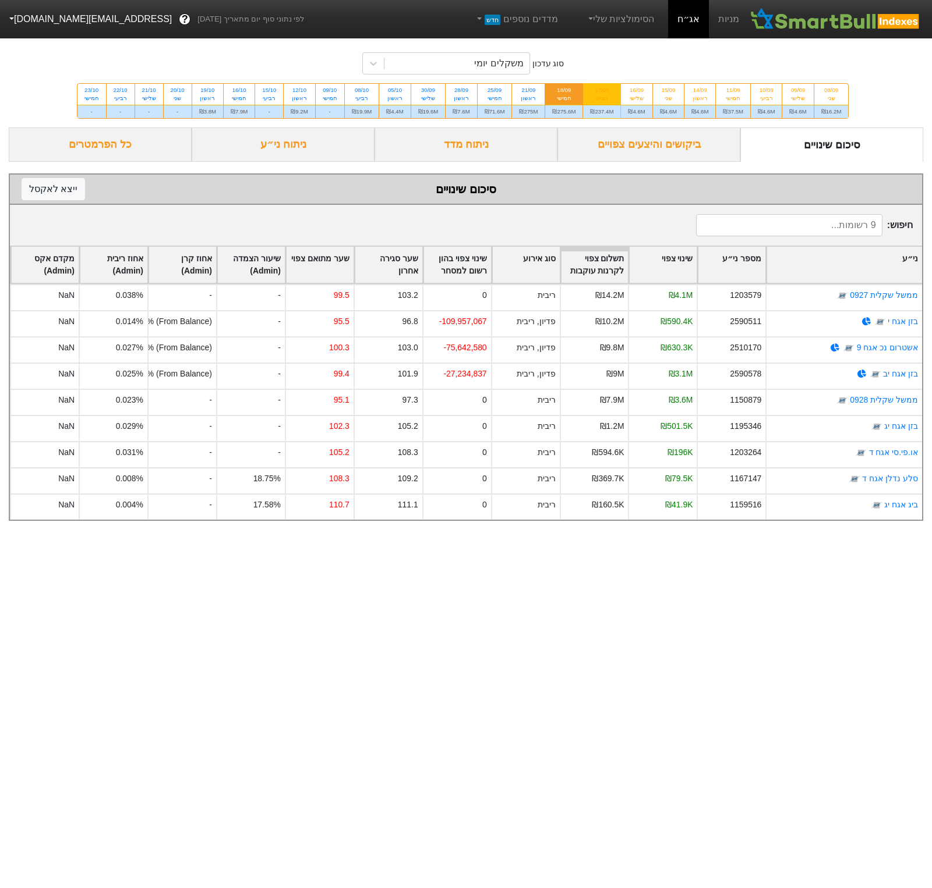
click at [613, 101] on div "רביעי" at bounding box center [601, 98] width 23 height 8
click at [601, 91] on input "17/09 רביעי ₪237.4M" at bounding box center [598, 88] width 8 height 8
radio input "true"
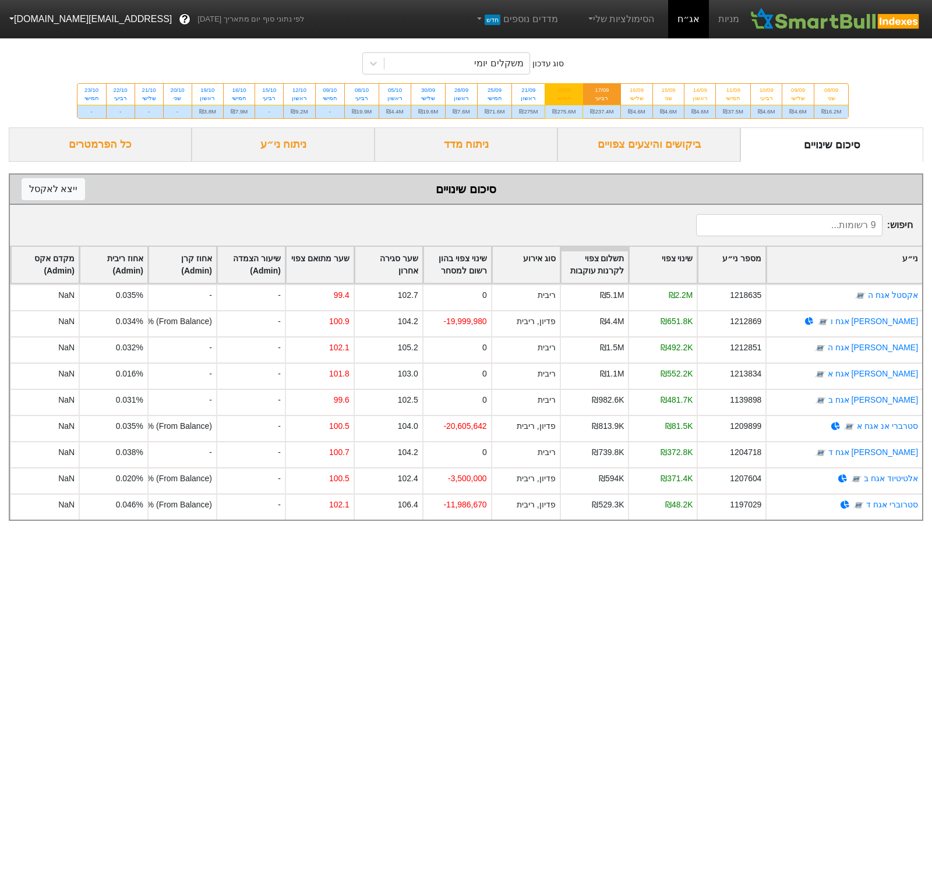
click at [575, 94] on div "18/09" at bounding box center [563, 90] width 23 height 8
click at [564, 91] on input "18/09 חמישי ₪275.6M" at bounding box center [560, 88] width 8 height 8
radio input "true"
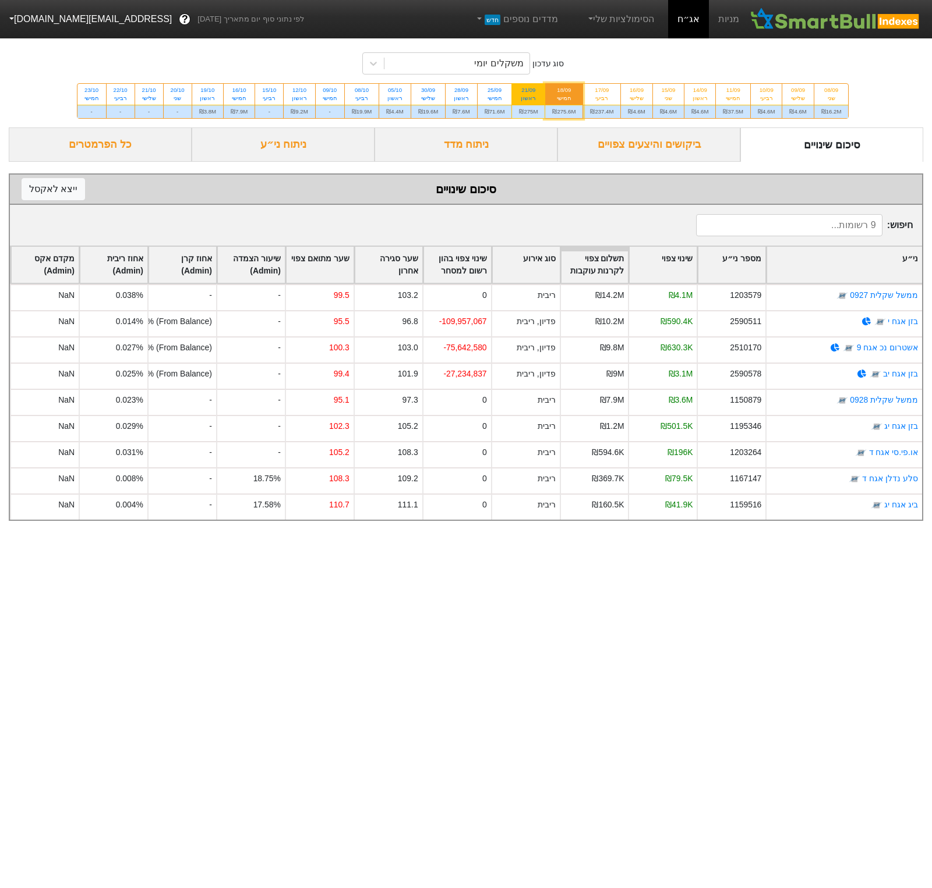
click at [536, 100] on div "ראשון" at bounding box center [528, 98] width 19 height 8
click at [528, 91] on input "21/09 ראשון ₪275M" at bounding box center [525, 88] width 8 height 8
radio input "true"
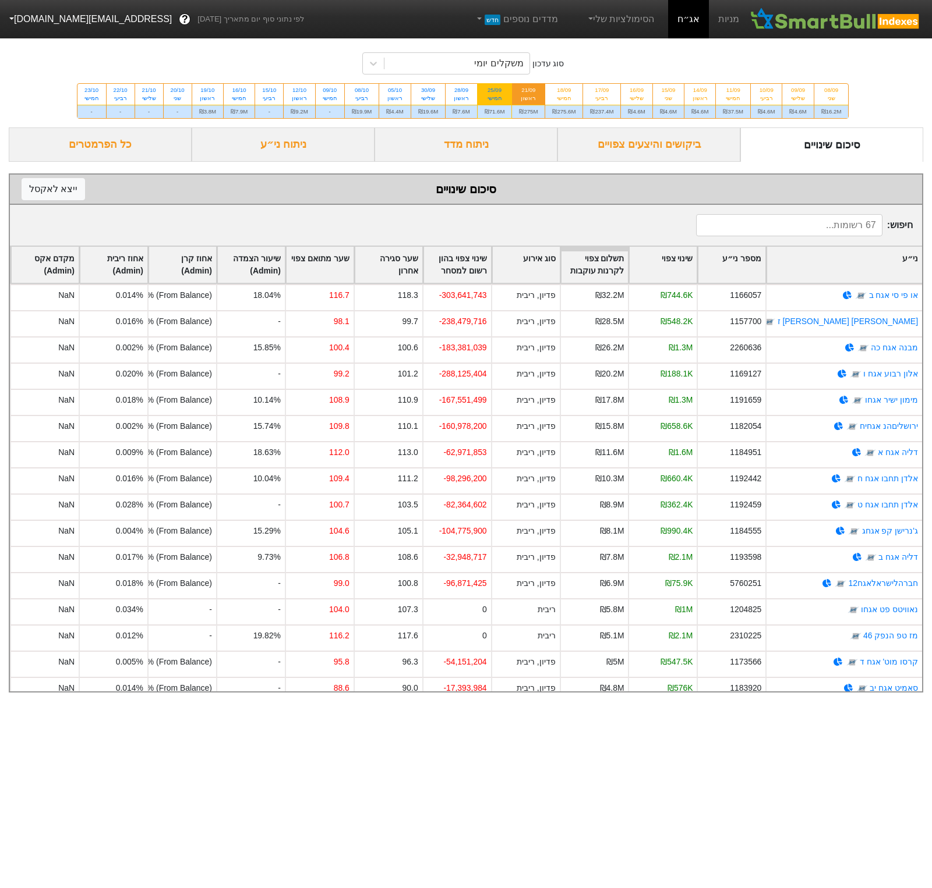
click at [489, 94] on div "25/09" at bounding box center [494, 90] width 20 height 8
click at [489, 91] on input "25/09 חמישי ₪71.6M" at bounding box center [491, 88] width 8 height 8
radio input "true"
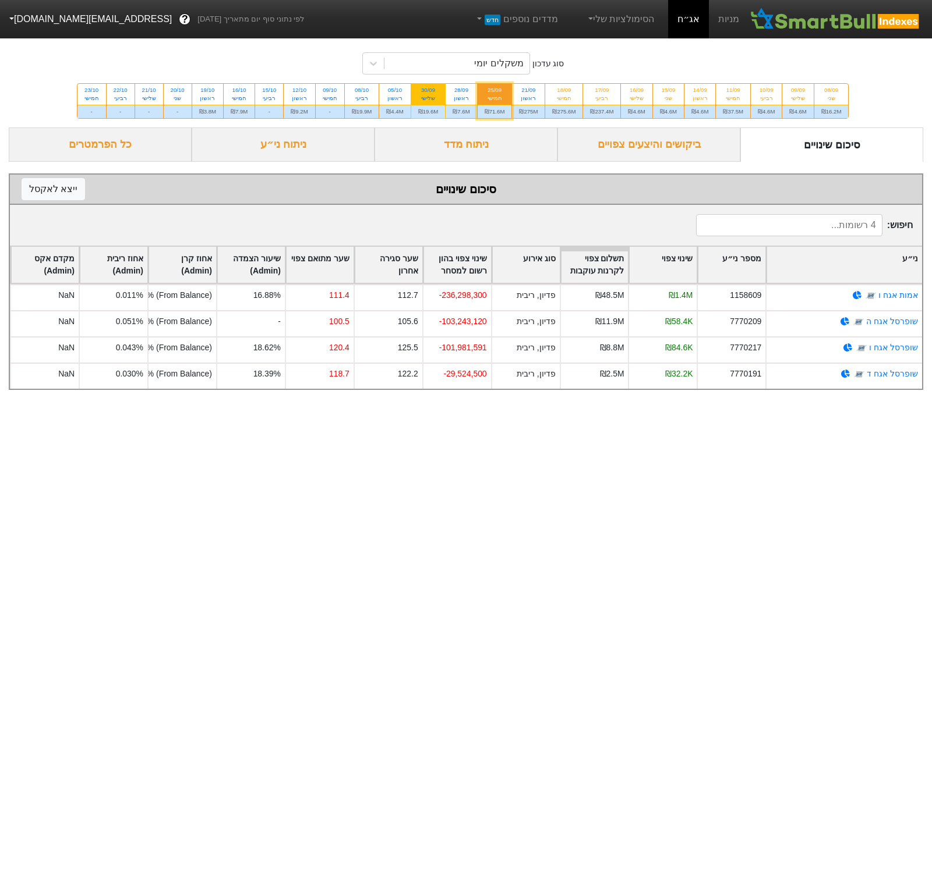
click at [418, 88] on div "30/09" at bounding box center [428, 90] width 20 height 8
click at [420, 88] on input "30/09 שלישי ₪19.6M" at bounding box center [424, 88] width 8 height 8
radio input "true"
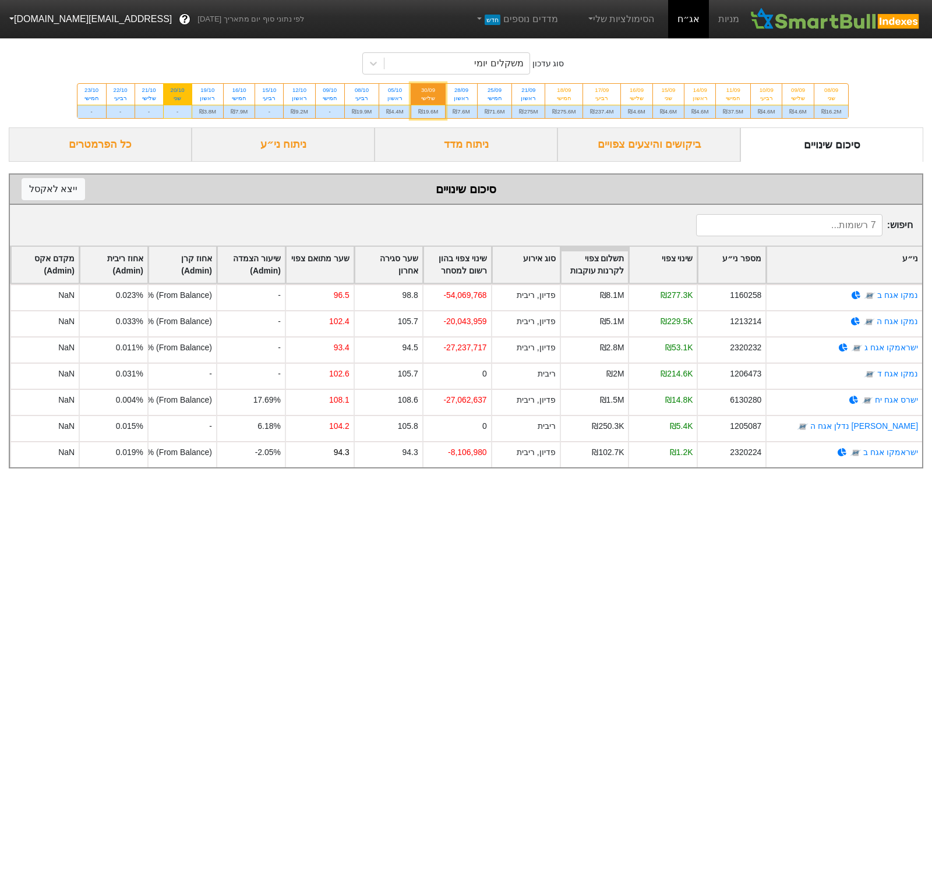
click at [171, 102] on div "שני" at bounding box center [178, 98] width 14 height 8
click at [170, 91] on input "20/10 שני -" at bounding box center [174, 88] width 8 height 8
radio input "true"
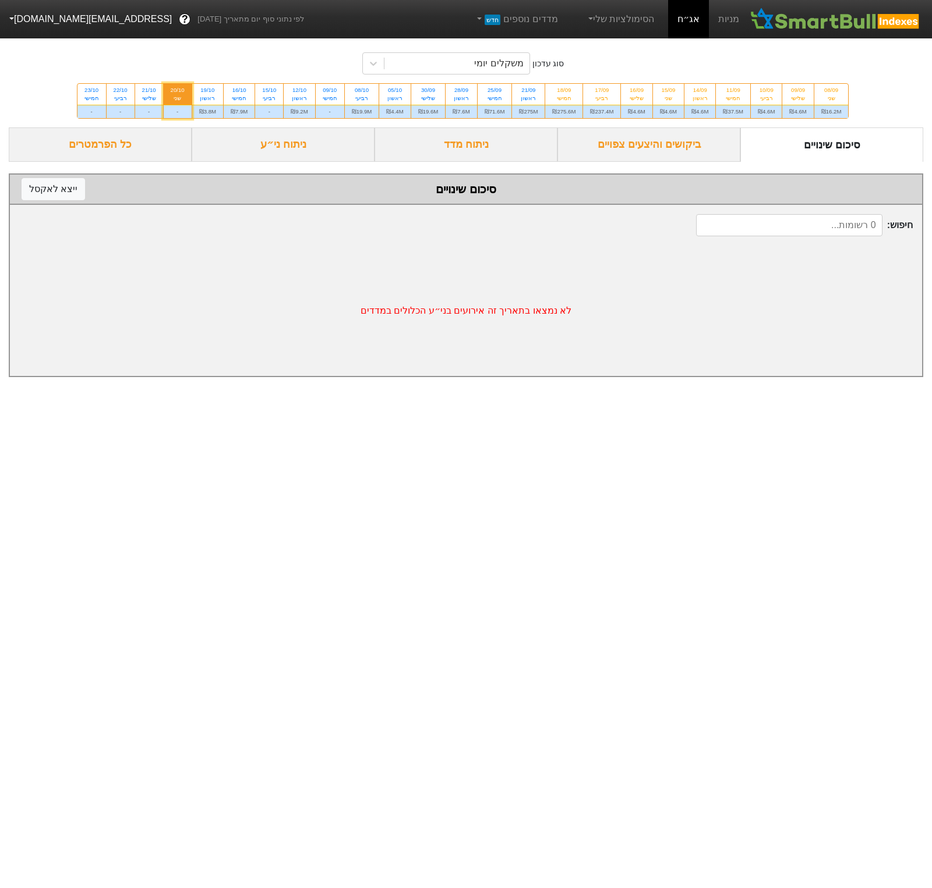
scroll to position [0, -25]
click at [262, 101] on div "רביעי" at bounding box center [269, 98] width 14 height 8
click at [261, 91] on input "15/10 רביעי -" at bounding box center [265, 88] width 8 height 8
radio input "true"
click at [501, 92] on div "25/09" at bounding box center [494, 90] width 20 height 8
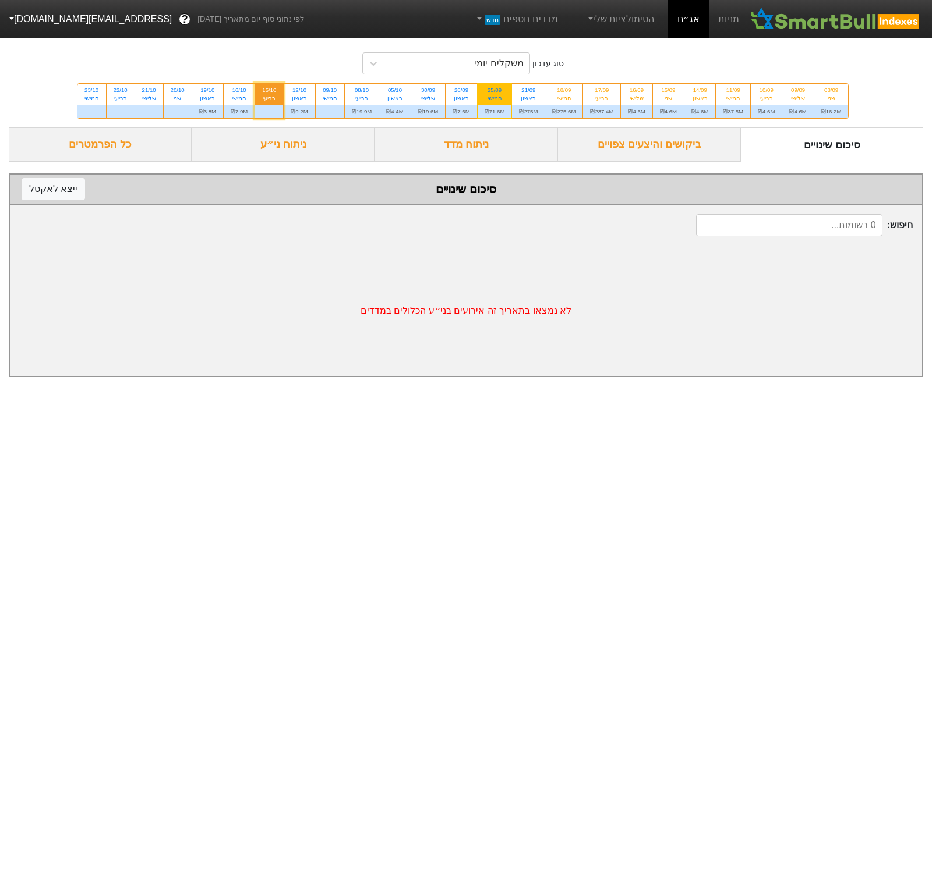
click at [494, 91] on input "25/09 חמישי ₪71.6M" at bounding box center [491, 88] width 8 height 8
radio input "true"
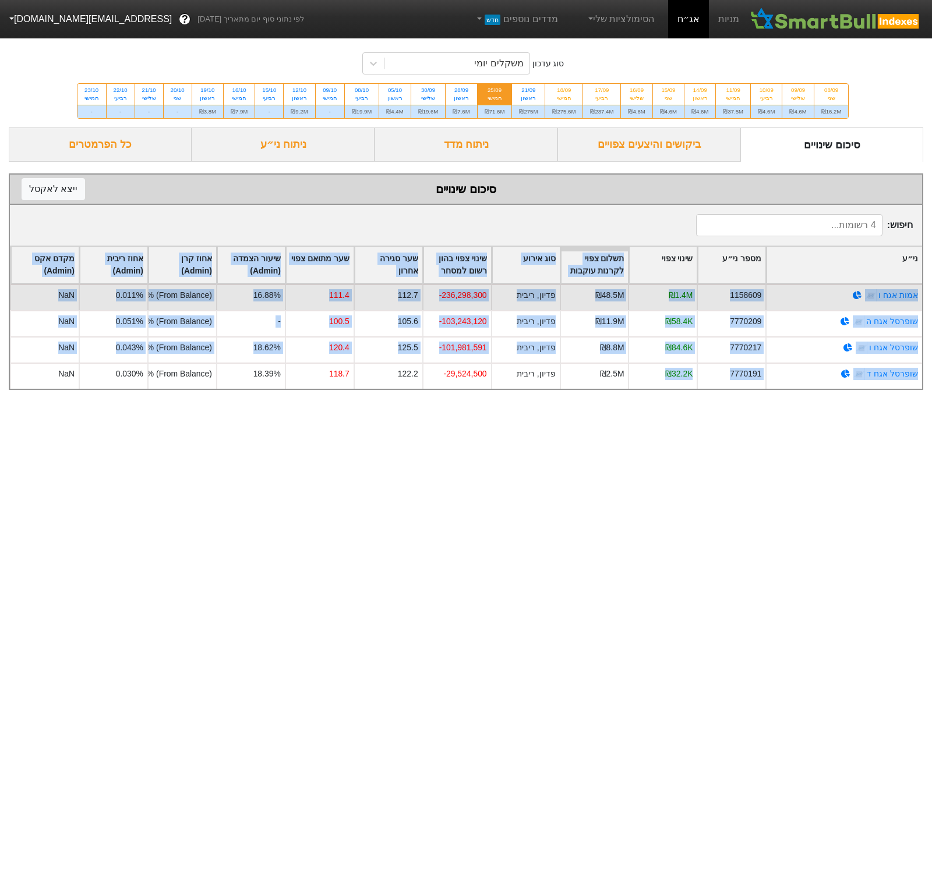
drag, startPoint x: 656, startPoint y: 391, endPoint x: 671, endPoint y: 295, distance: 97.2
click at [671, 295] on div "אמות אגח ו 1158609 ₪1.4M ₪48.5M פדיון, ריבית -236,298,300 112.7 111.4 16.88% 10…" at bounding box center [466, 336] width 912 height 105
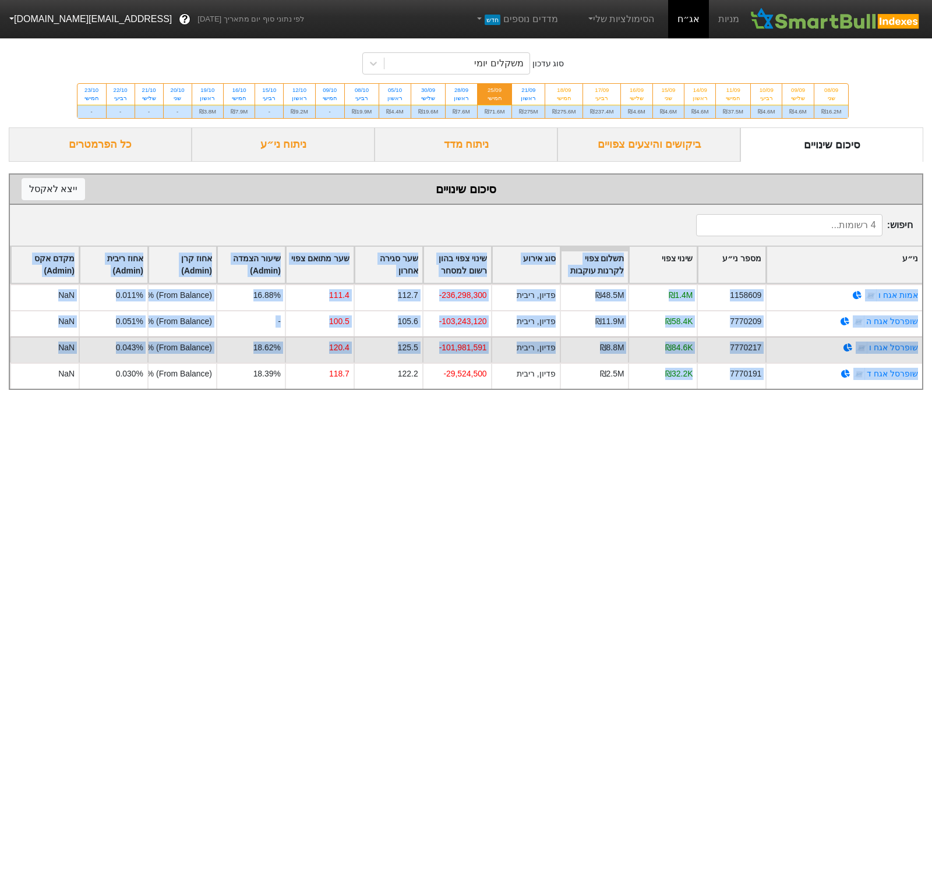
click at [594, 359] on div "₪8.8M" at bounding box center [594, 350] width 69 height 26
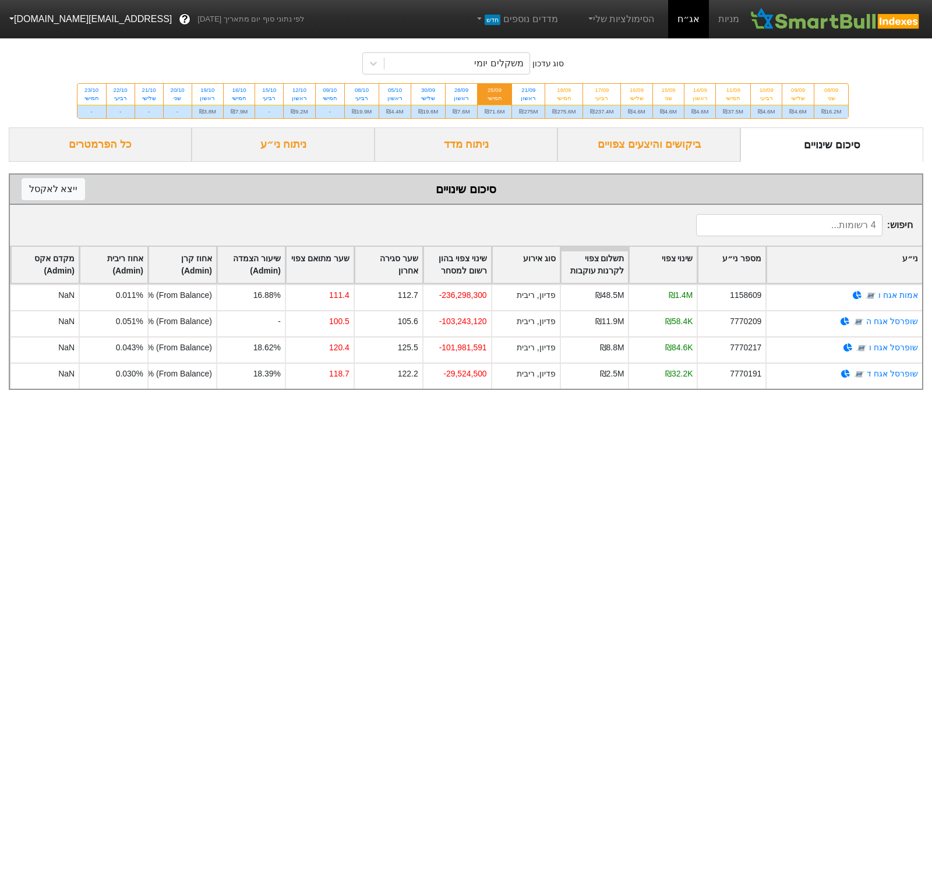
click at [665, 158] on div "ביקושים והיצעים צפויים" at bounding box center [648, 145] width 183 height 34
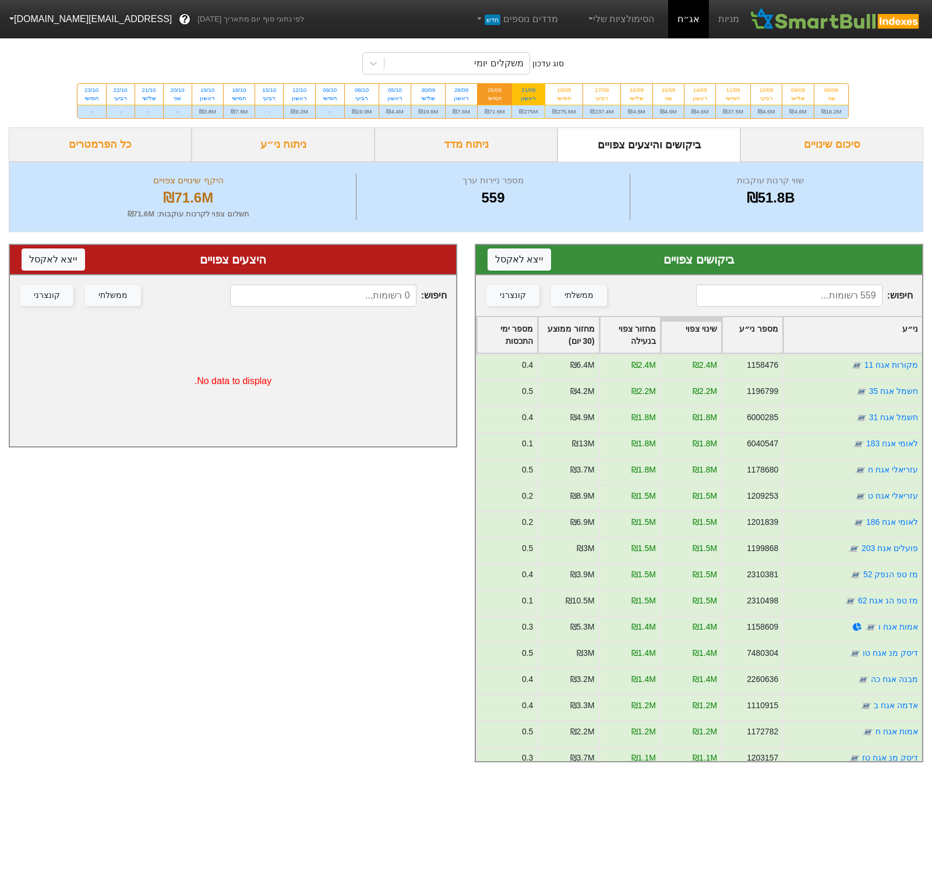
click at [537, 100] on div "ראשון" at bounding box center [528, 98] width 19 height 8
click at [528, 91] on input "21/09 ראשון ₪275M" at bounding box center [525, 88] width 8 height 8
radio input "true"
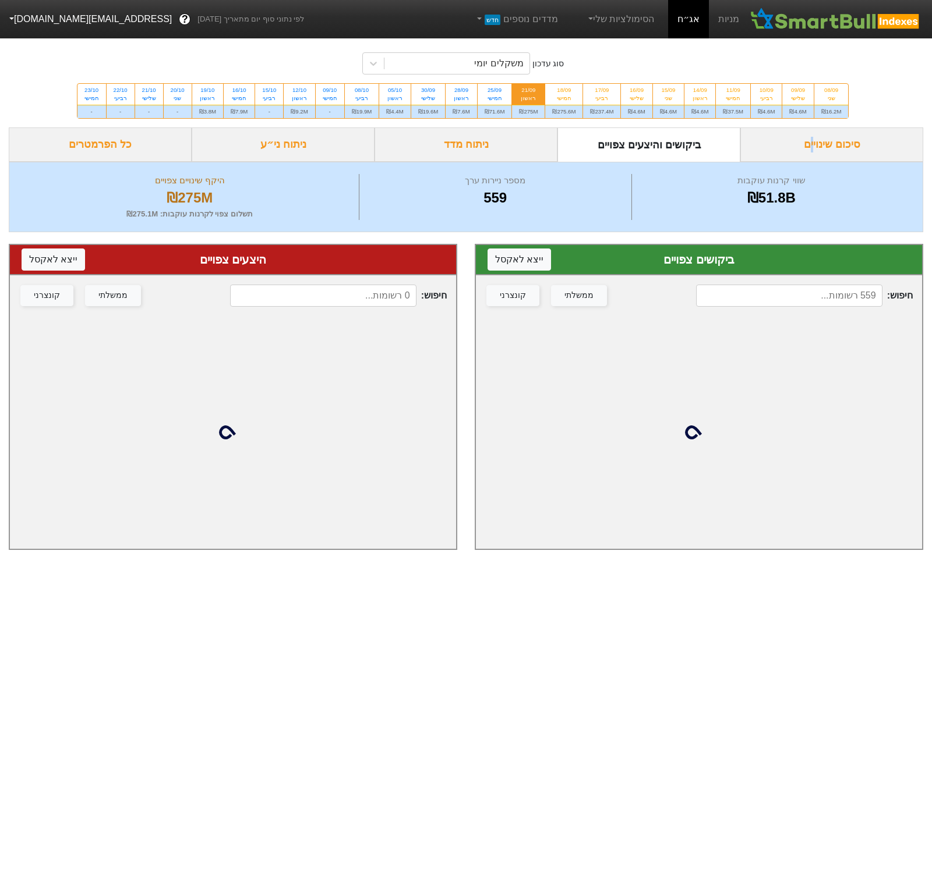
click at [812, 157] on div "סיכום שינויים" at bounding box center [831, 145] width 183 height 34
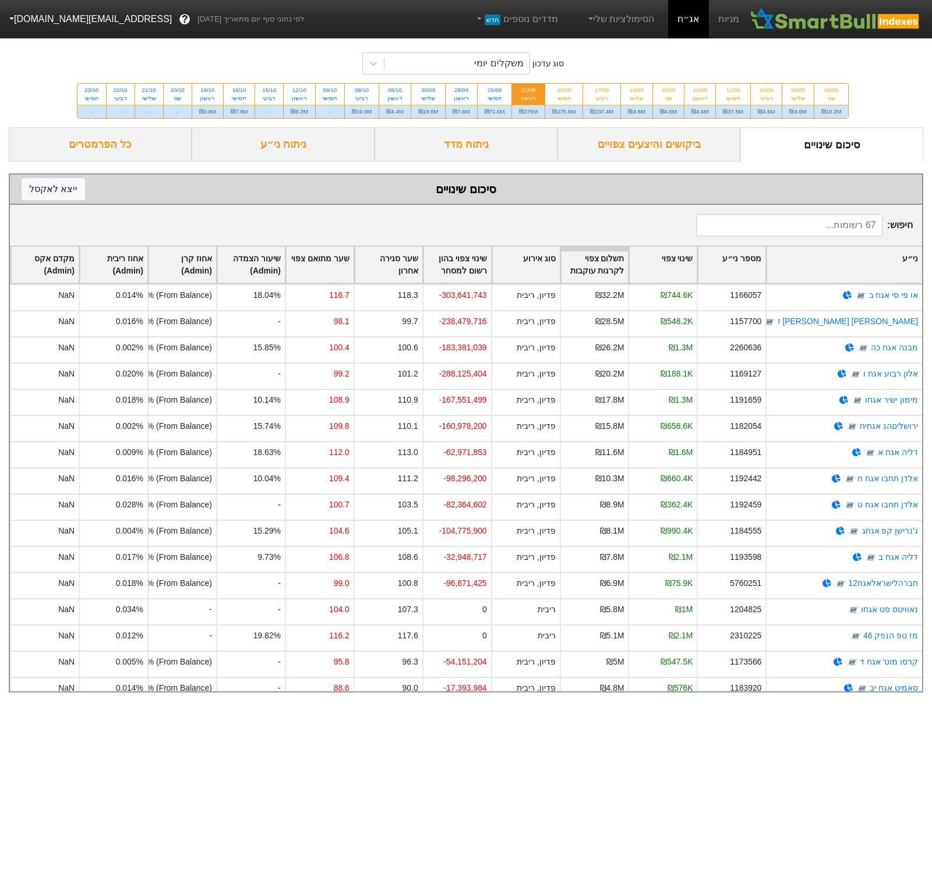
click at [780, 231] on input at bounding box center [789, 225] width 186 height 22
click at [71, 192] on button "ייצא ל אקסל" at bounding box center [53, 189] width 63 height 22
click at [467, 99] on div "ראשון" at bounding box center [460, 98] width 17 height 8
click at [461, 91] on input "28/09 ראשון ₪7.6M" at bounding box center [458, 88] width 8 height 8
radio input "true"
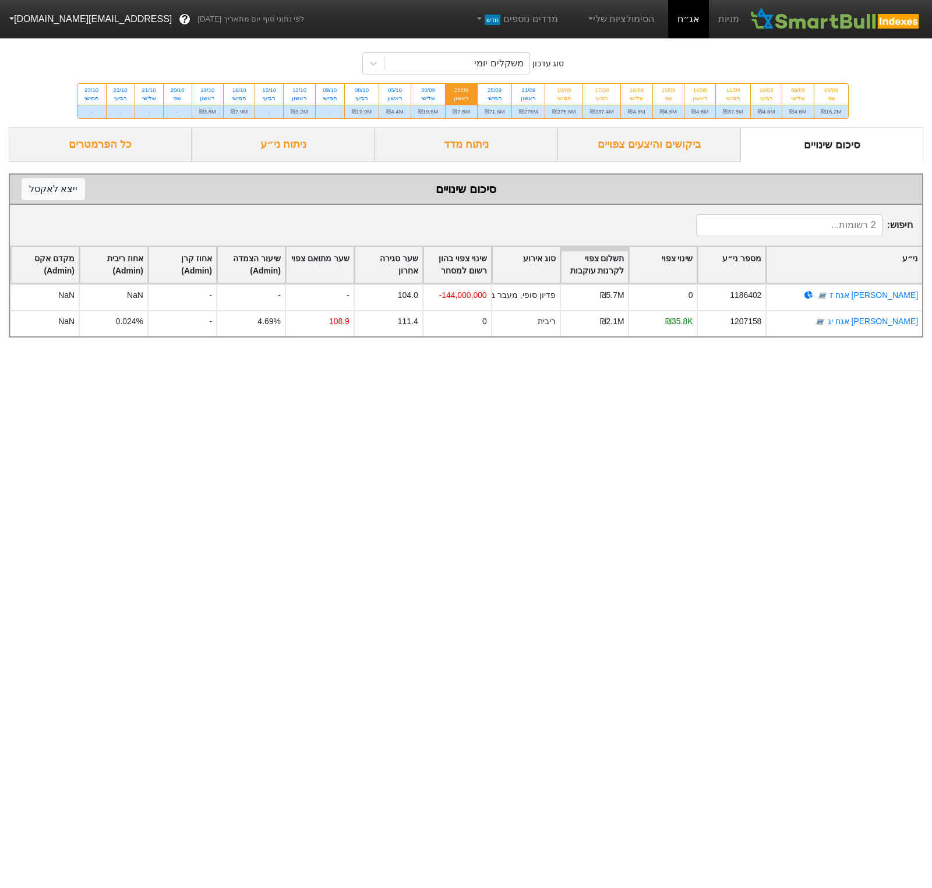
click at [631, 161] on div "ביקושים והיצעים צפויים" at bounding box center [648, 145] width 183 height 34
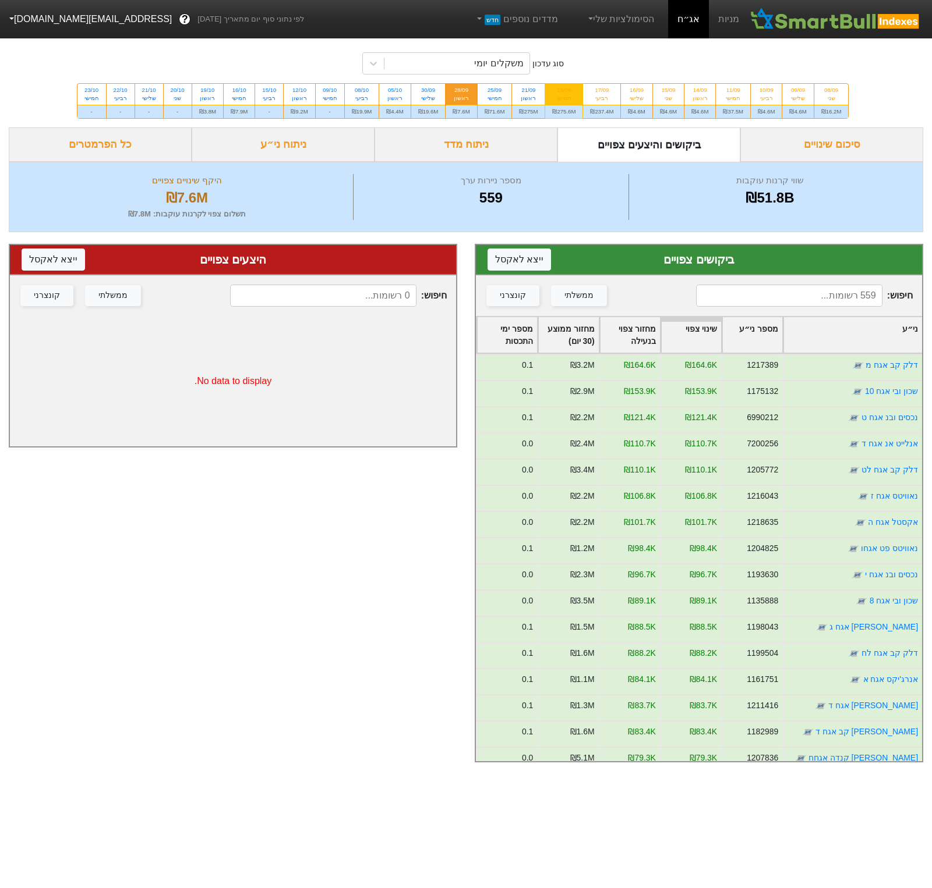
click at [575, 94] on div "18/09" at bounding box center [563, 90] width 23 height 8
click at [564, 91] on input "18/09 חמישי ₪275.6M" at bounding box center [560, 88] width 8 height 8
radio input "true"
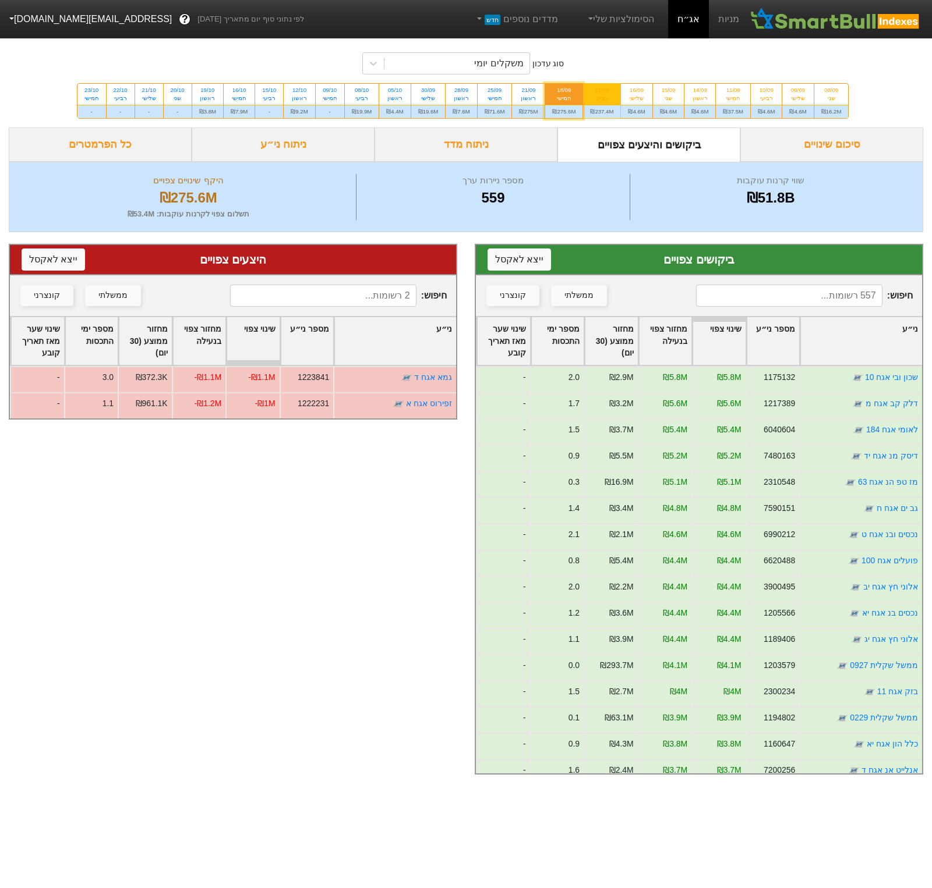
click at [613, 101] on div "רביעי" at bounding box center [601, 98] width 23 height 8
click at [601, 91] on input "17/09 רביעי ₪237.4M" at bounding box center [598, 88] width 8 height 8
radio input "true"
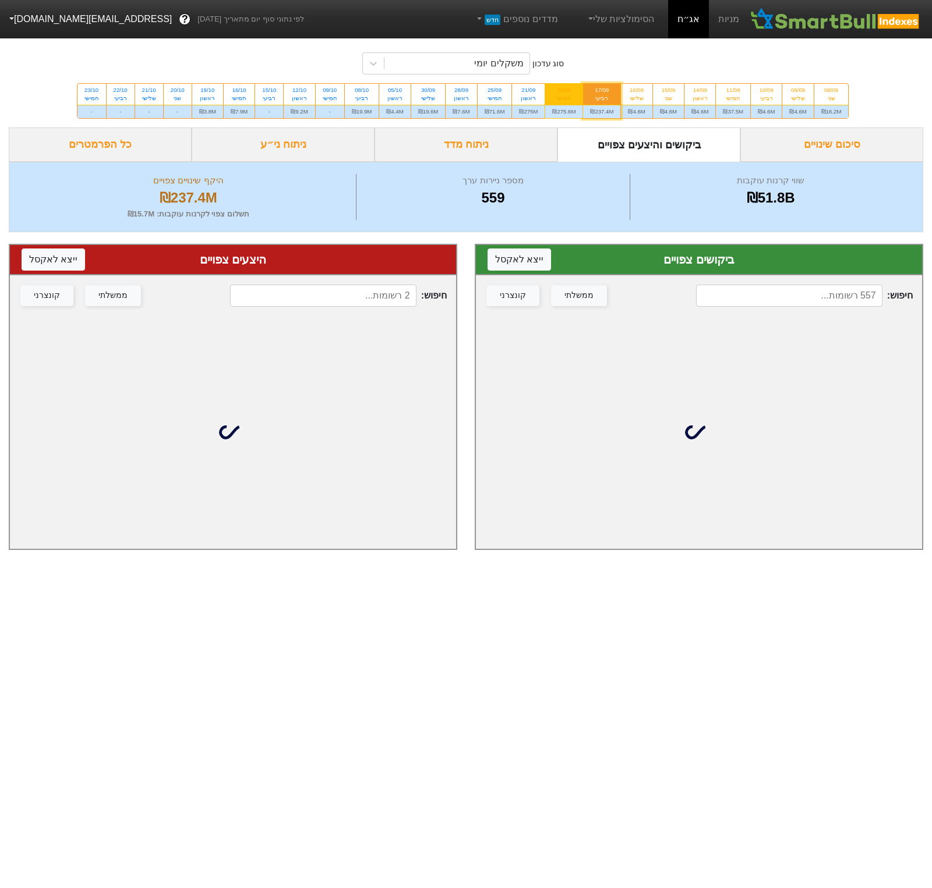
click at [575, 94] on div "18/09" at bounding box center [563, 90] width 23 height 8
click at [564, 91] on input "18/09 חמישי ₪275.6M" at bounding box center [560, 88] width 8 height 8
radio input "true"
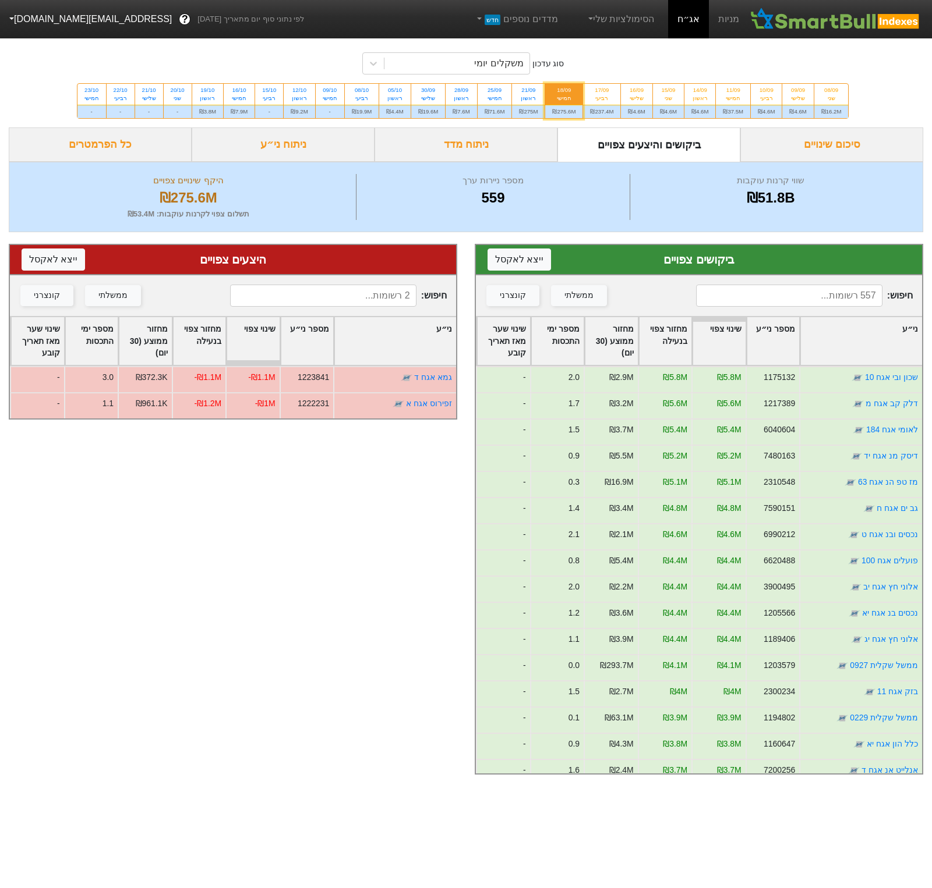
click at [806, 148] on div "סיכום שינויים" at bounding box center [831, 145] width 183 height 34
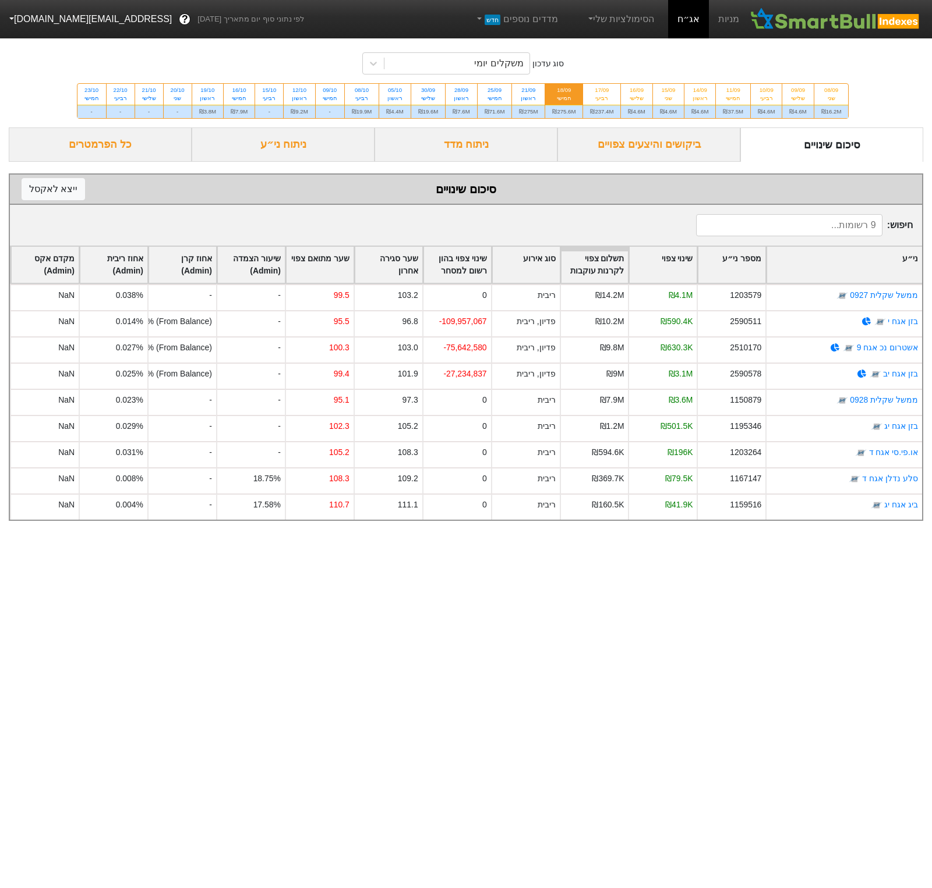
click at [575, 102] on div "חמישי" at bounding box center [563, 98] width 23 height 8
click at [564, 91] on input "18/09 חמישי ₪275.6M" at bounding box center [560, 88] width 8 height 8
click at [537, 94] on div "21/09" at bounding box center [528, 90] width 19 height 8
click at [528, 91] on input "21/09 ראשון ₪275M" at bounding box center [525, 88] width 8 height 8
radio input "true"
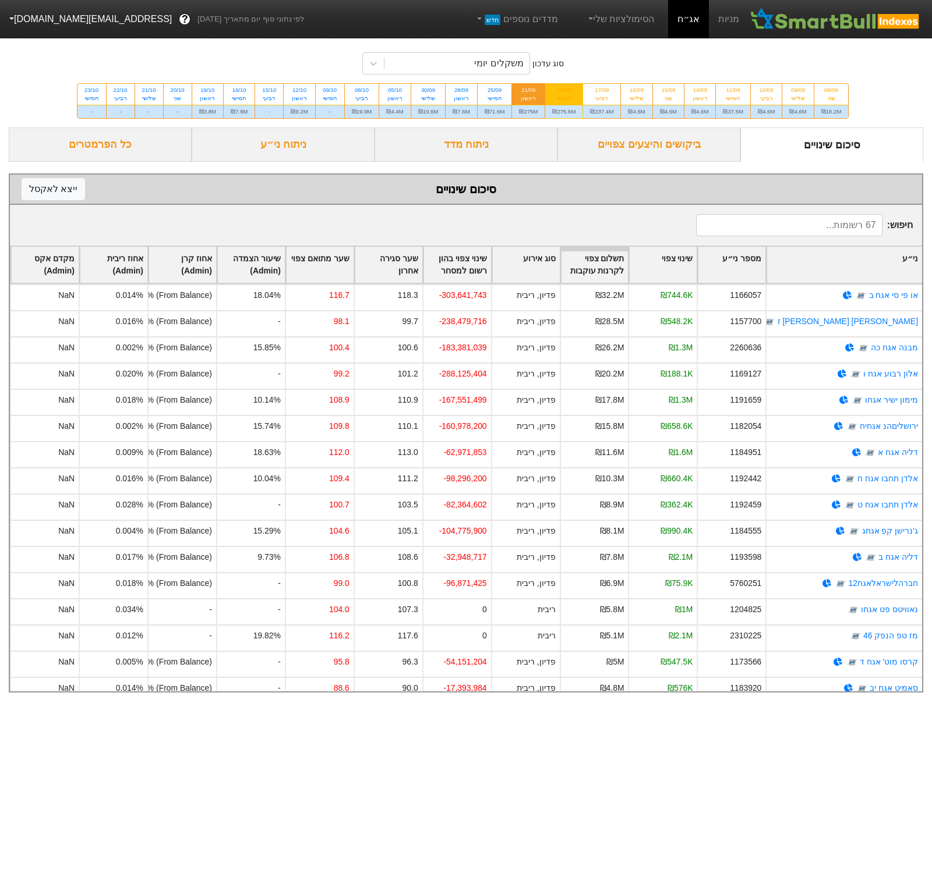
click at [575, 102] on div "חמישי" at bounding box center [563, 98] width 23 height 8
click at [564, 91] on input "18/09 חמישי ₪275.6M" at bounding box center [560, 88] width 8 height 8
radio input "true"
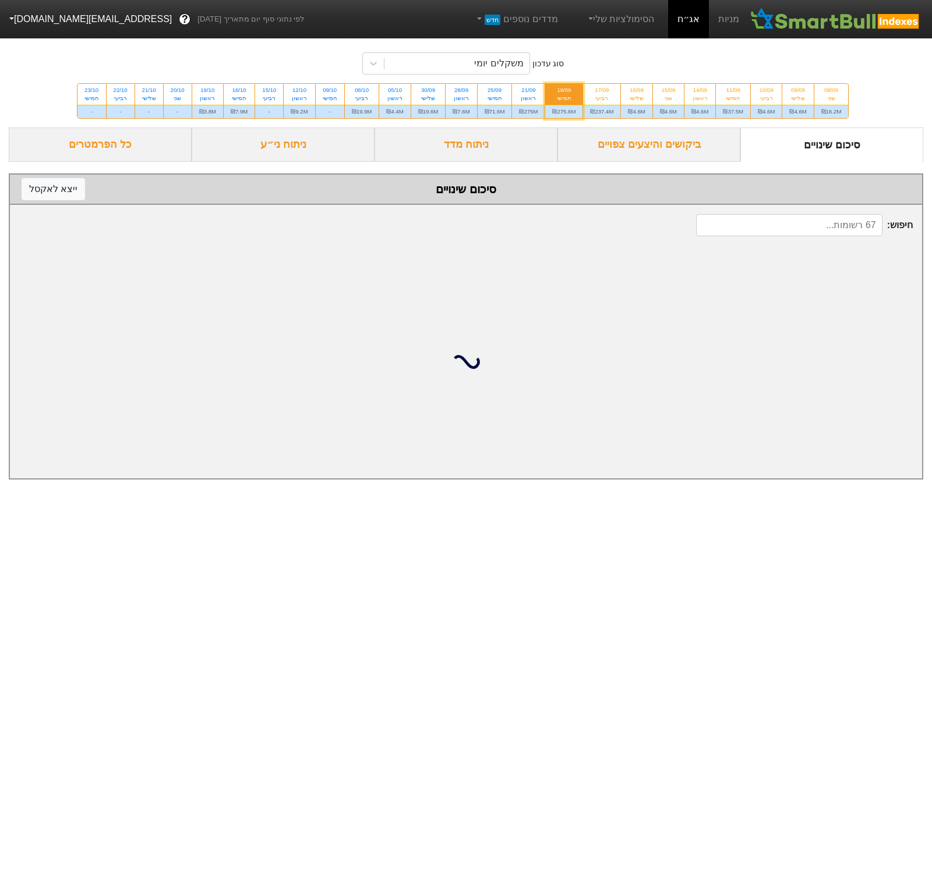
click at [671, 162] on div "ביקושים והיצעים צפויים" at bounding box center [648, 145] width 183 height 34
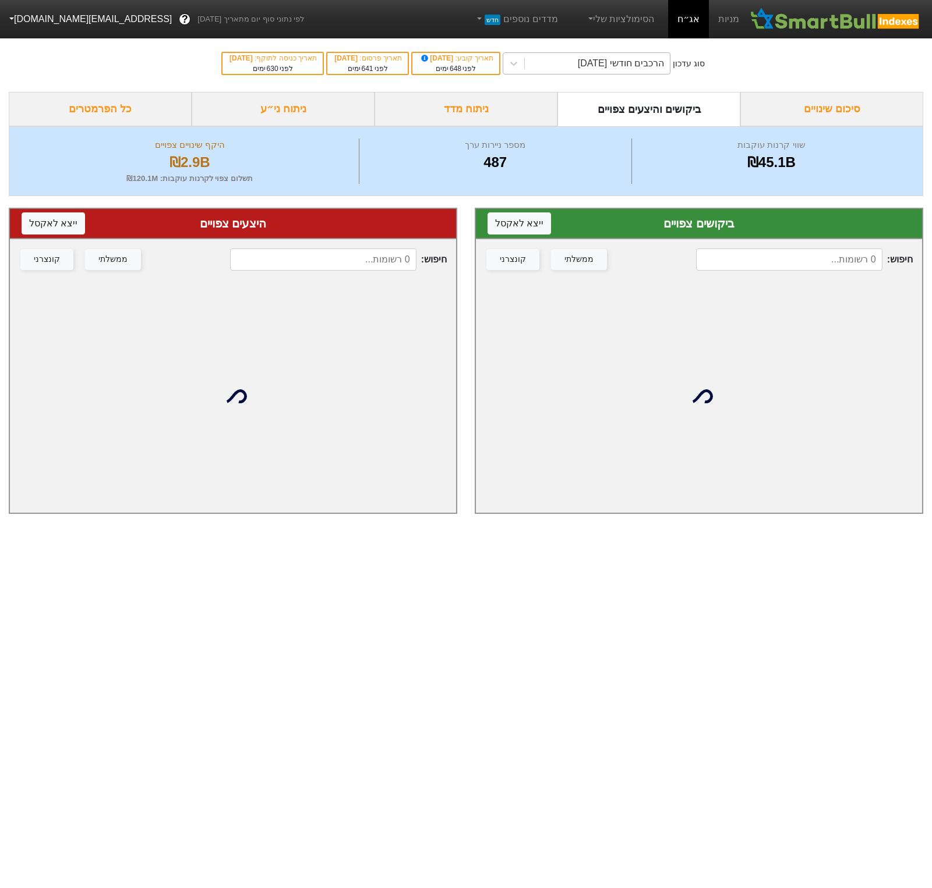
click at [640, 56] on div "הרכבים חודשי [DATE]" at bounding box center [621, 63] width 86 height 14
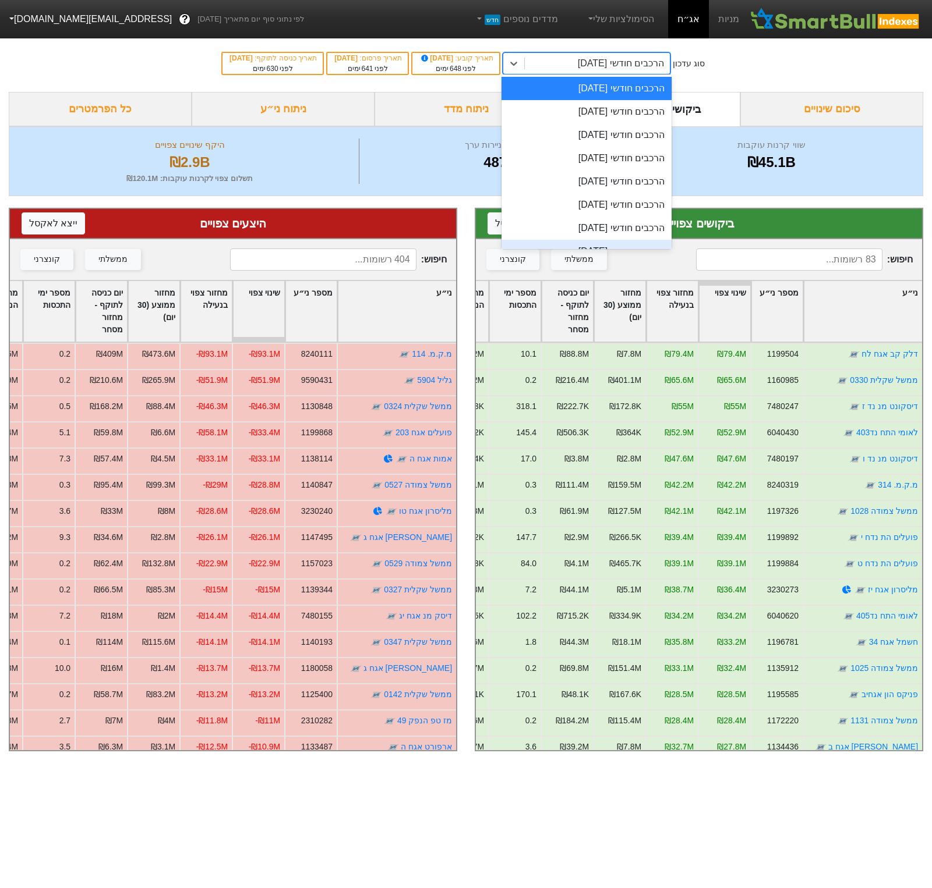
click at [528, 763] on html "מניות אג״ח הסימולציות שלי מדדים נוספים חדש לפי נתוני סוף יום מתאריך 28/12/2023 …" at bounding box center [466, 381] width 932 height 763
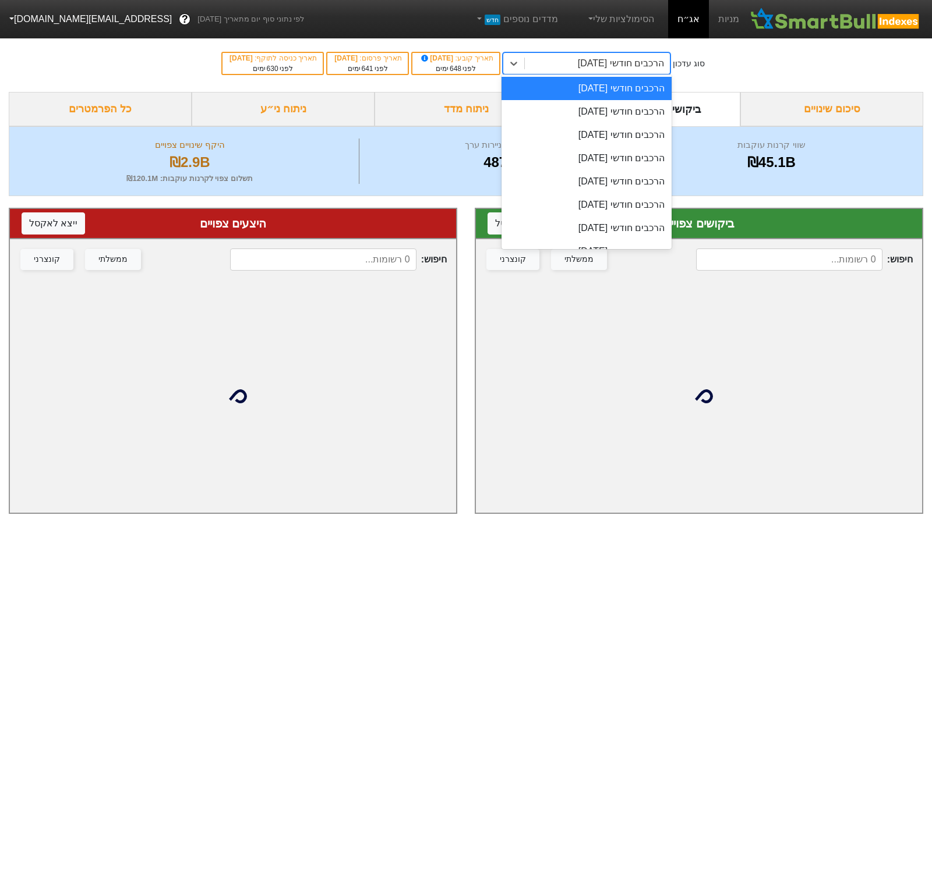
click at [627, 65] on div "הרכבים חודשי [DATE]" at bounding box center [621, 63] width 86 height 14
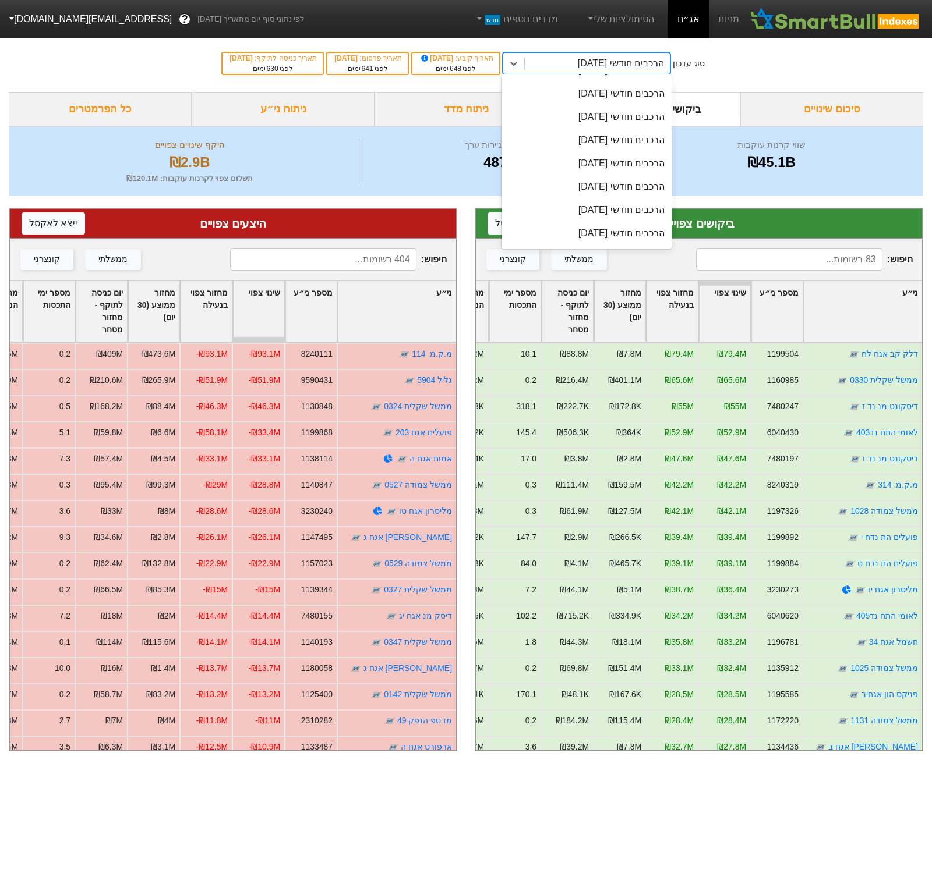
scroll to position [381, 0]
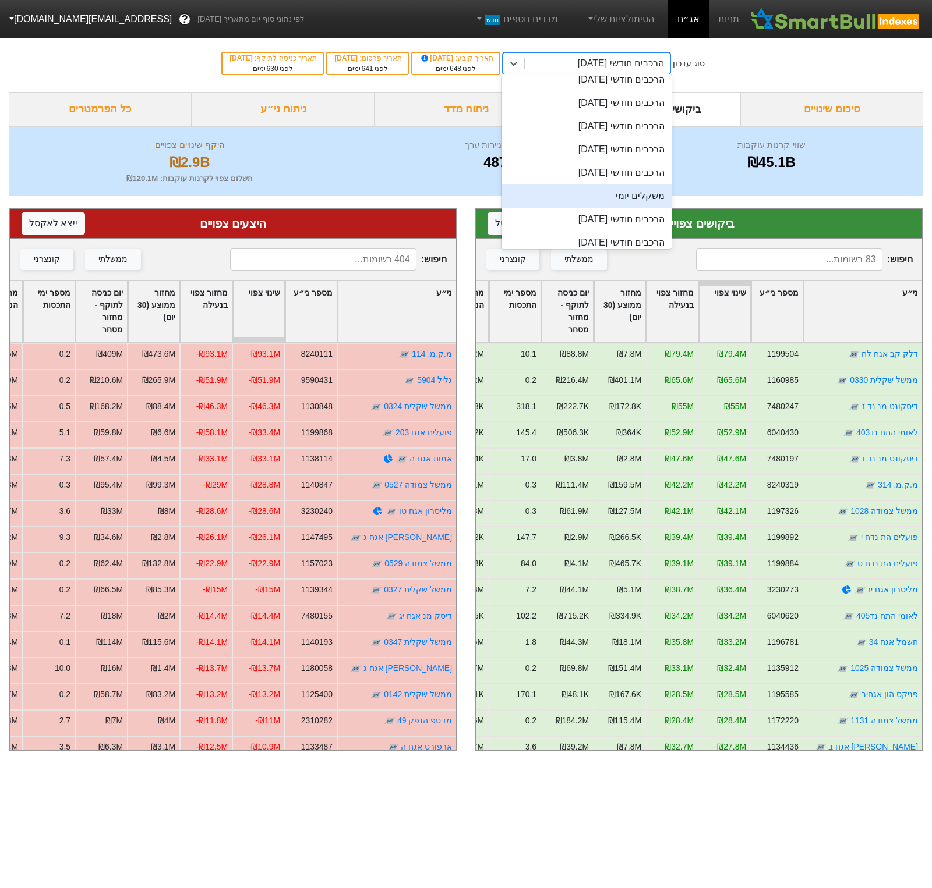
click at [646, 201] on div "משקלים יומי" at bounding box center [586, 196] width 170 height 23
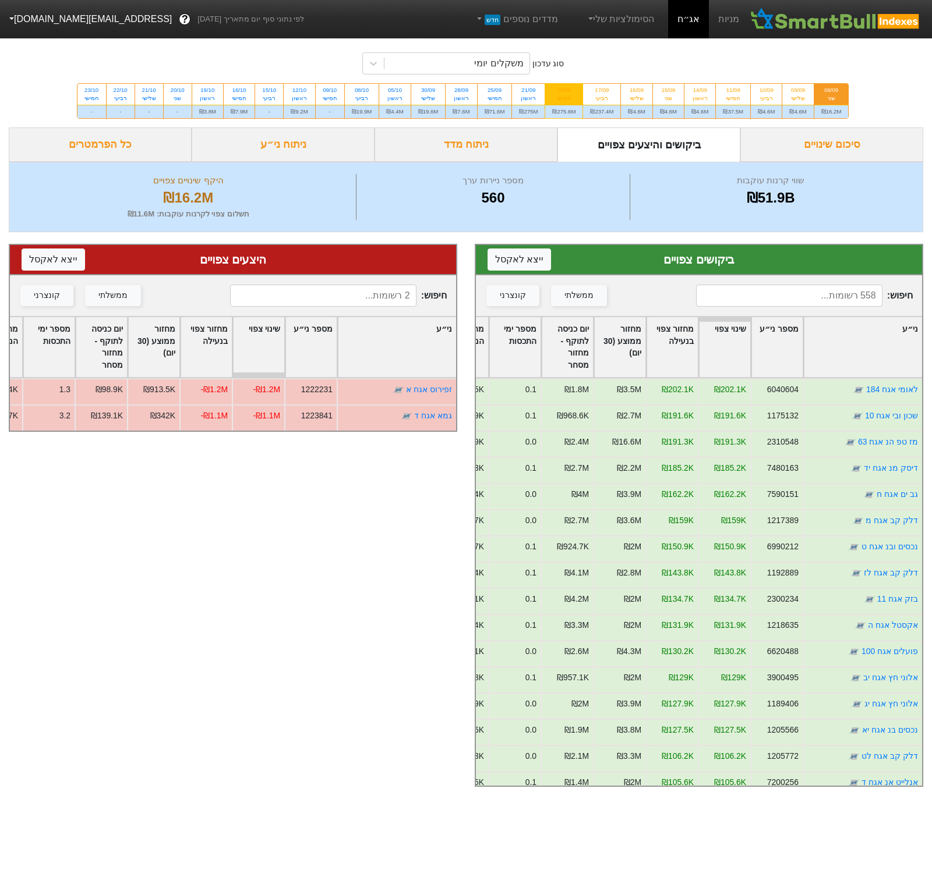
click at [575, 94] on div "18/09" at bounding box center [563, 90] width 23 height 8
click at [564, 91] on input "18/09 חמישי ₪275.6M" at bounding box center [560, 88] width 8 height 8
radio input "true"
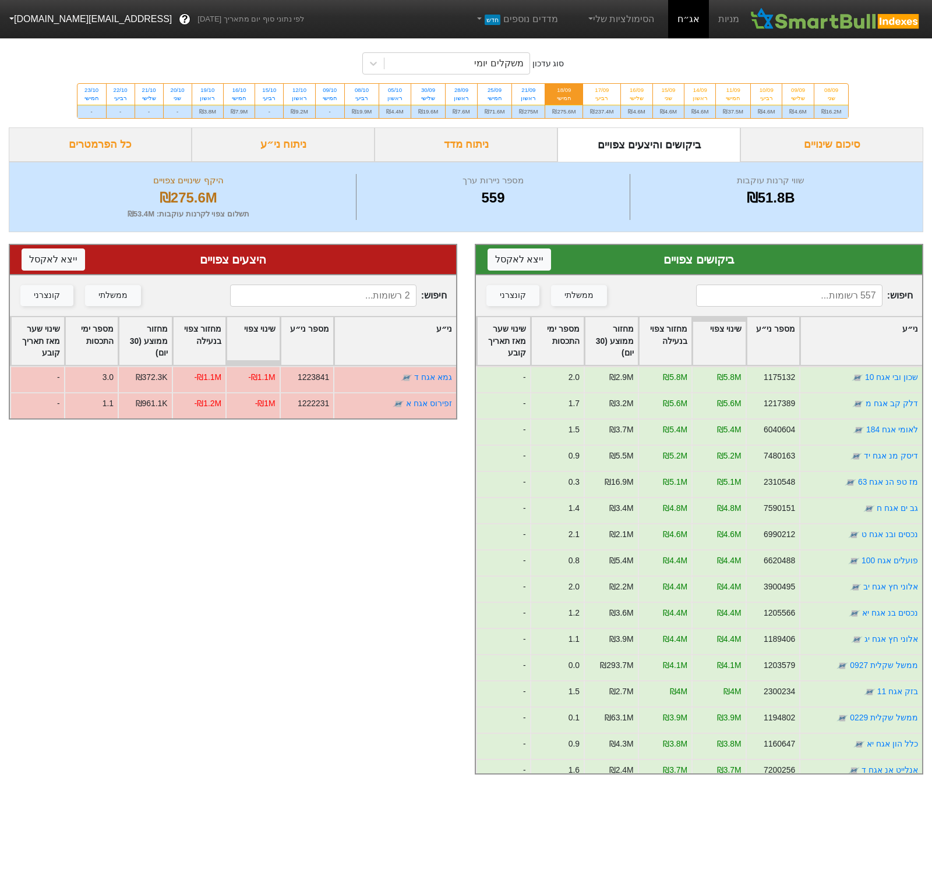
click at [824, 151] on div "סיכום שינויים" at bounding box center [831, 145] width 183 height 34
